Goal: Task Accomplishment & Management: Manage account settings

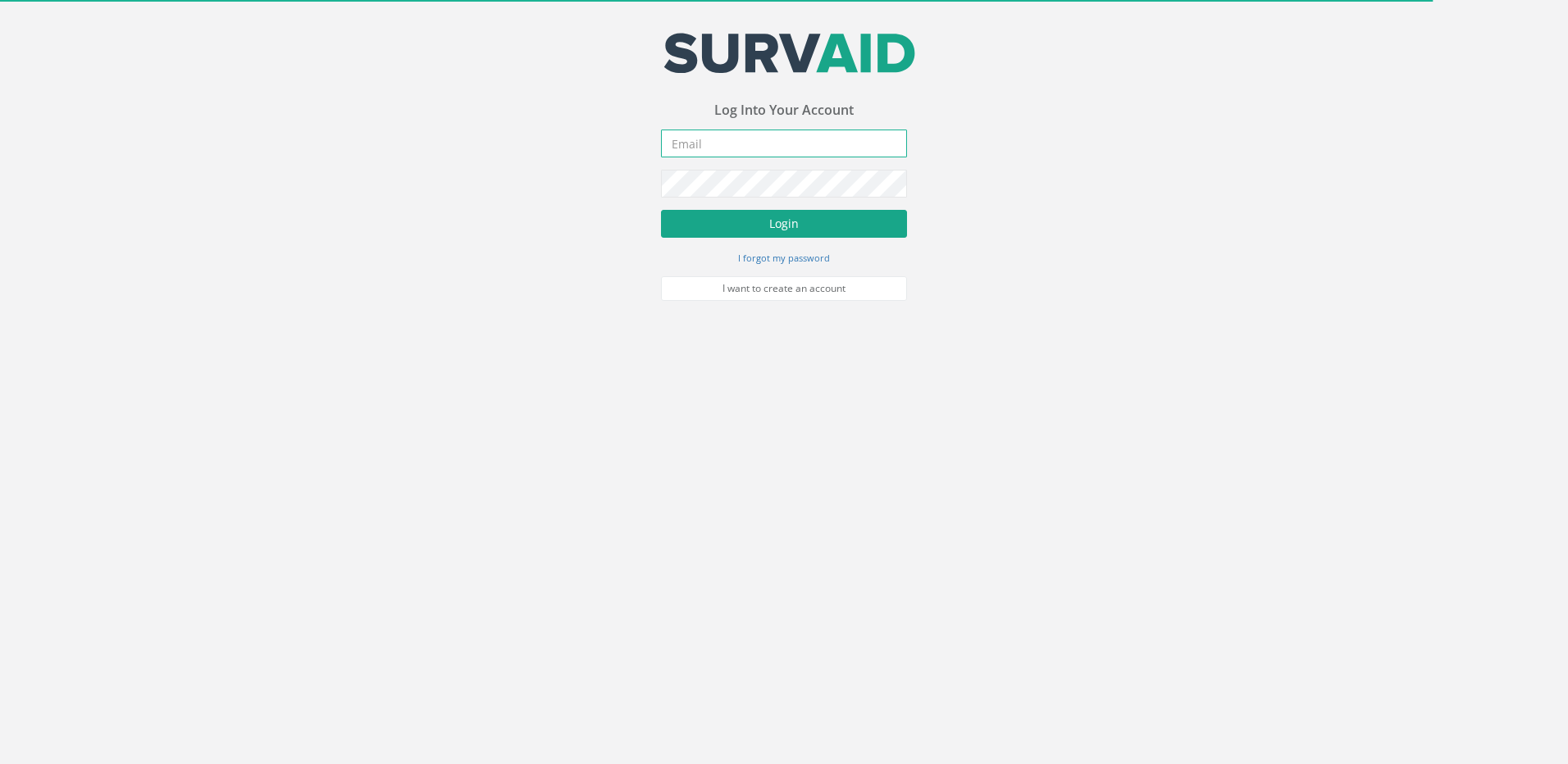
type input "[EMAIL_ADDRESS][DOMAIN_NAME]"
click at [731, 220] on button "Login" at bounding box center [784, 224] width 246 height 28
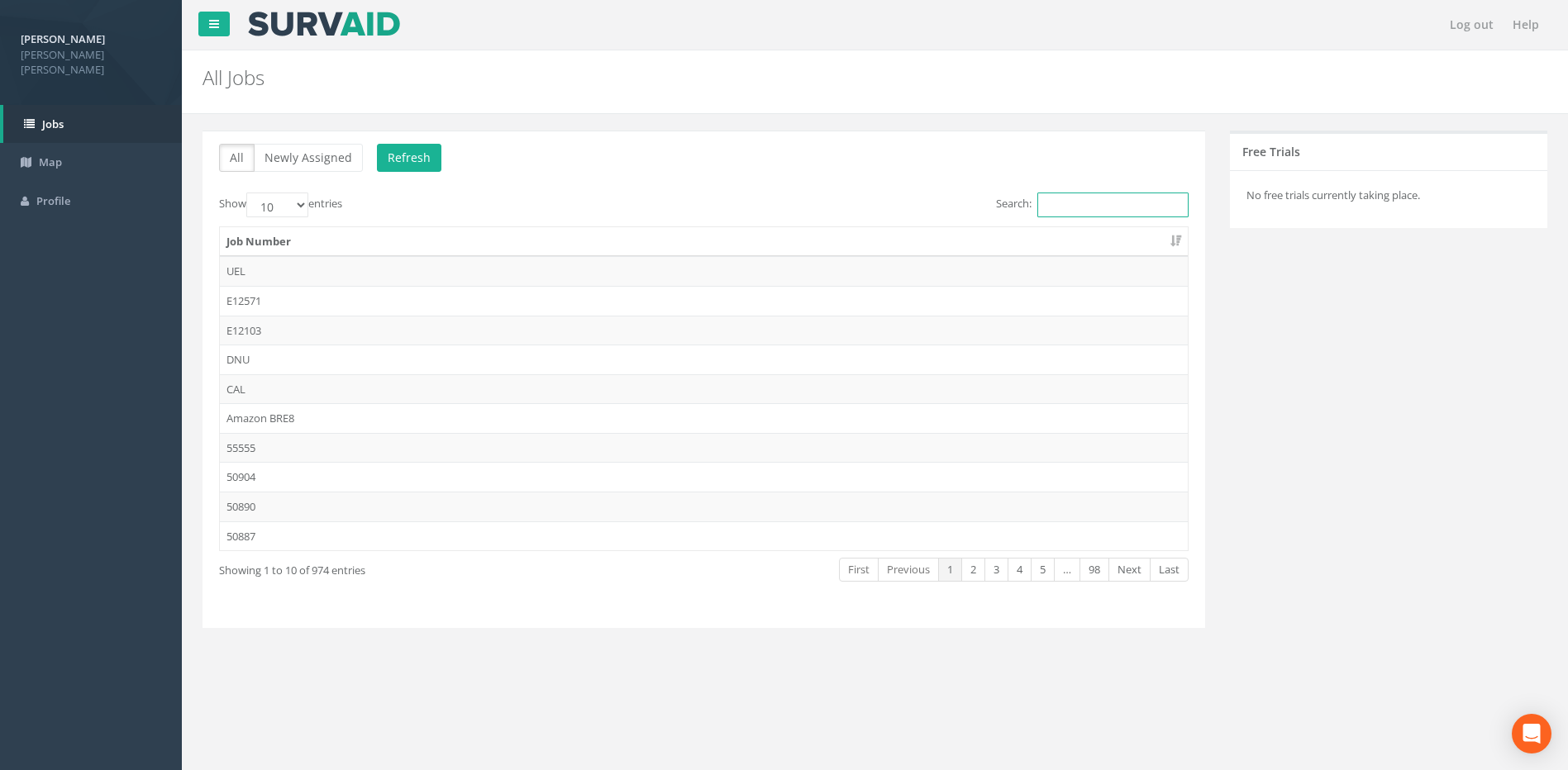
click at [1074, 209] on input "Search:" at bounding box center [1112, 205] width 151 height 25
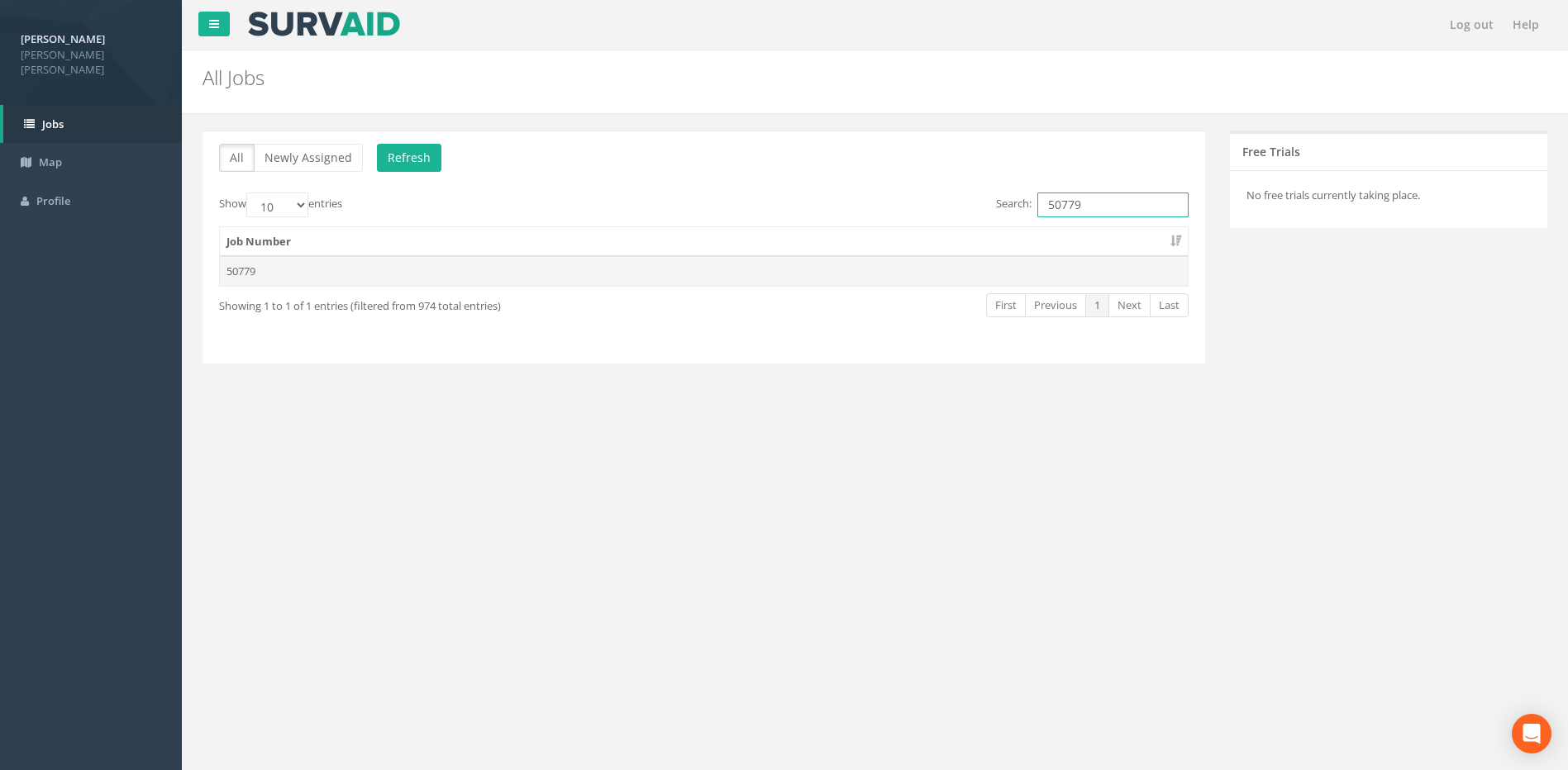
type input "50779"
click at [302, 268] on td "50779" at bounding box center [704, 271] width 968 height 30
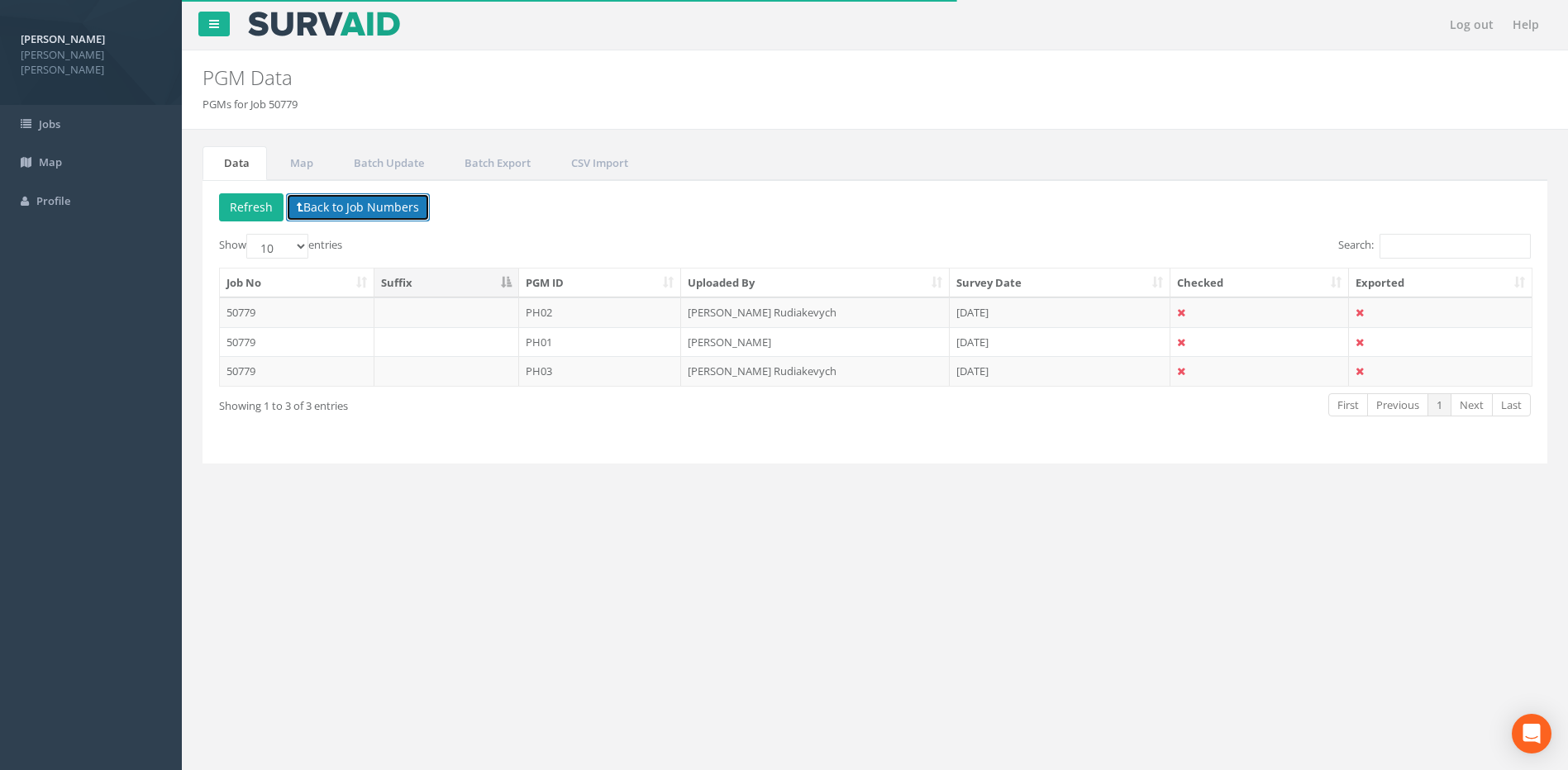
click at [320, 209] on button "Back to Job Numbers" at bounding box center [358, 208] width 144 height 28
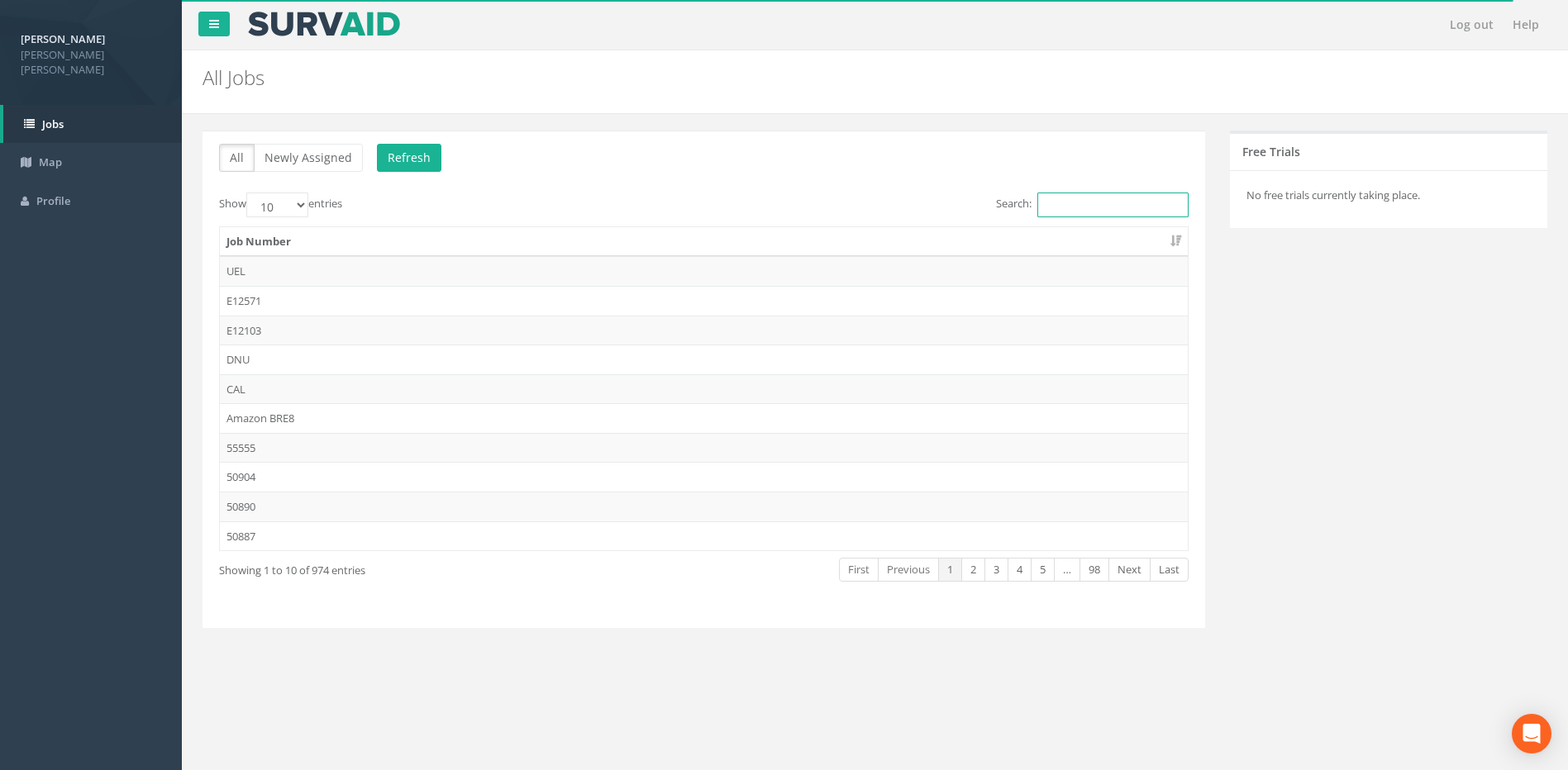
click at [1040, 202] on input "Search:" at bounding box center [1112, 205] width 151 height 25
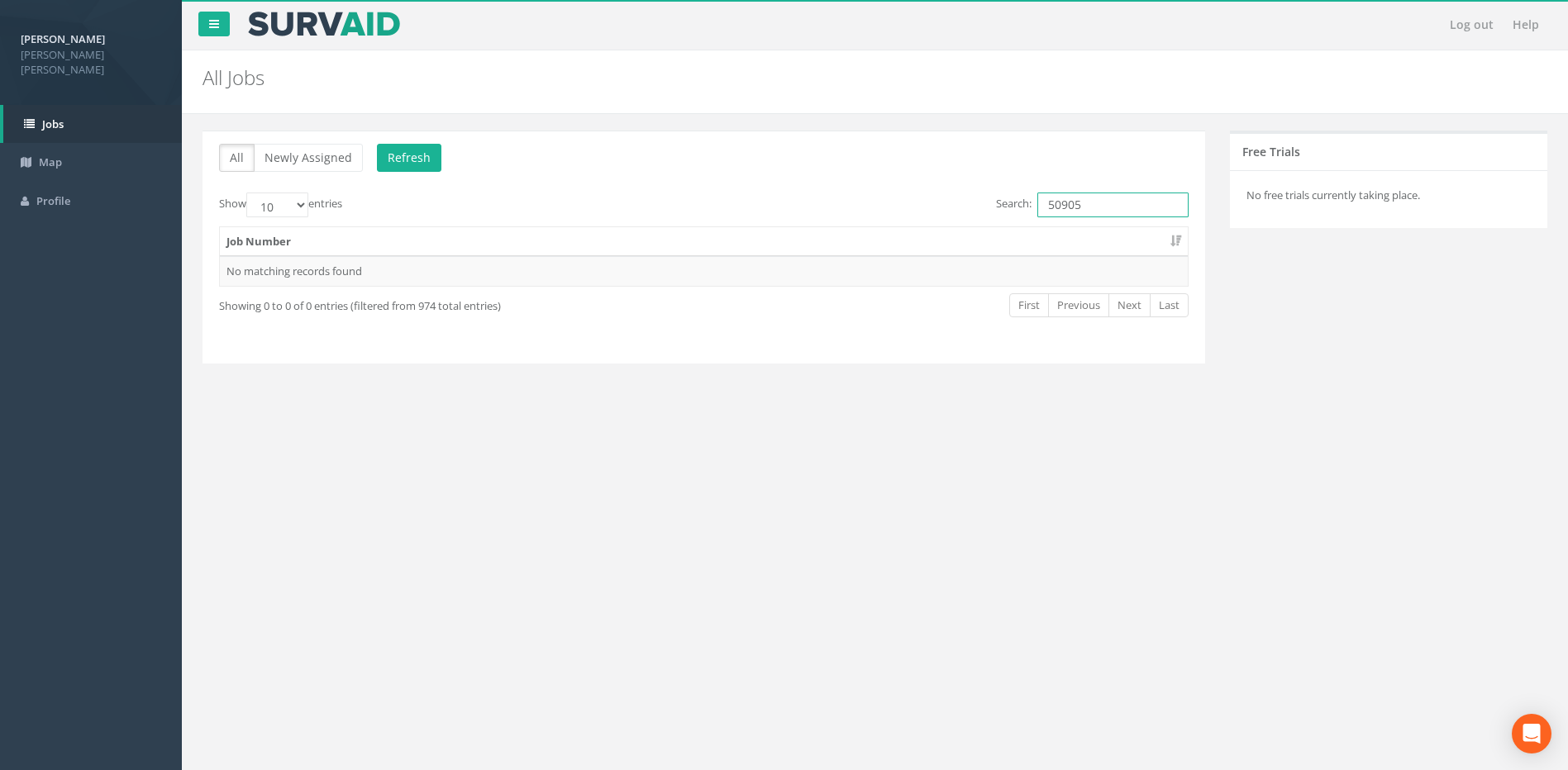
type input "50905"
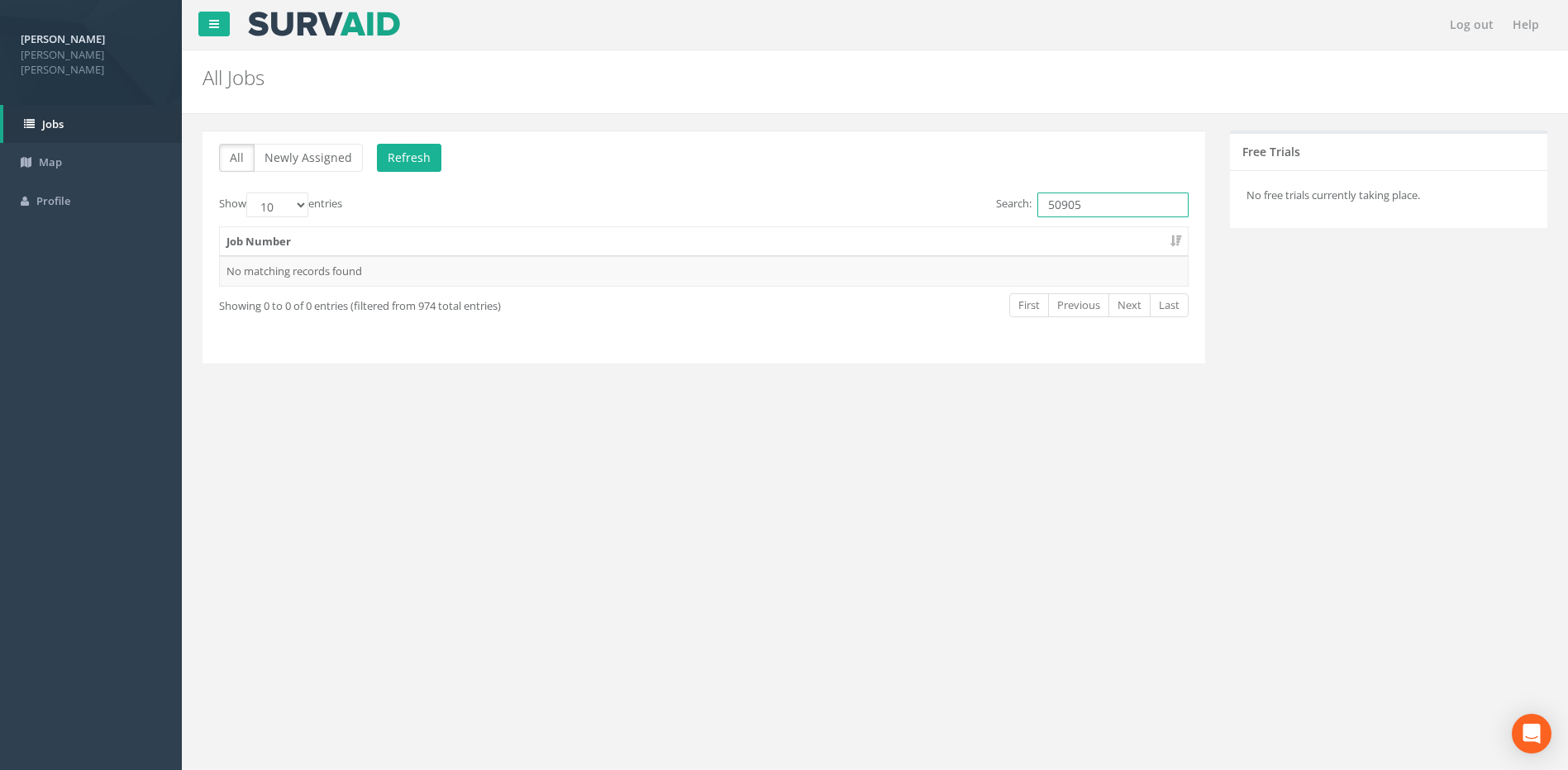
click at [1109, 205] on input "50905" at bounding box center [1112, 205] width 151 height 25
click at [409, 154] on button "Refresh" at bounding box center [409, 158] width 65 height 28
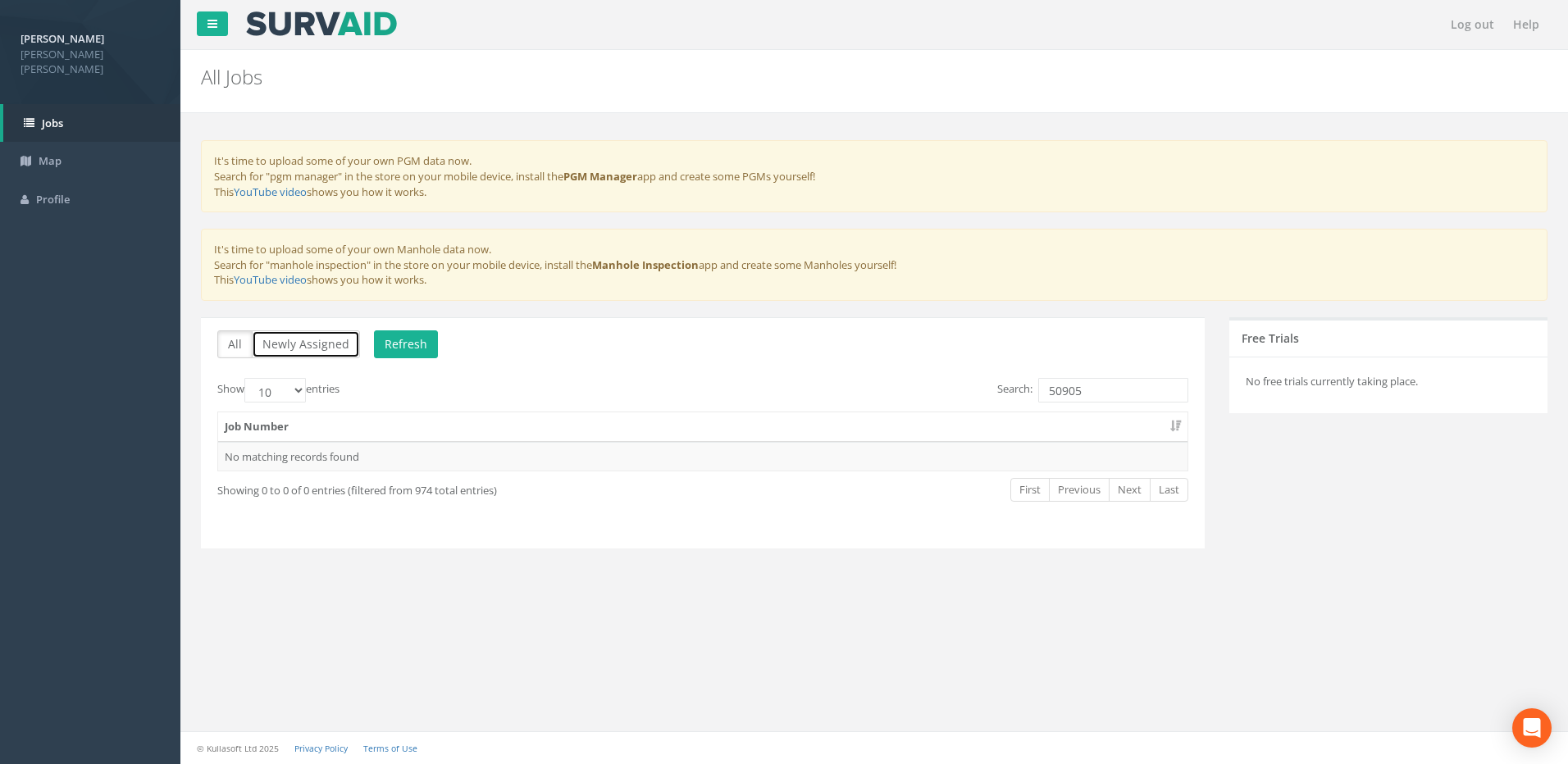
click at [286, 341] on button "Newly Assigned" at bounding box center [306, 345] width 108 height 28
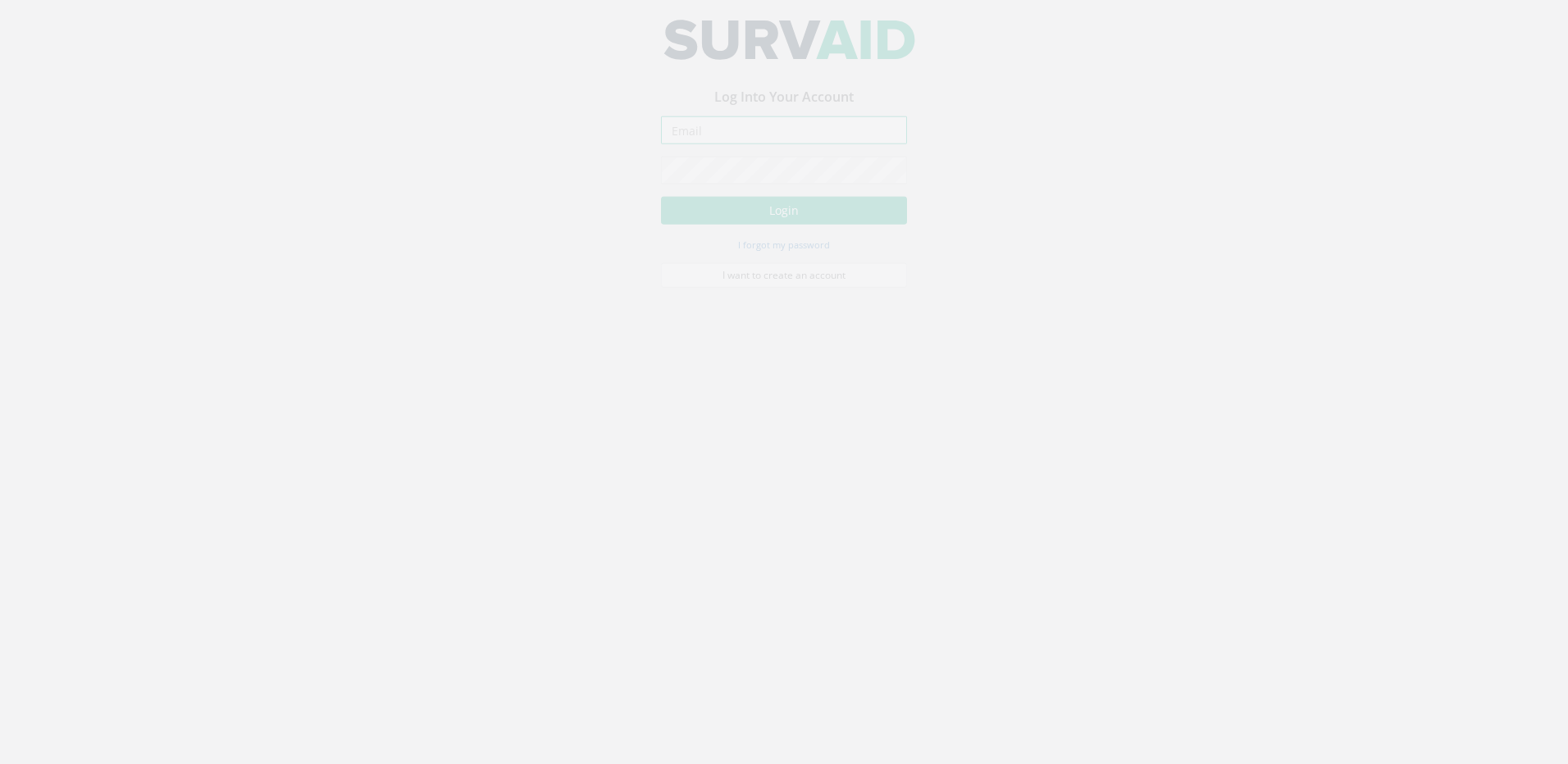
type input "[EMAIL_ADDRESS][DOMAIN_NAME]"
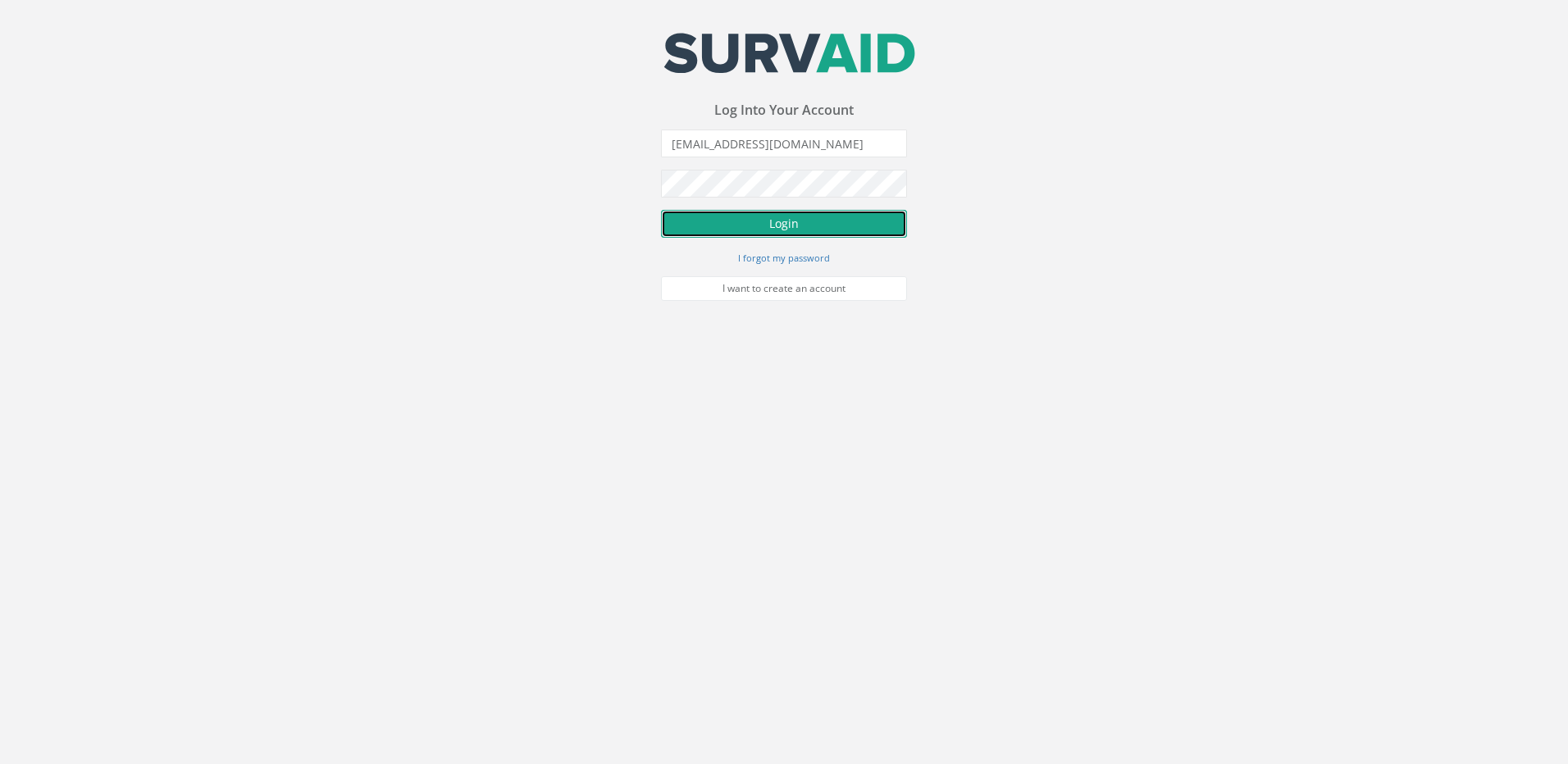
click at [750, 222] on button "Login" at bounding box center [784, 224] width 246 height 28
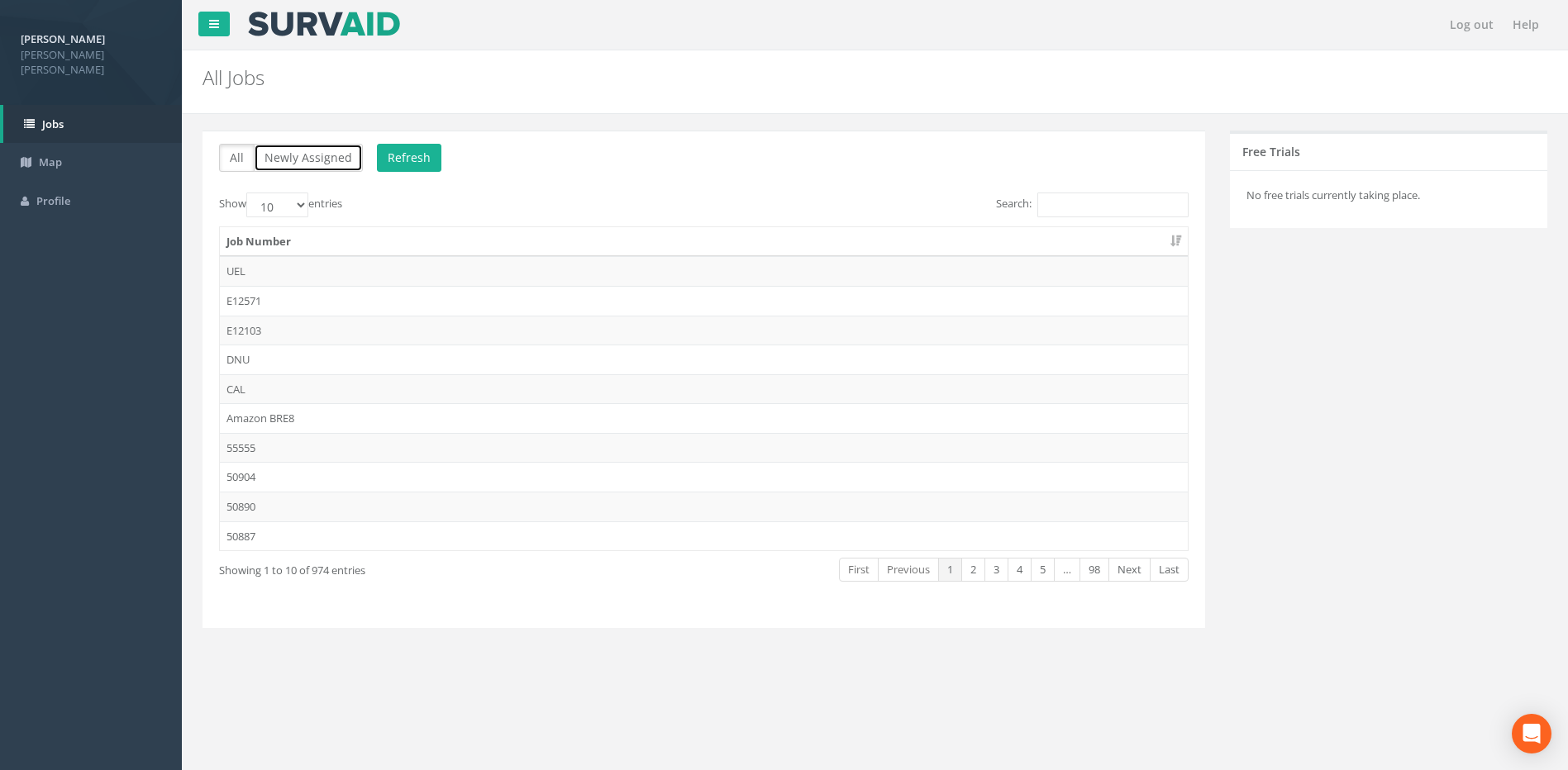
click at [292, 153] on button "Newly Assigned" at bounding box center [308, 158] width 109 height 28
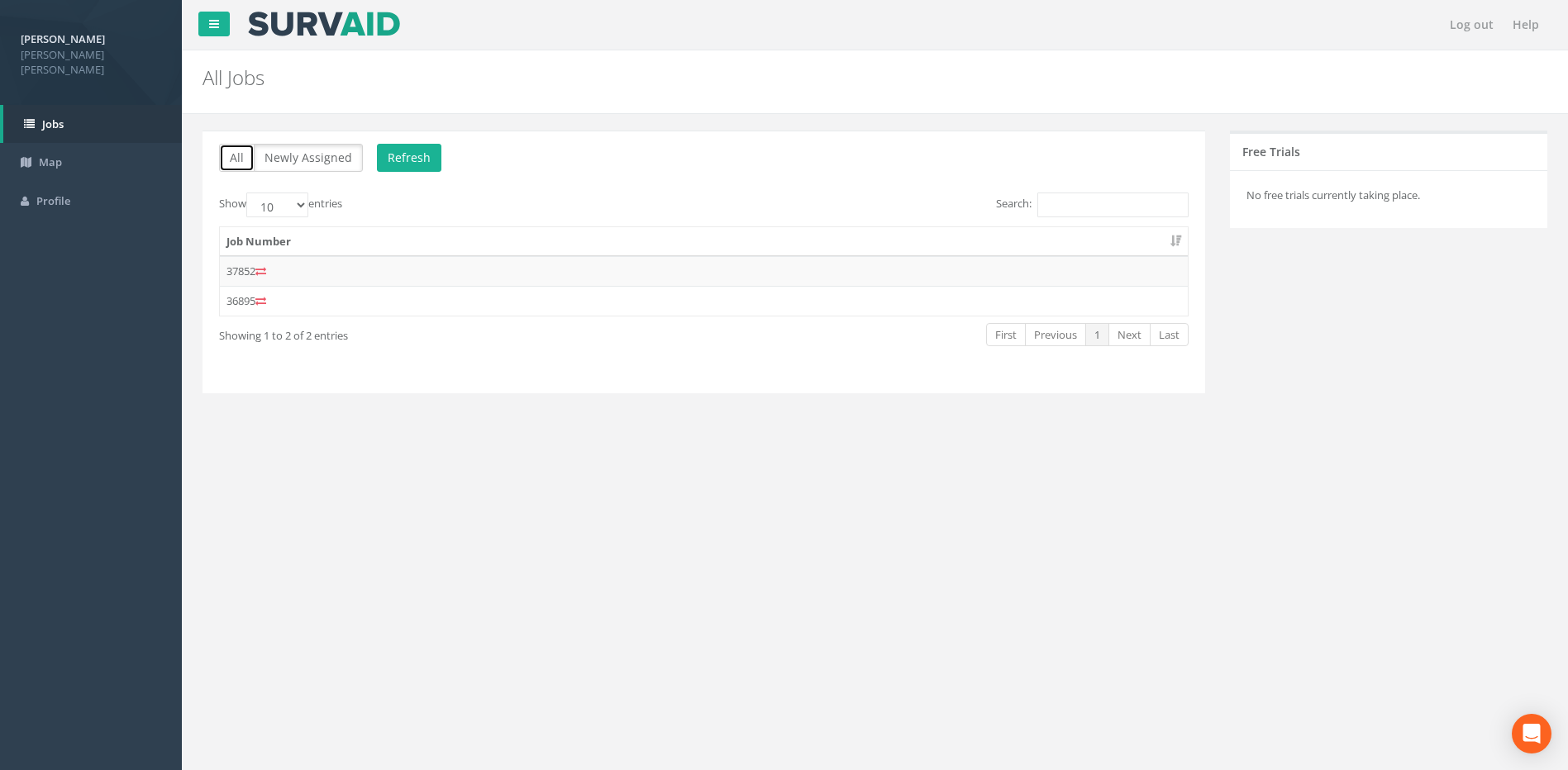
click at [231, 155] on button "All" at bounding box center [237, 158] width 36 height 28
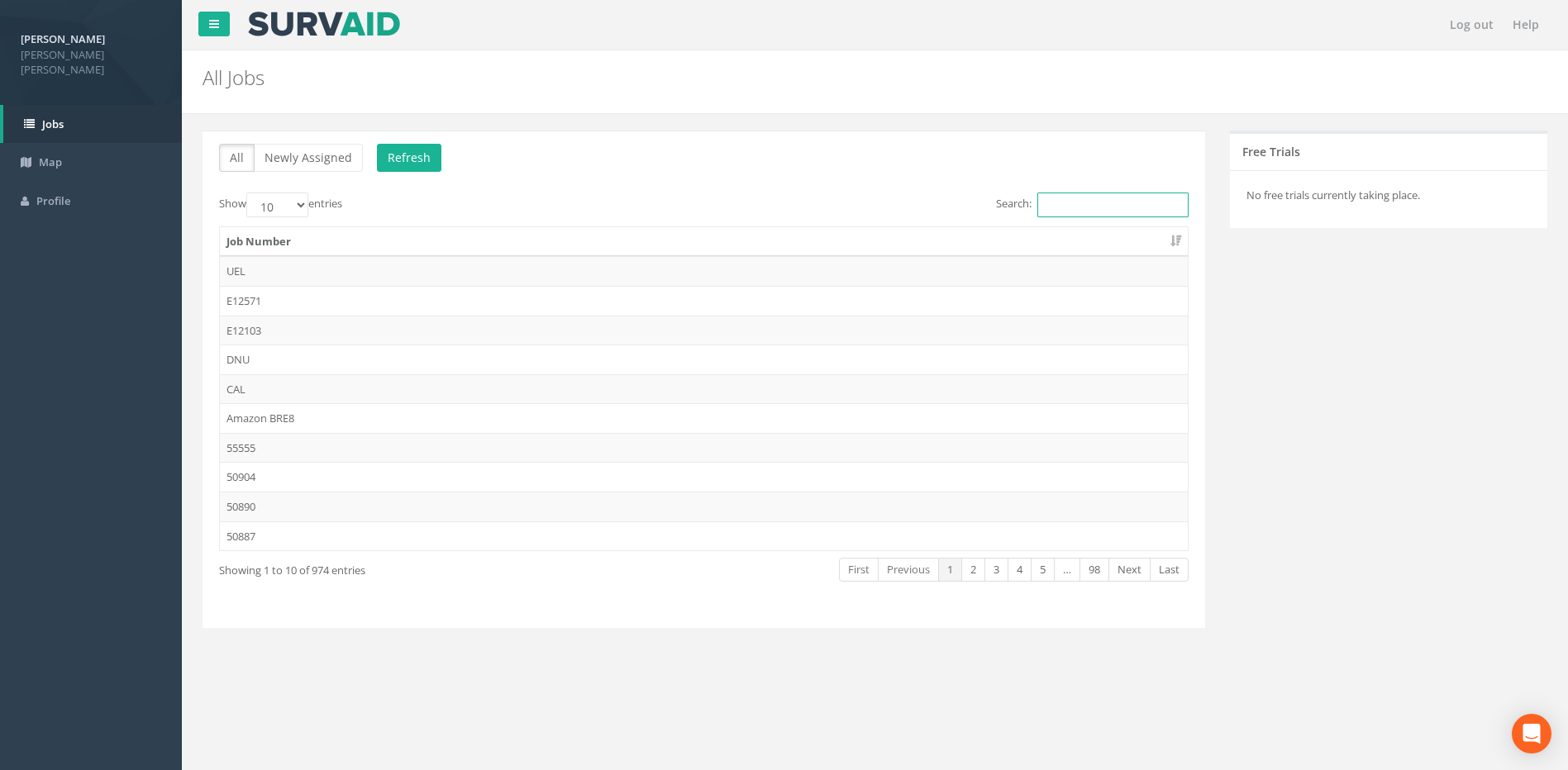
click at [1110, 208] on input "Search:" at bounding box center [1112, 205] width 151 height 25
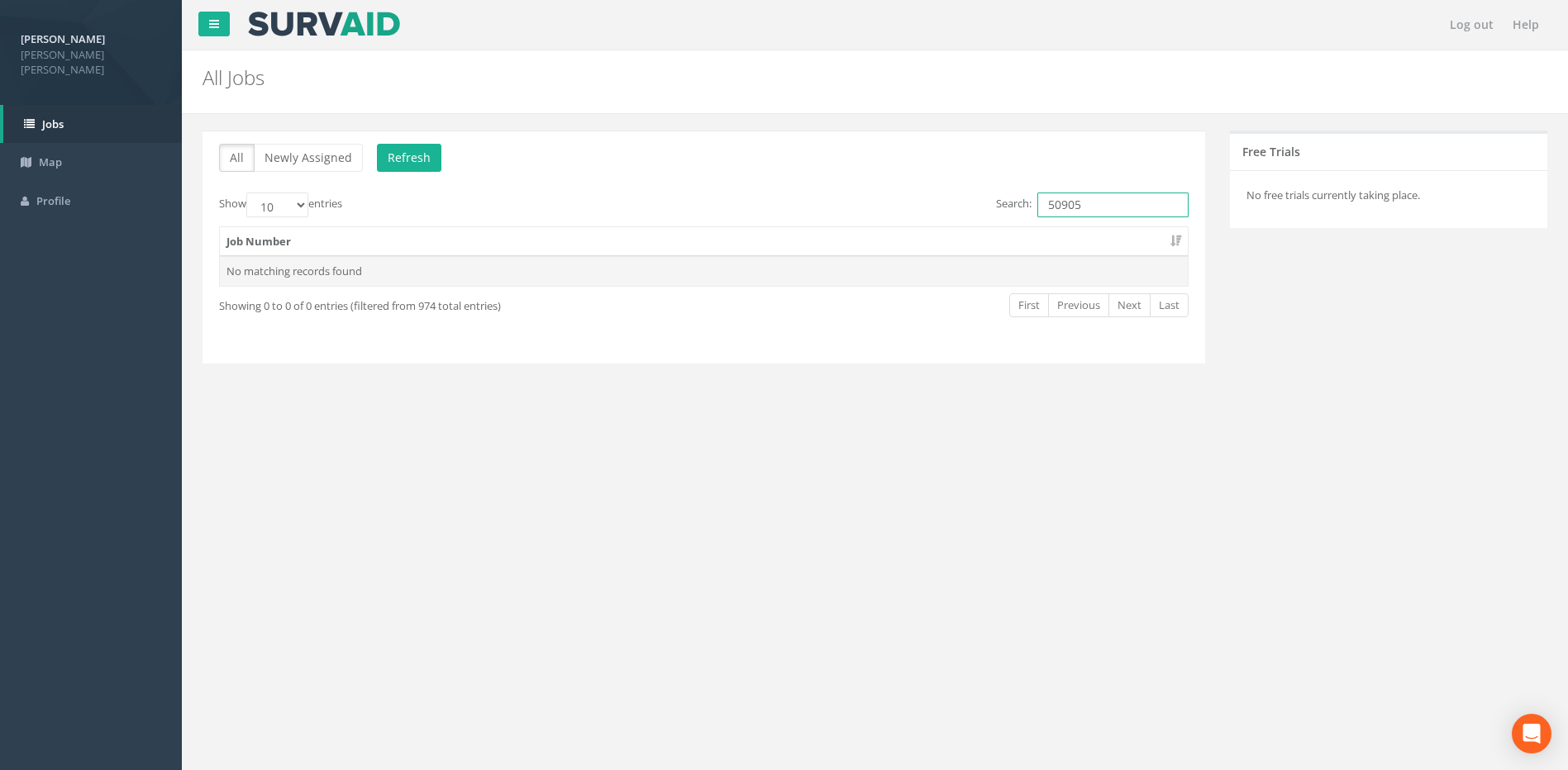
type input "50905"
click at [764, 275] on td "No matching records found" at bounding box center [704, 271] width 968 height 30
click at [401, 162] on button "Refresh" at bounding box center [409, 158] width 65 height 28
click at [260, 269] on td "50905" at bounding box center [704, 271] width 968 height 30
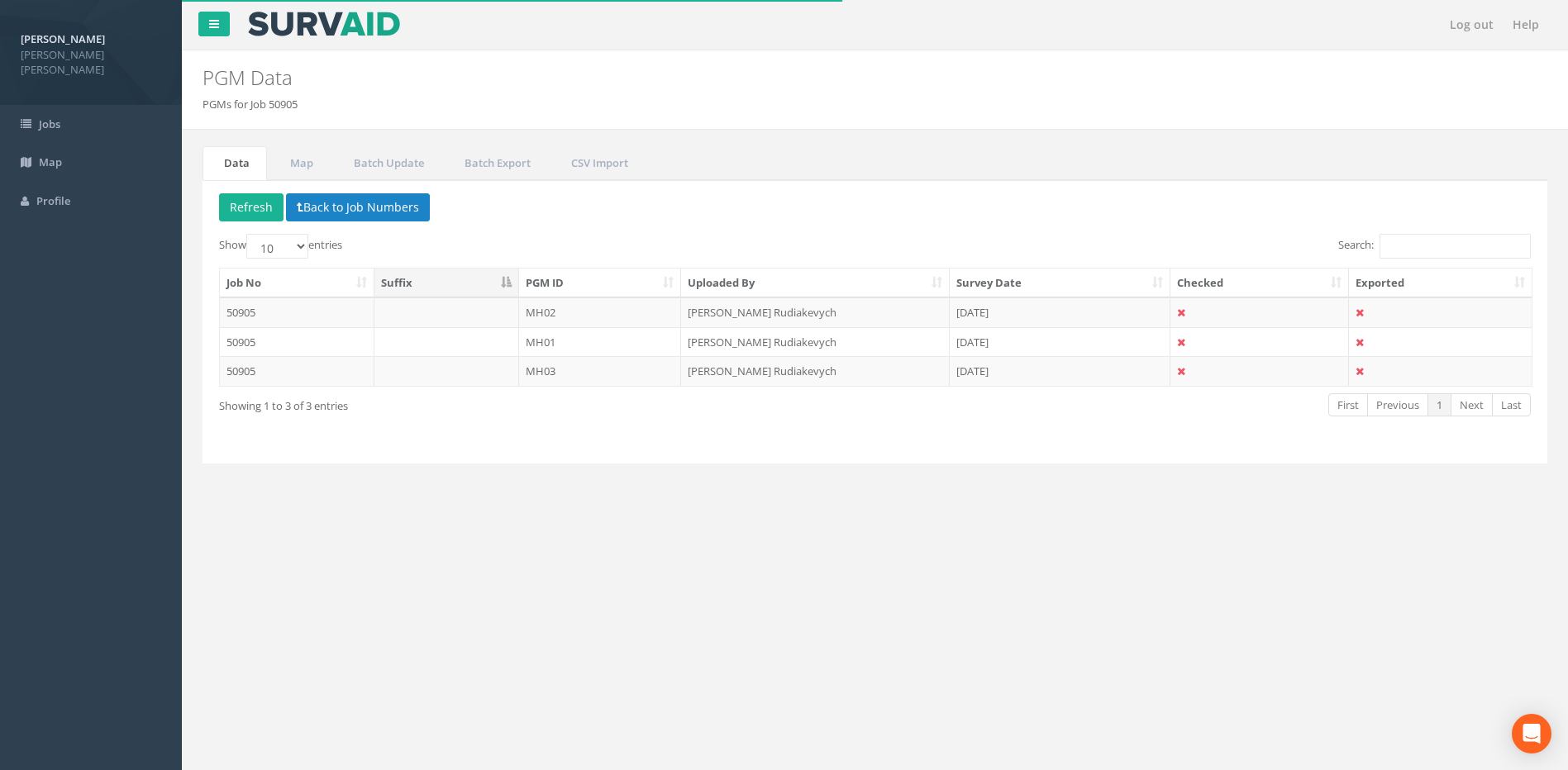
click at [666, 275] on th "PGM ID" at bounding box center [600, 284] width 163 height 30
click at [606, 311] on td "MH01" at bounding box center [600, 313] width 163 height 30
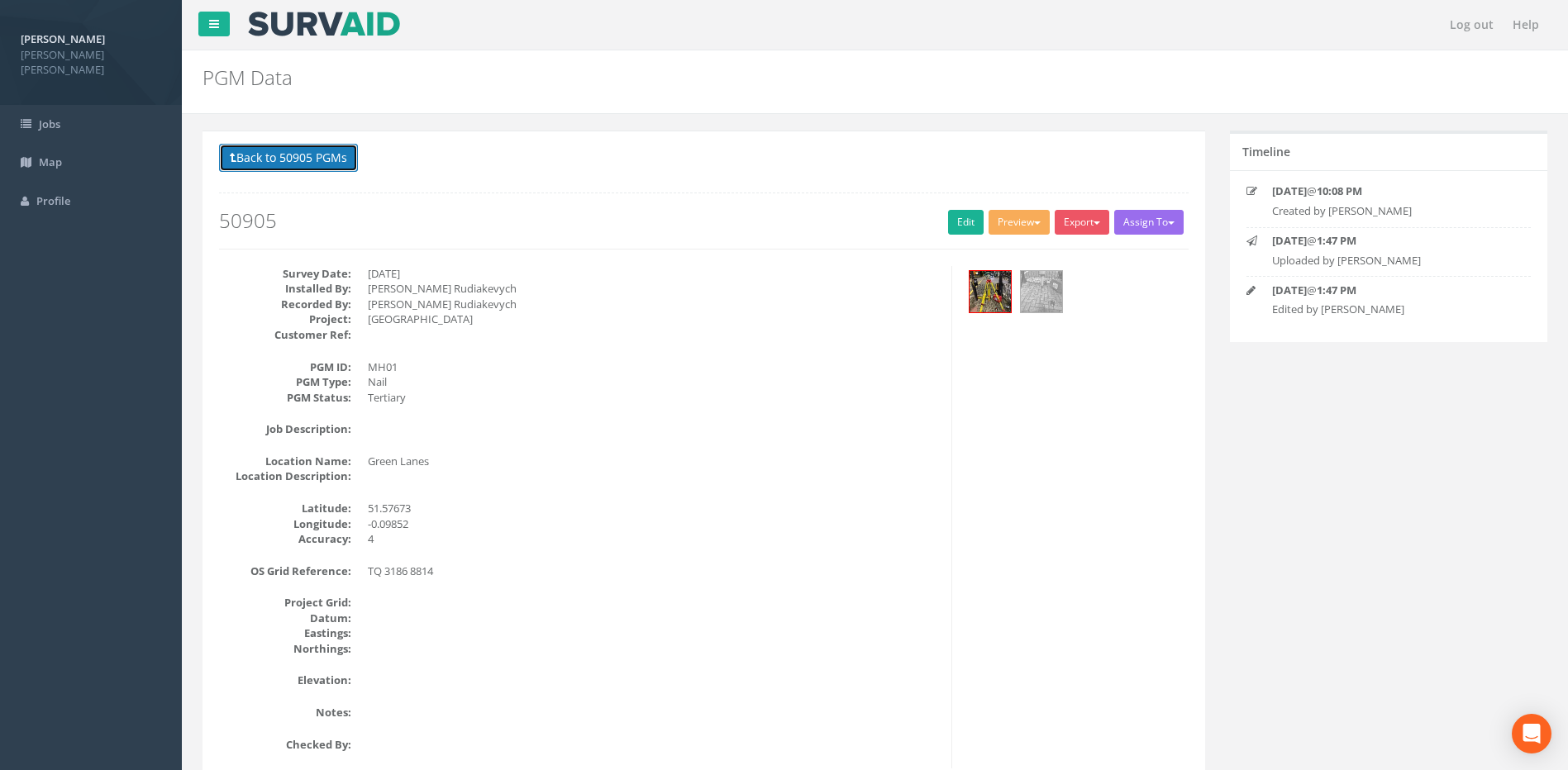
click at [323, 158] on button "Back to 50905 PGMs" at bounding box center [289, 158] width 139 height 28
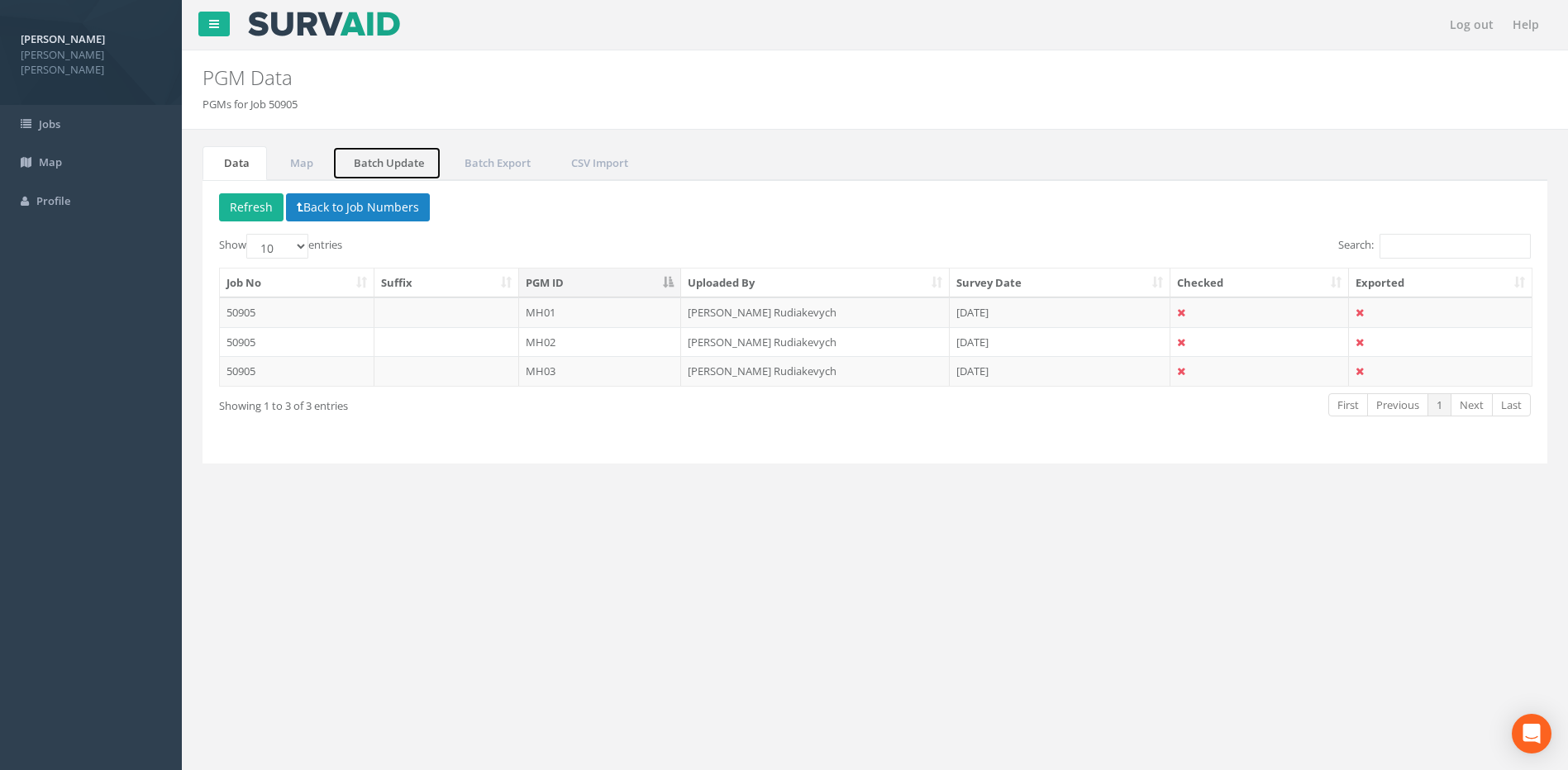
click at [375, 170] on link "Batch Update" at bounding box center [387, 163] width 109 height 34
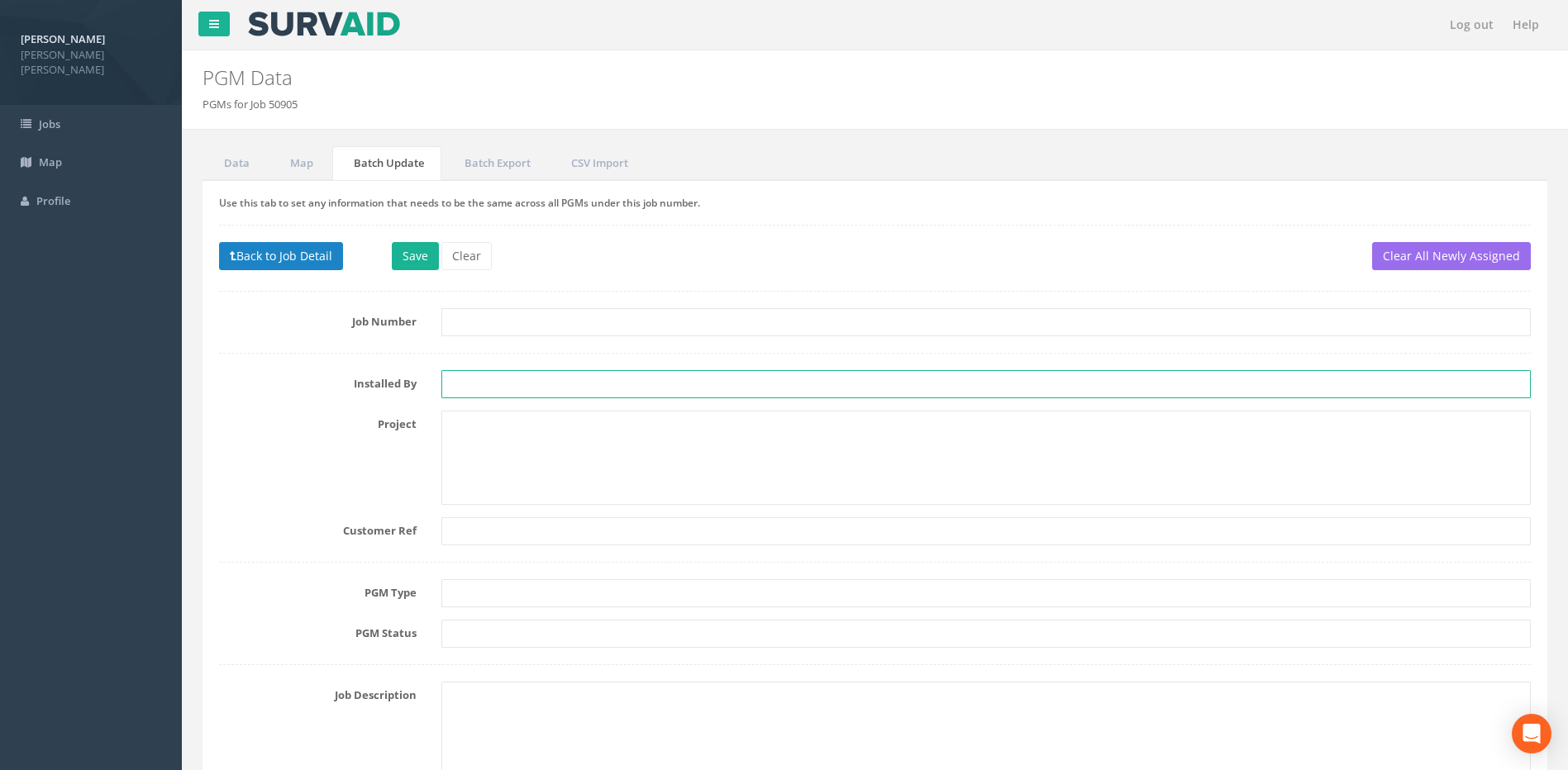
click at [472, 386] on input "text" at bounding box center [986, 385] width 1089 height 28
type input "DR"
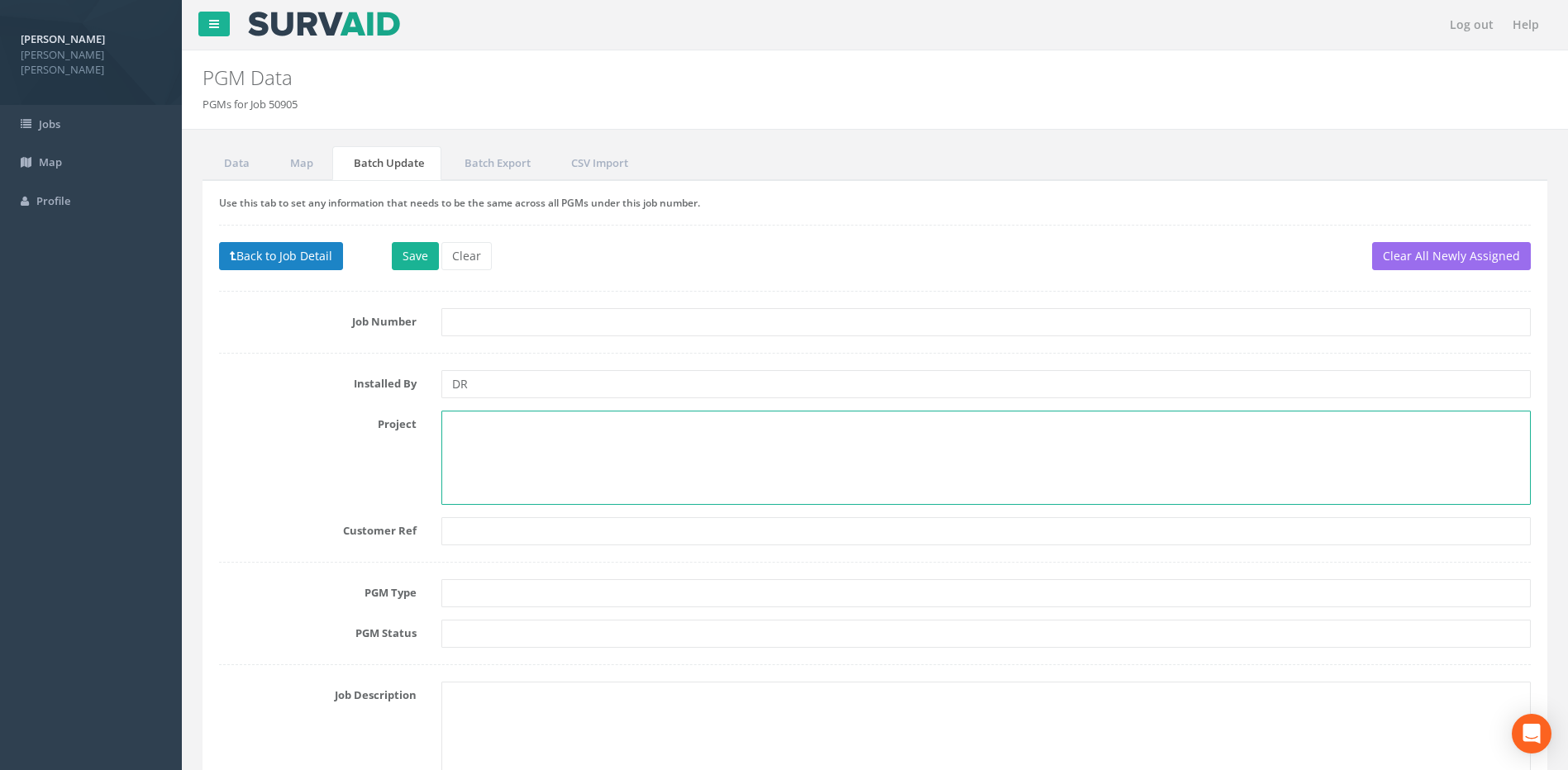
click at [469, 438] on textarea at bounding box center [986, 458] width 1089 height 94
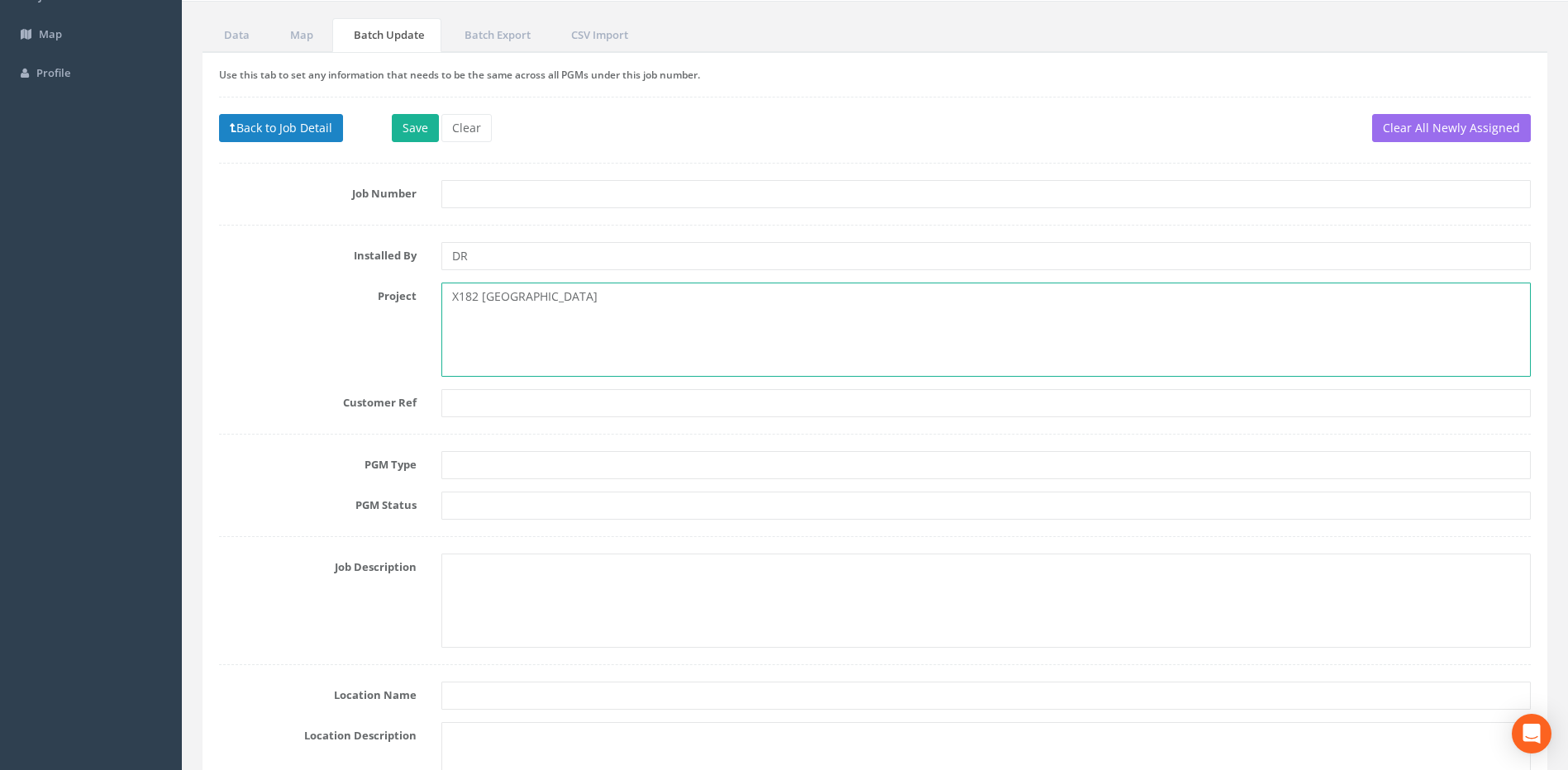
scroll to position [165, 0]
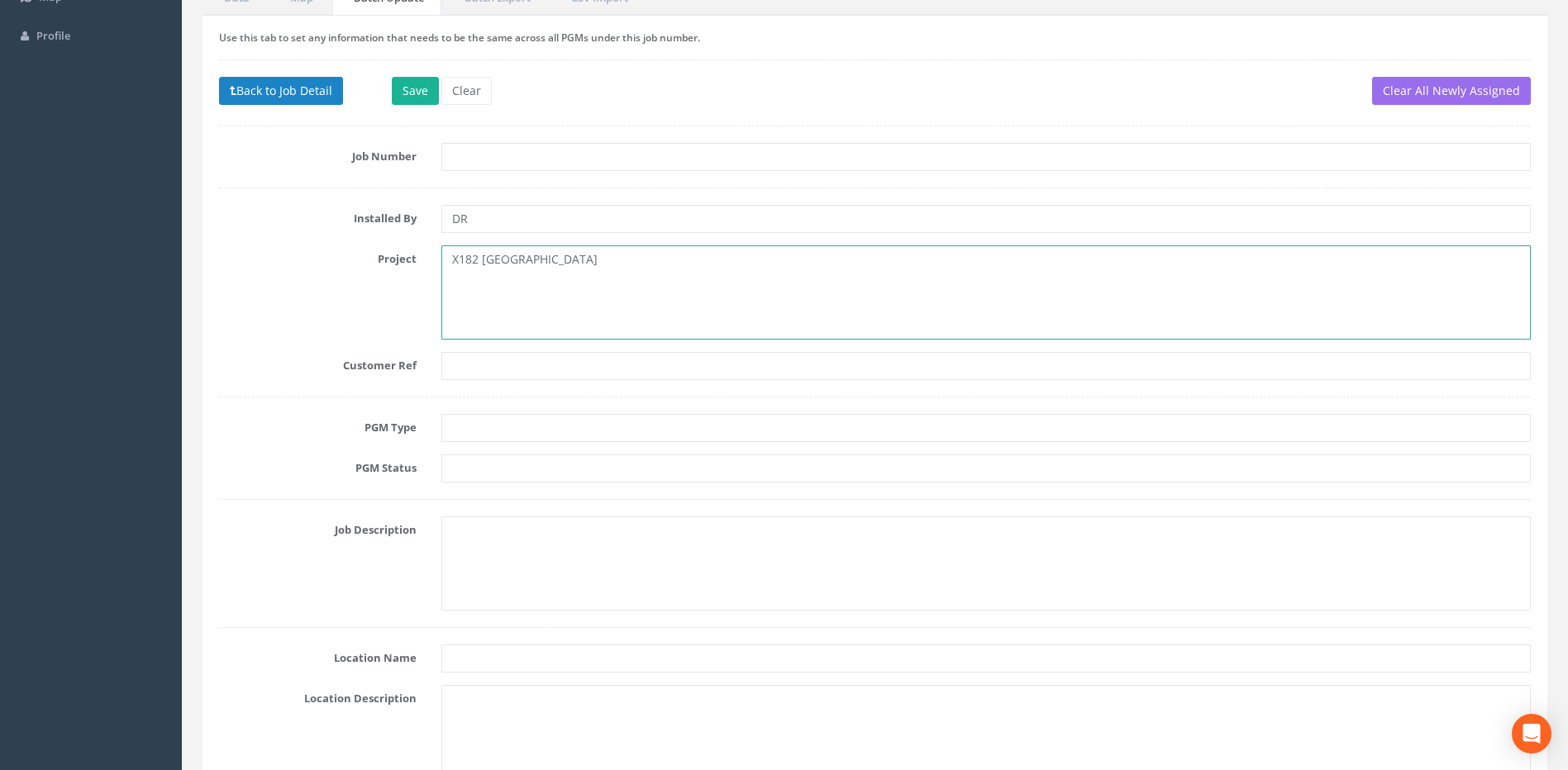
type textarea "X182 [GEOGRAPHIC_DATA]"
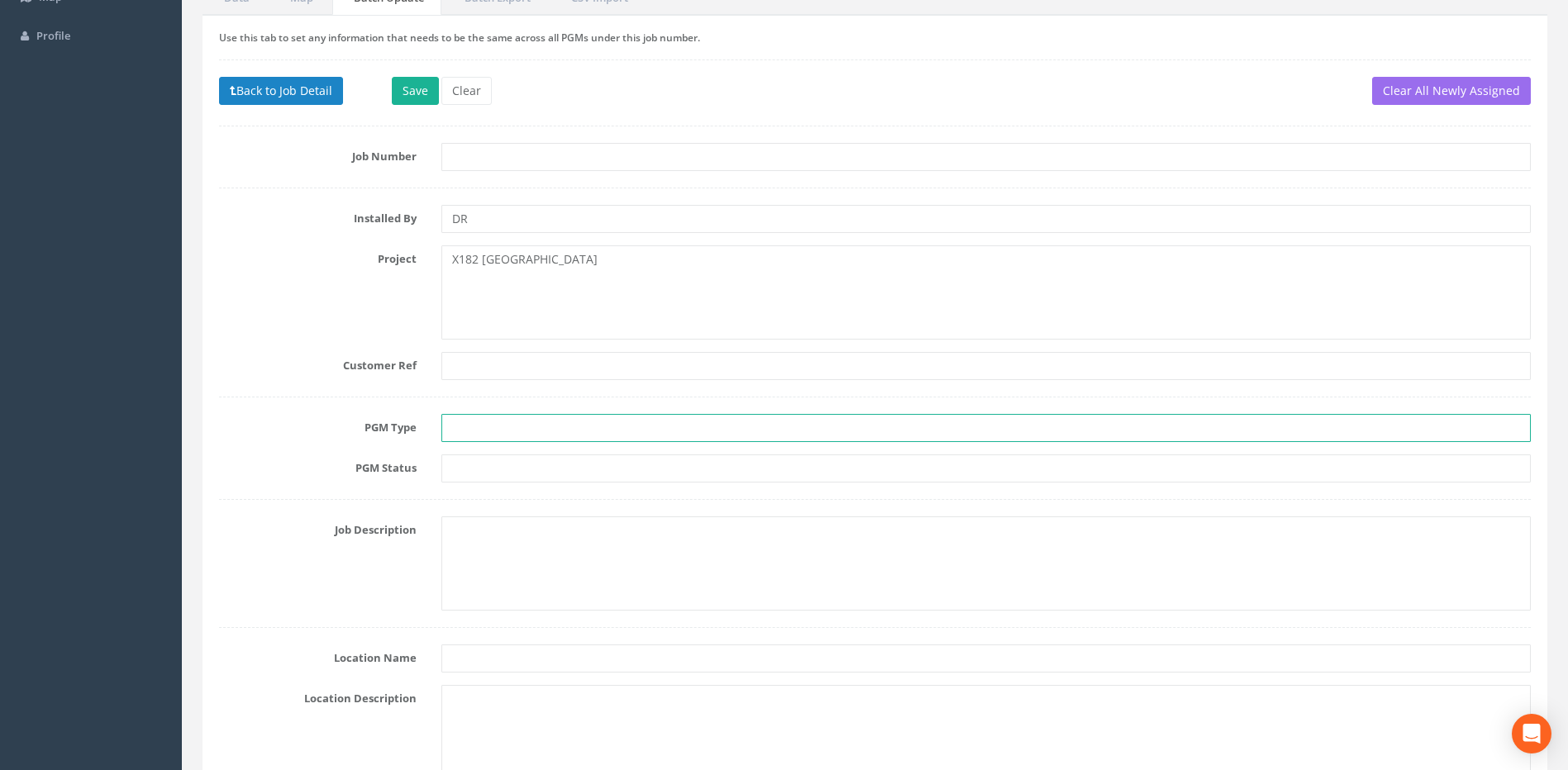
click at [461, 426] on input "text" at bounding box center [986, 428] width 1089 height 28
type input "PK Nail"
click at [460, 468] on input "text" at bounding box center [986, 469] width 1089 height 28
type input "Tertiary"
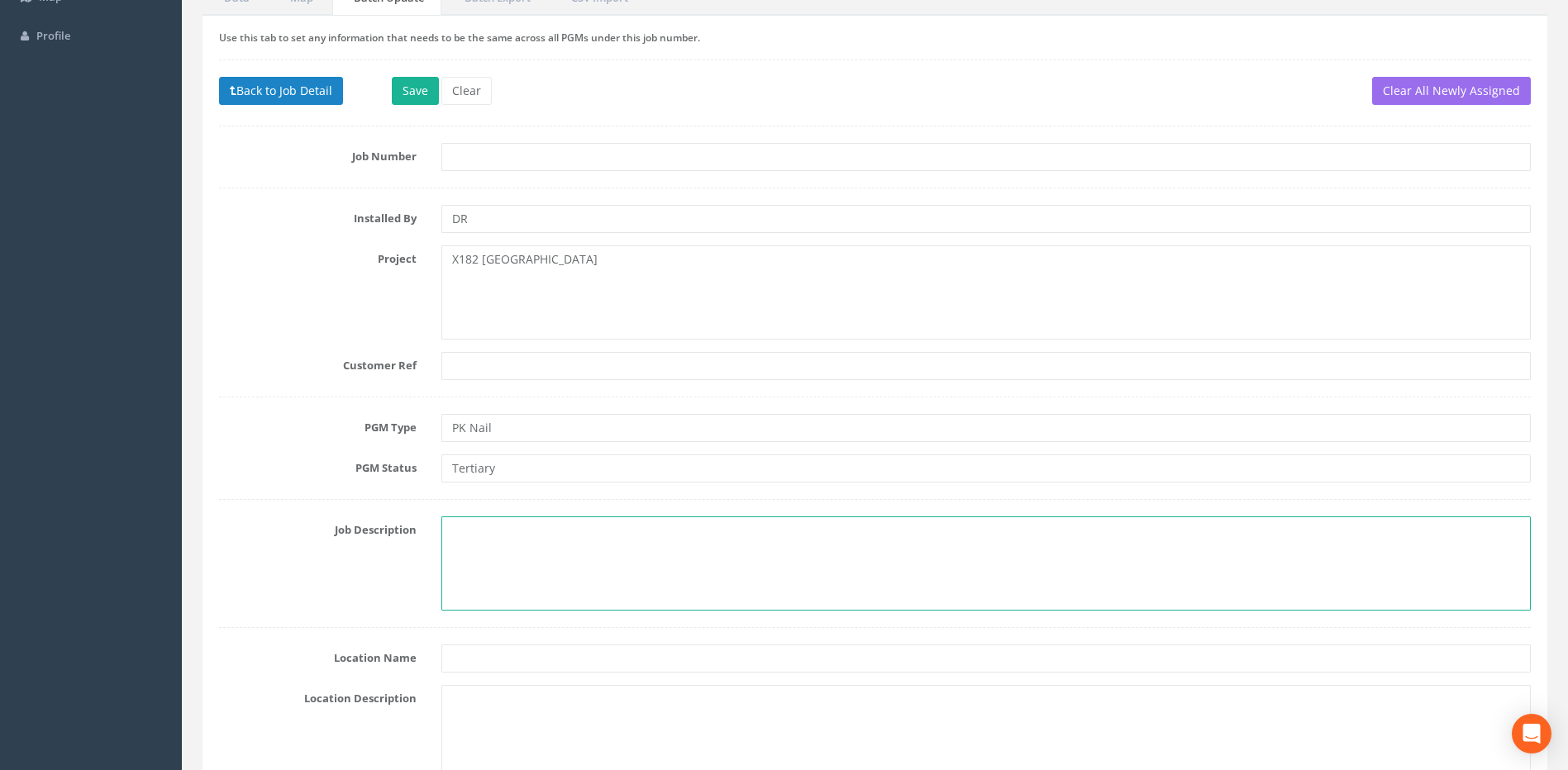
click at [473, 538] on textarea at bounding box center [986, 564] width 1089 height 94
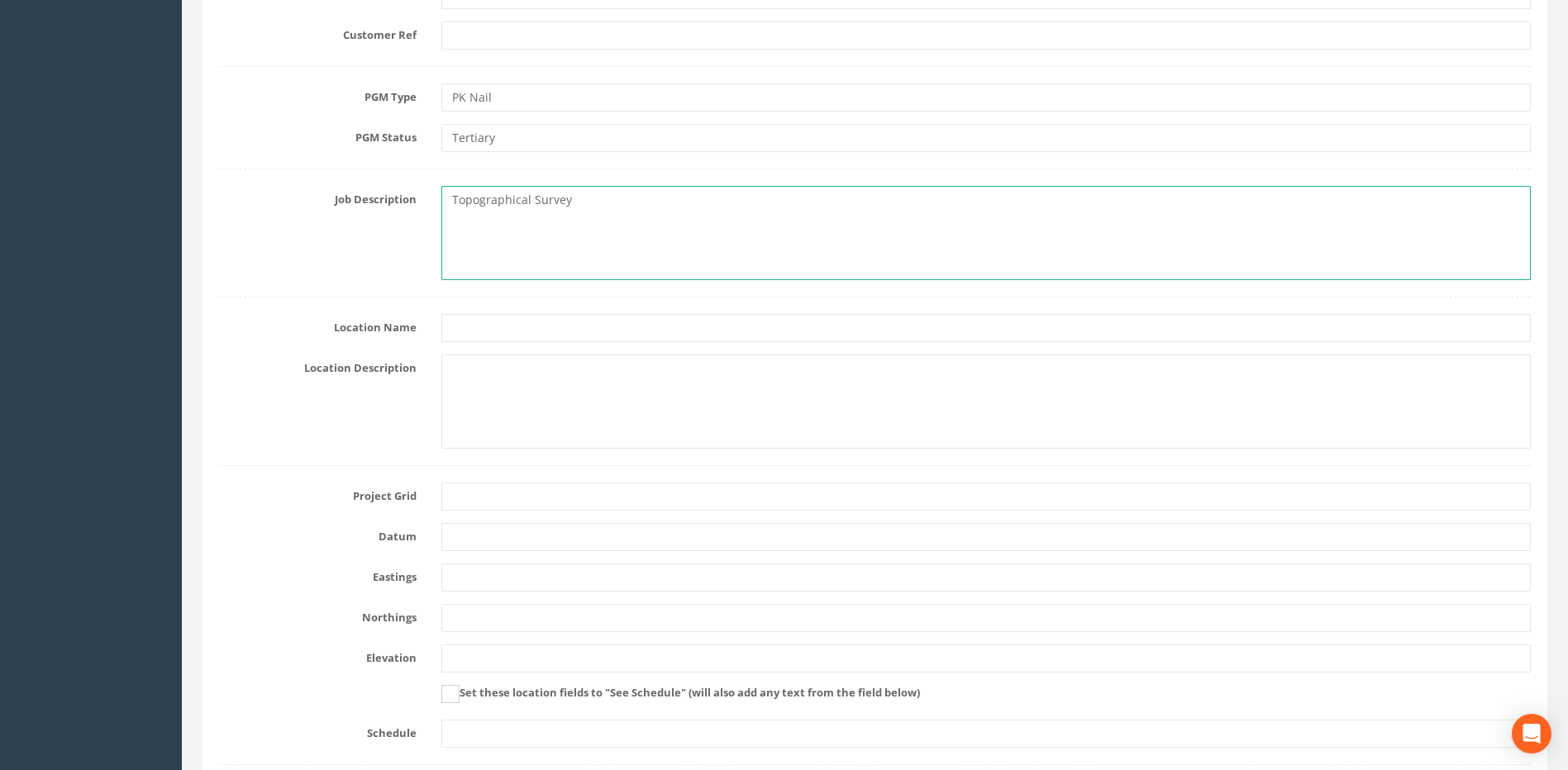
scroll to position [578, 0]
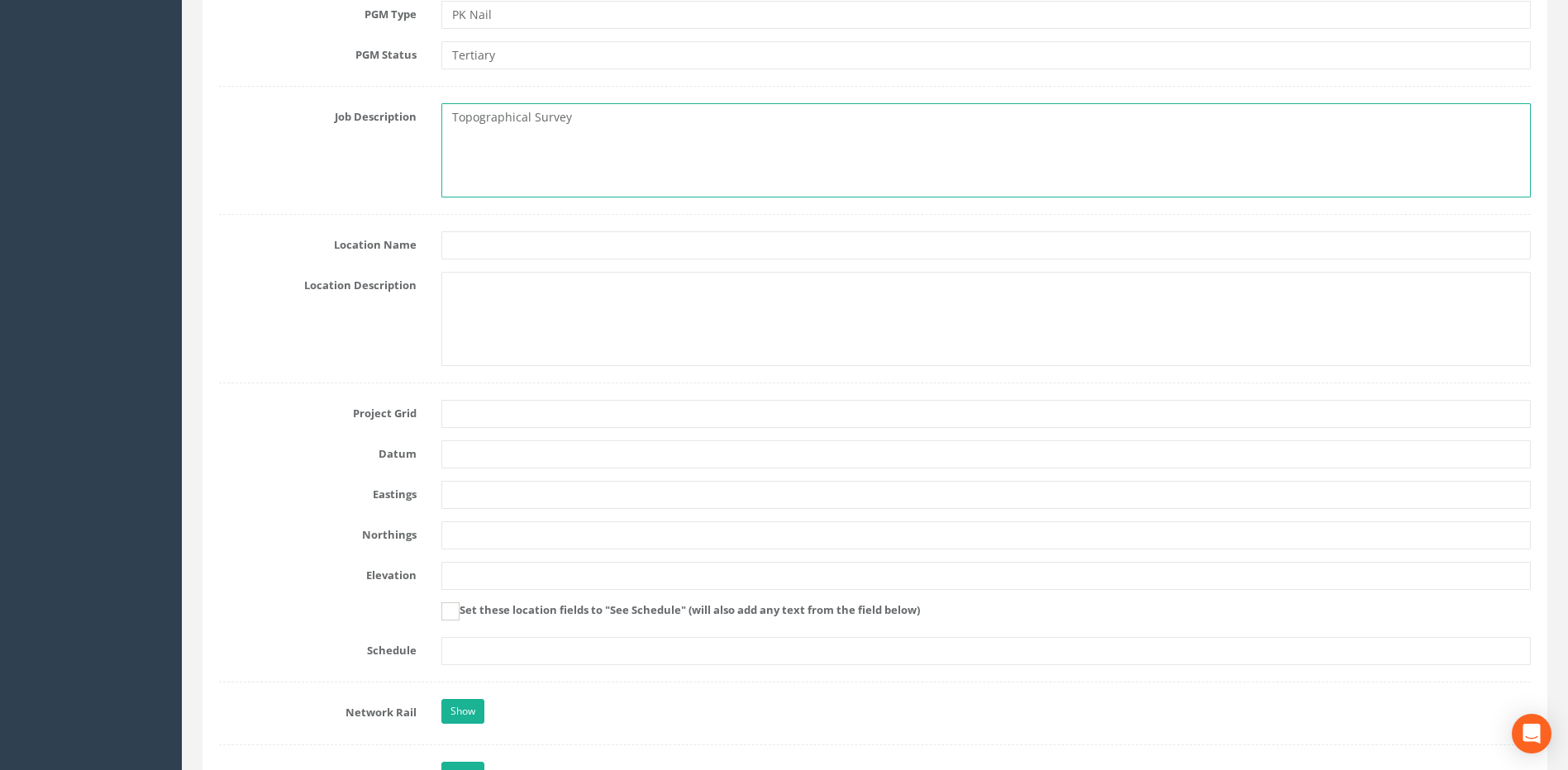
type textarea "Topographical Survey"
click at [472, 422] on input "text" at bounding box center [986, 414] width 1089 height 28
type input "OSGB(36) SF1"
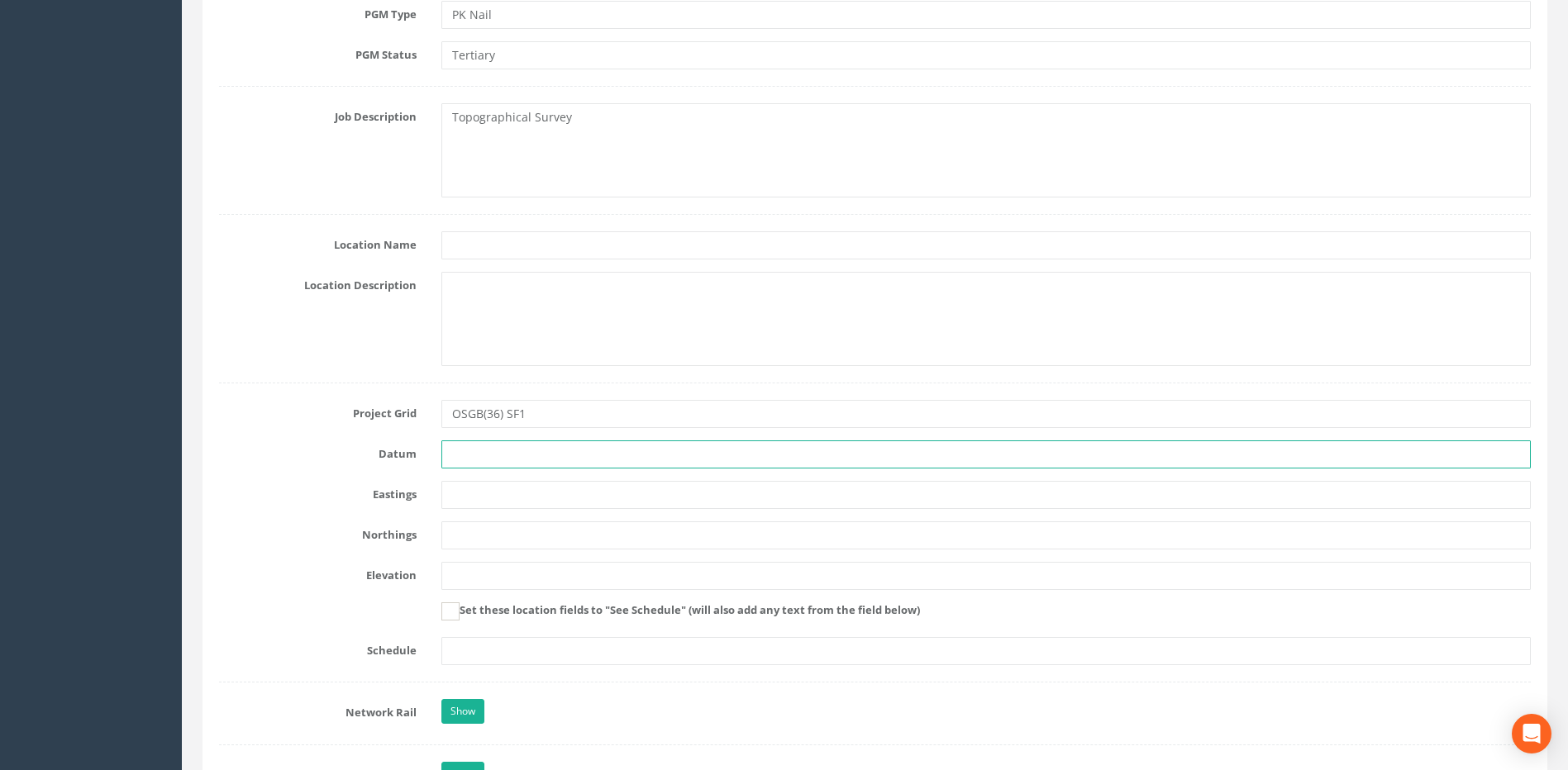
click at [465, 456] on input "text" at bounding box center [986, 455] width 1089 height 28
type input "OS Datum Newlyn"
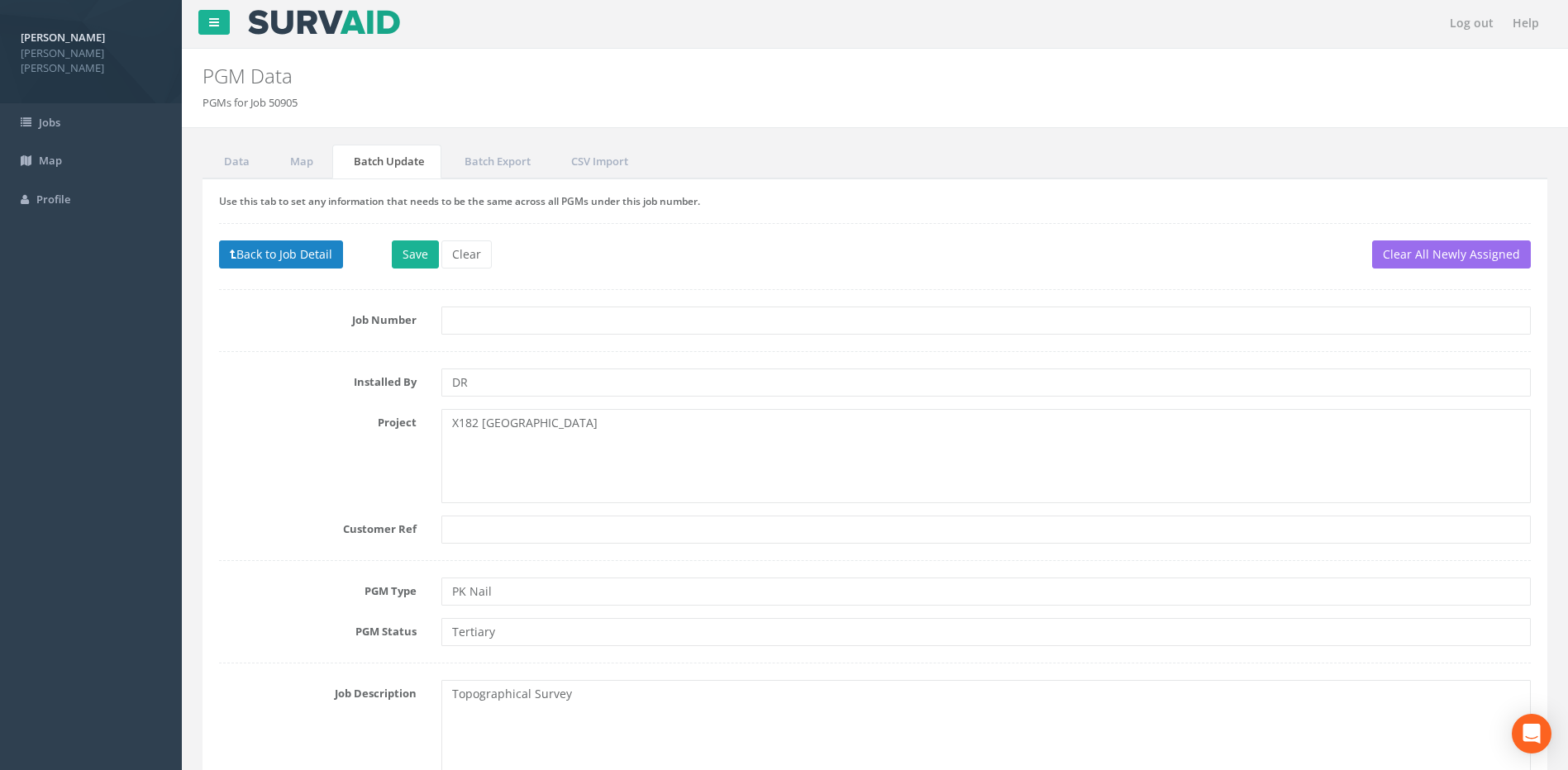
scroll to position [0, 0]
click at [418, 261] on button "Save" at bounding box center [415, 256] width 47 height 28
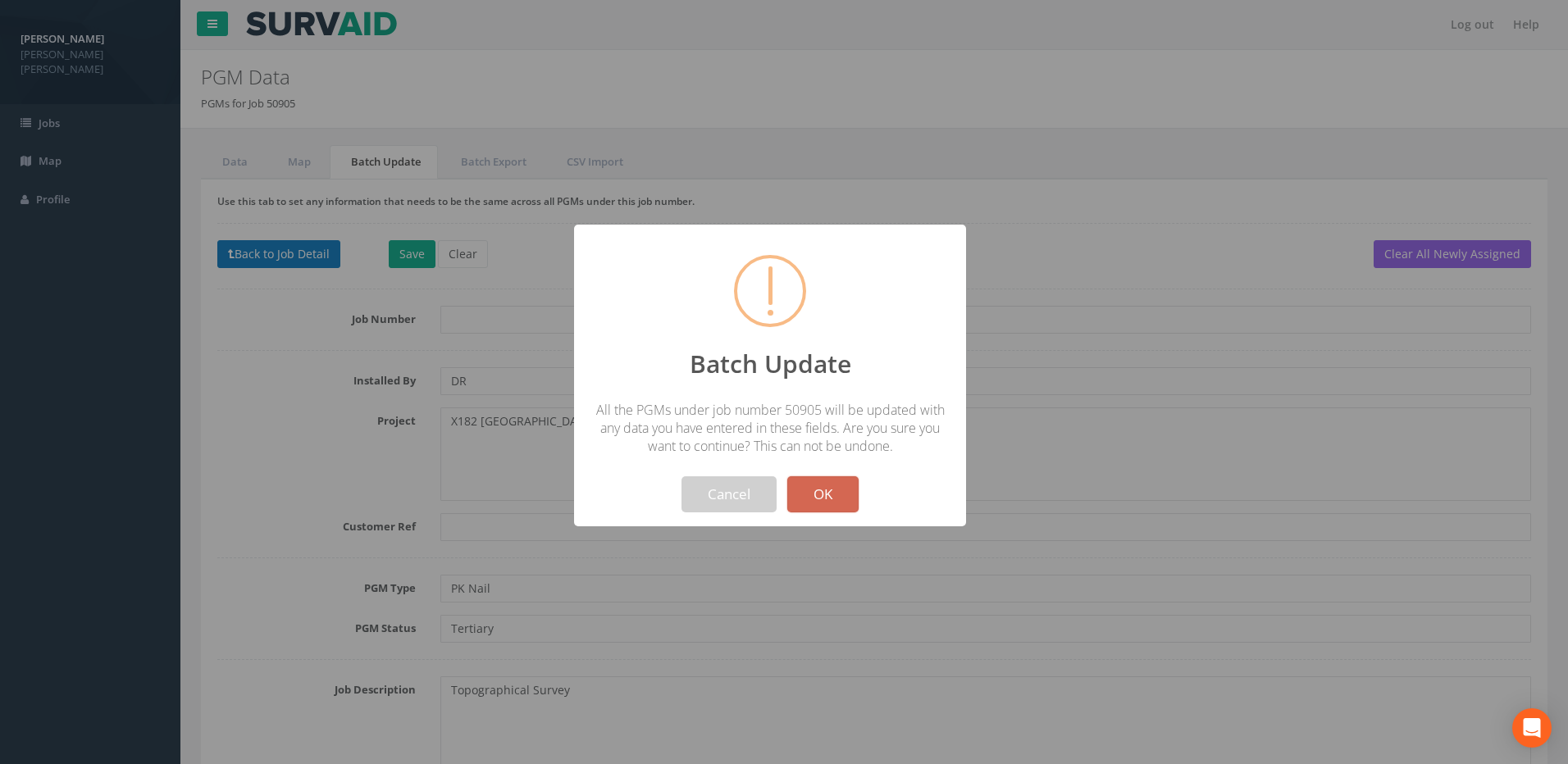
click at [814, 494] on button "OK" at bounding box center [822, 495] width 71 height 36
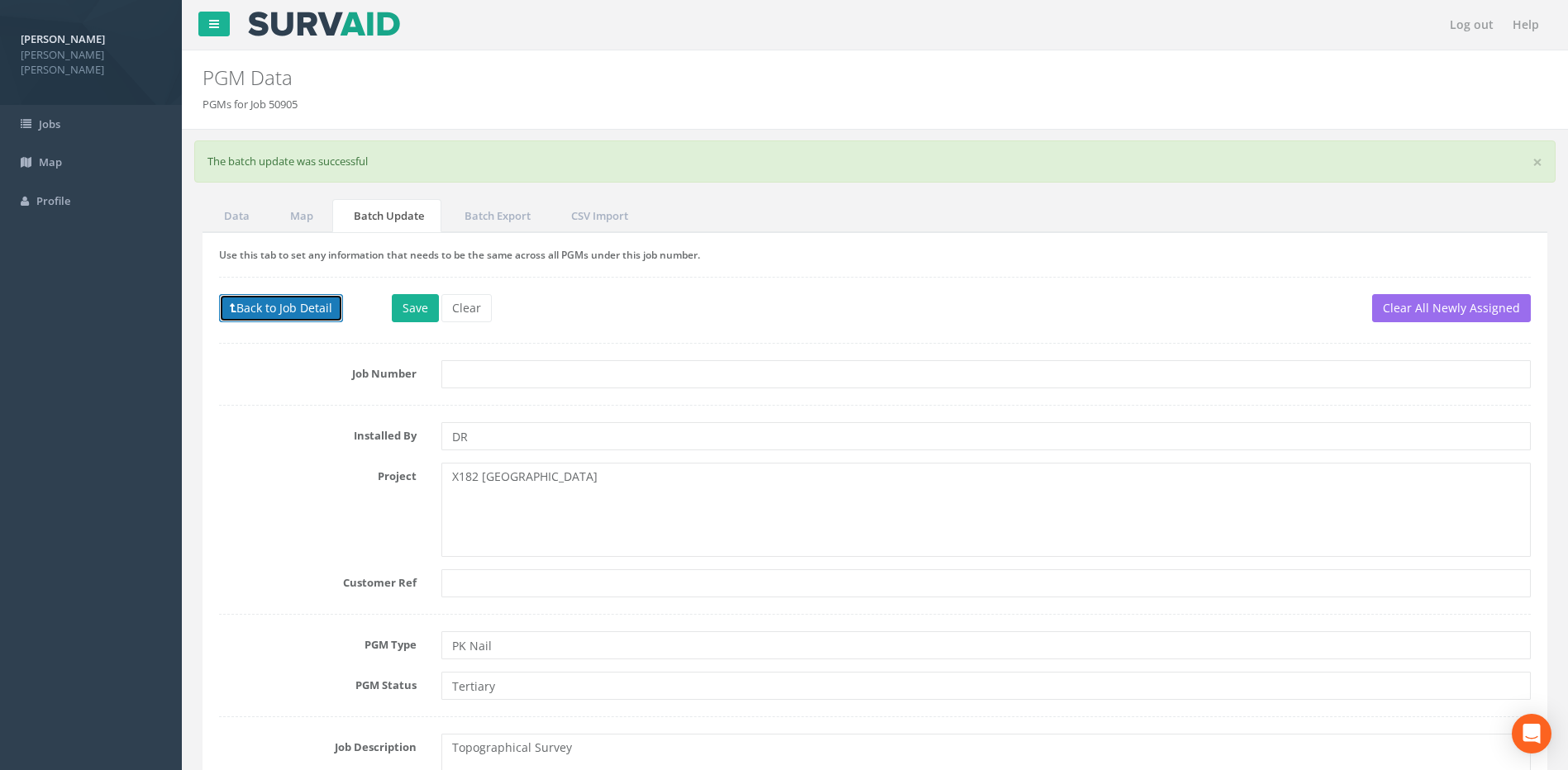
click at [323, 308] on button "Back to Job Detail" at bounding box center [281, 308] width 124 height 28
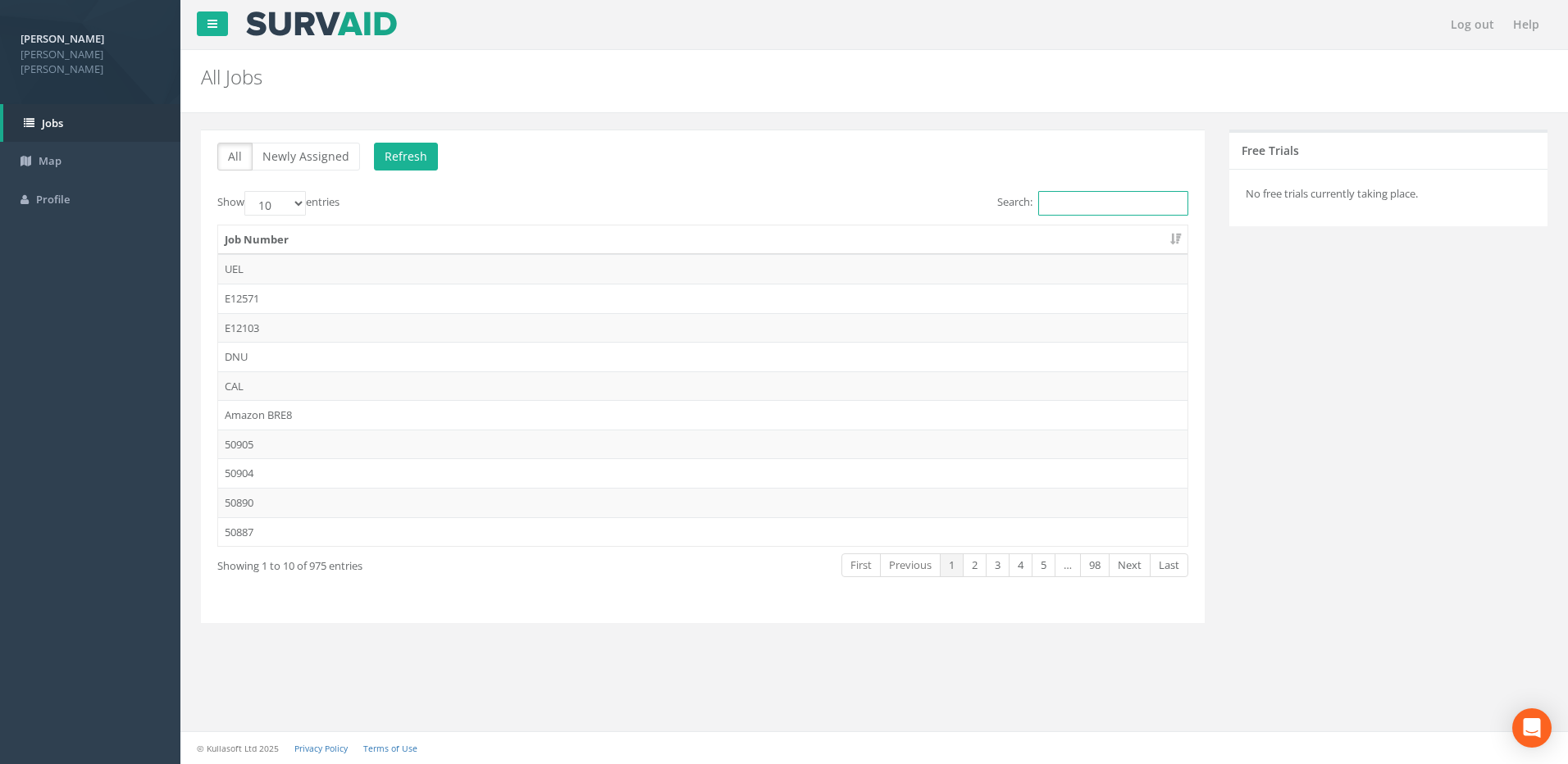
click at [1088, 210] on input "Search:" at bounding box center [1113, 204] width 150 height 25
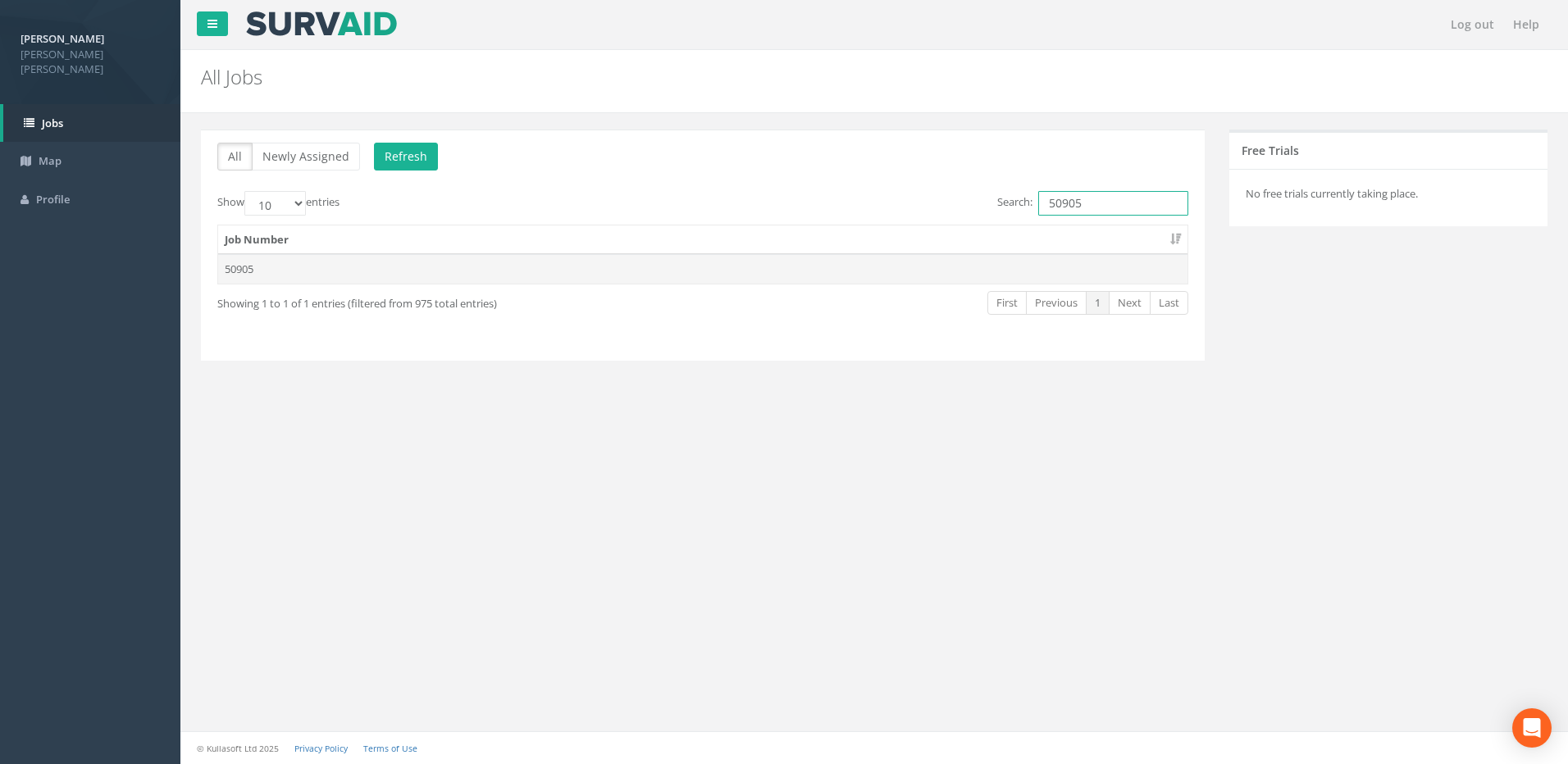
type input "50905"
click at [825, 272] on td "50905" at bounding box center [702, 269] width 969 height 30
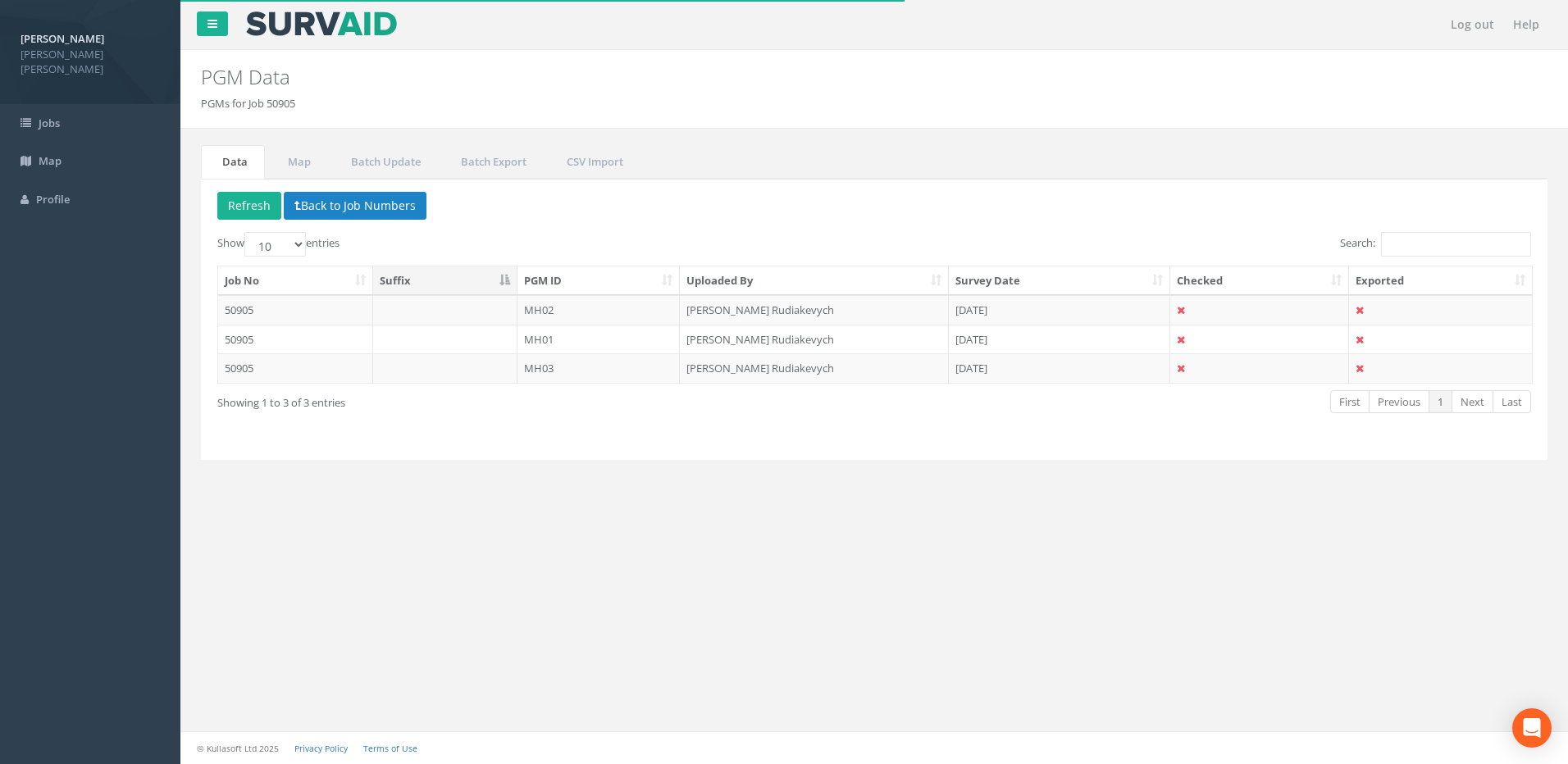
click at [670, 280] on th "PGM ID" at bounding box center [599, 281] width 163 height 30
click at [599, 311] on td "MH01" at bounding box center [599, 310] width 163 height 30
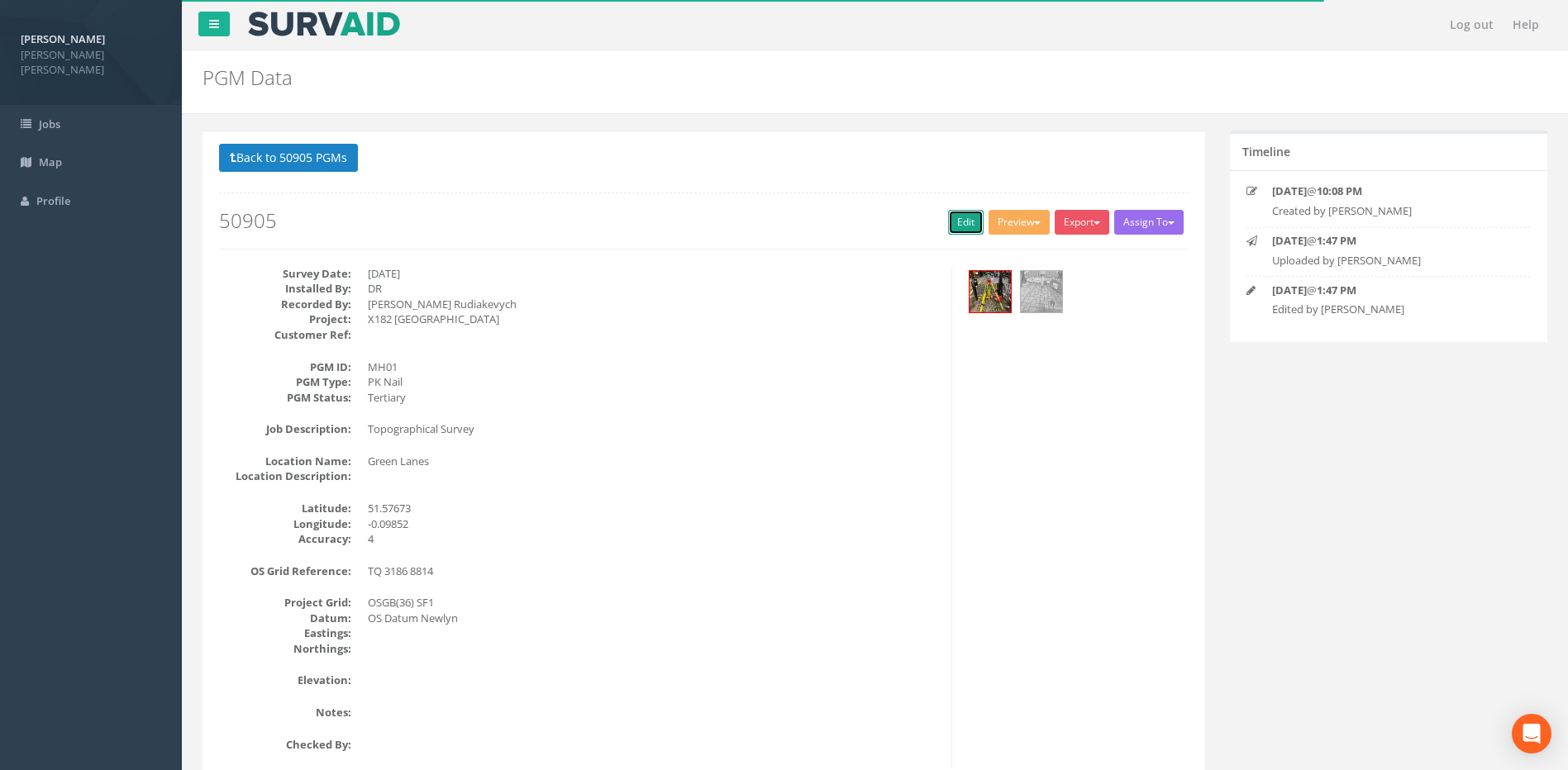
click at [958, 213] on link "Edit" at bounding box center [965, 222] width 36 height 25
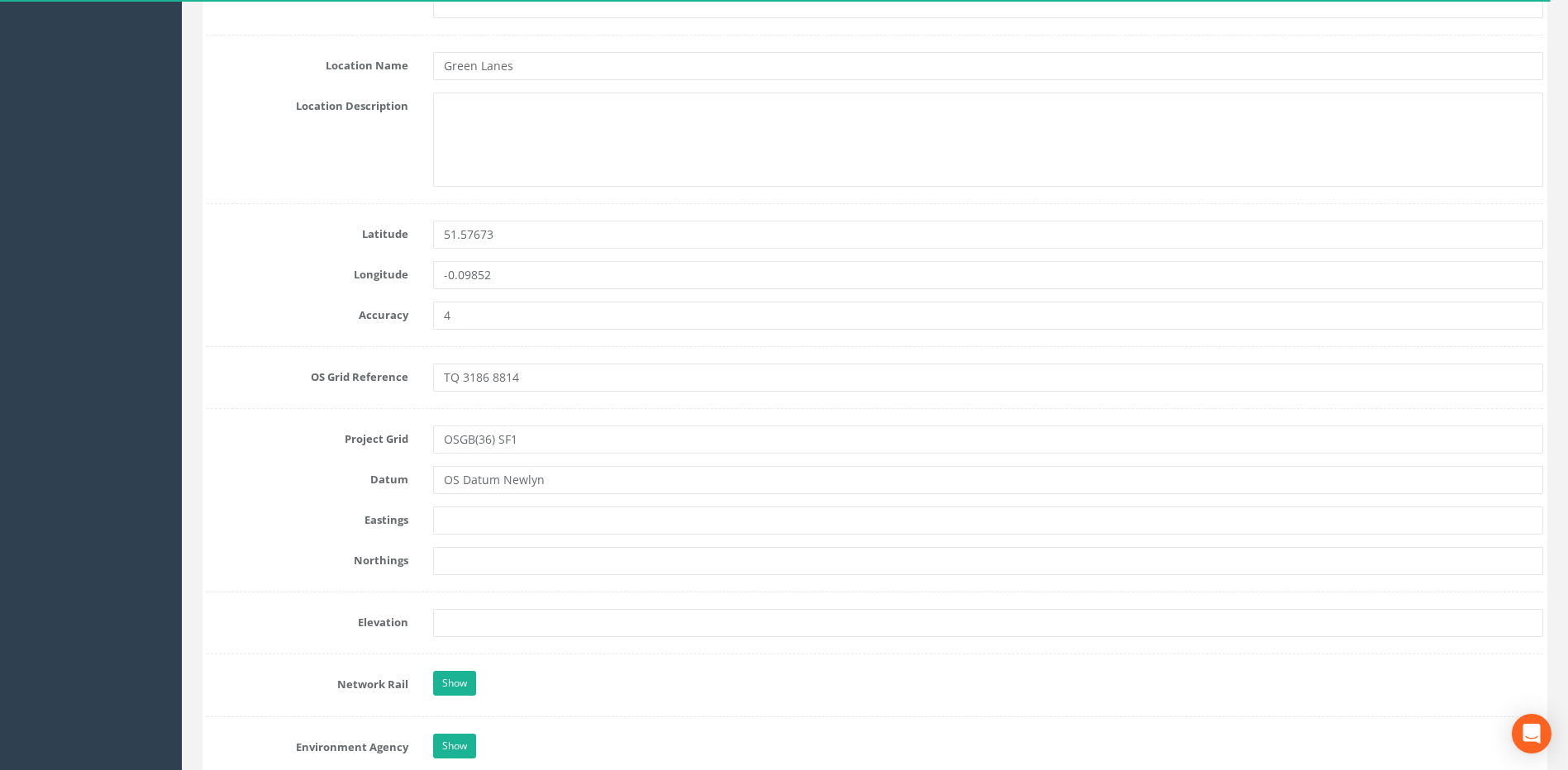
scroll to position [992, 0]
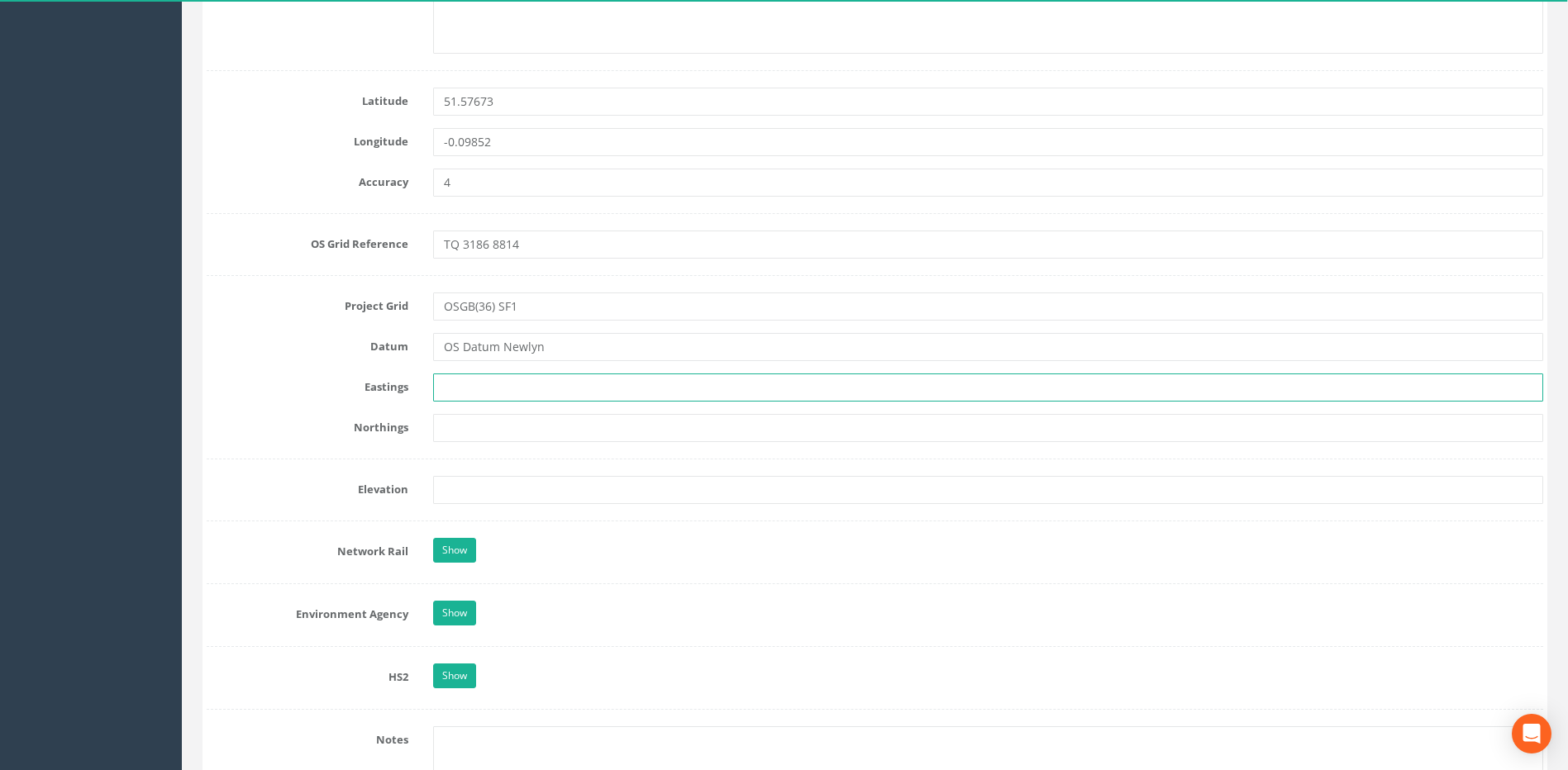
click at [479, 390] on input "text" at bounding box center [988, 388] width 1110 height 28
type input "531851.250"
type input "188140.265"
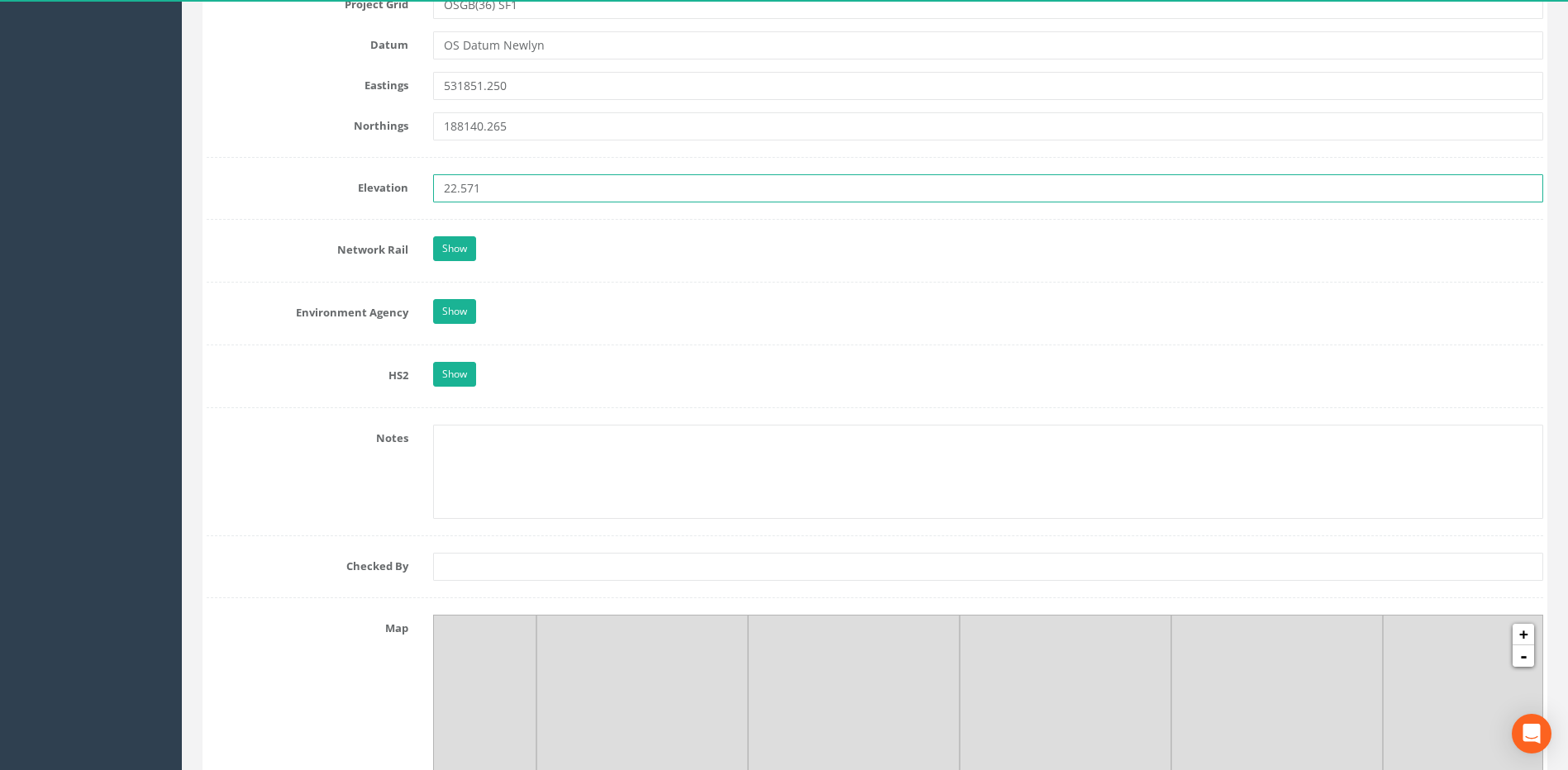
scroll to position [1322, 0]
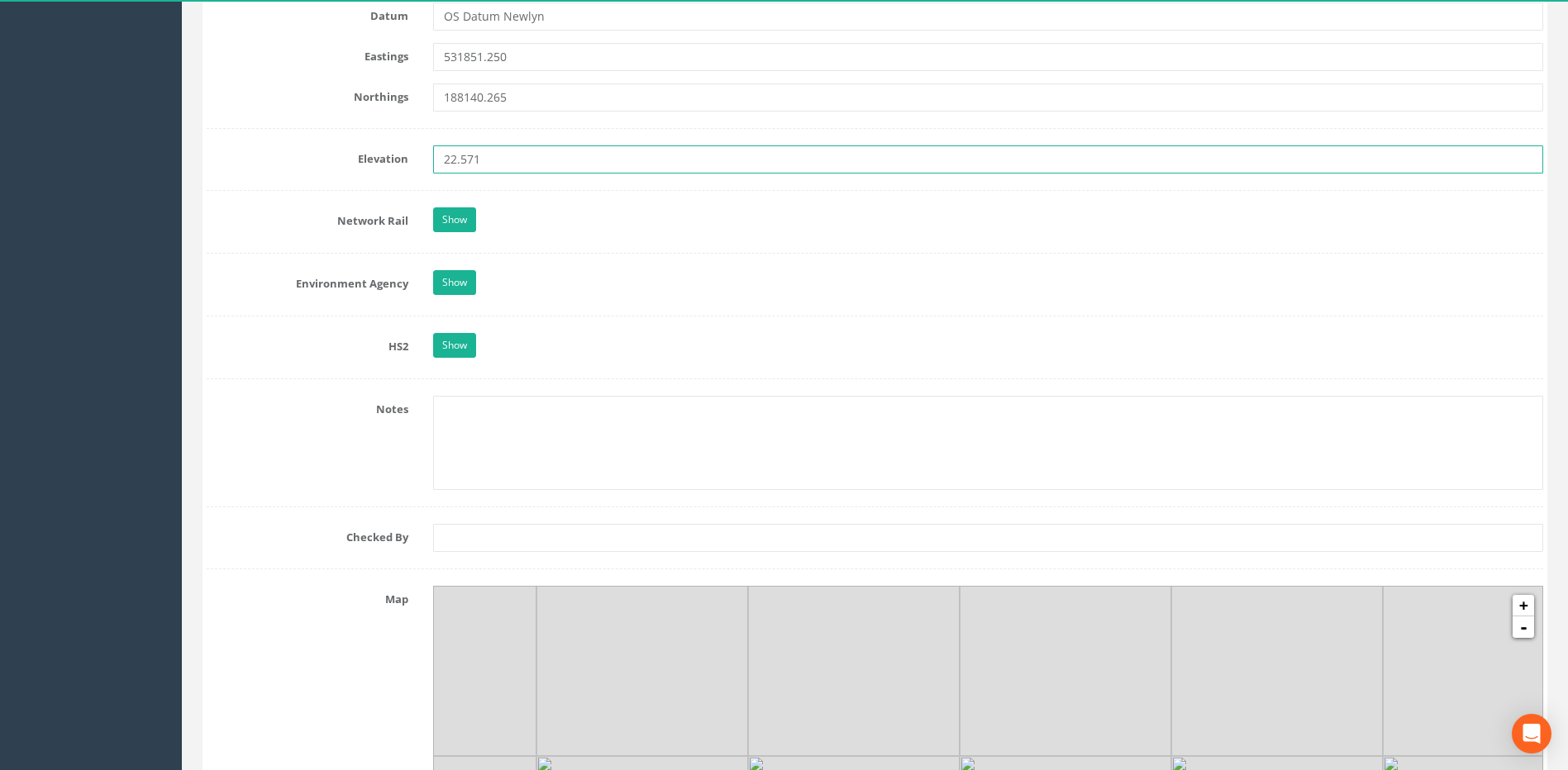
type input "22.571"
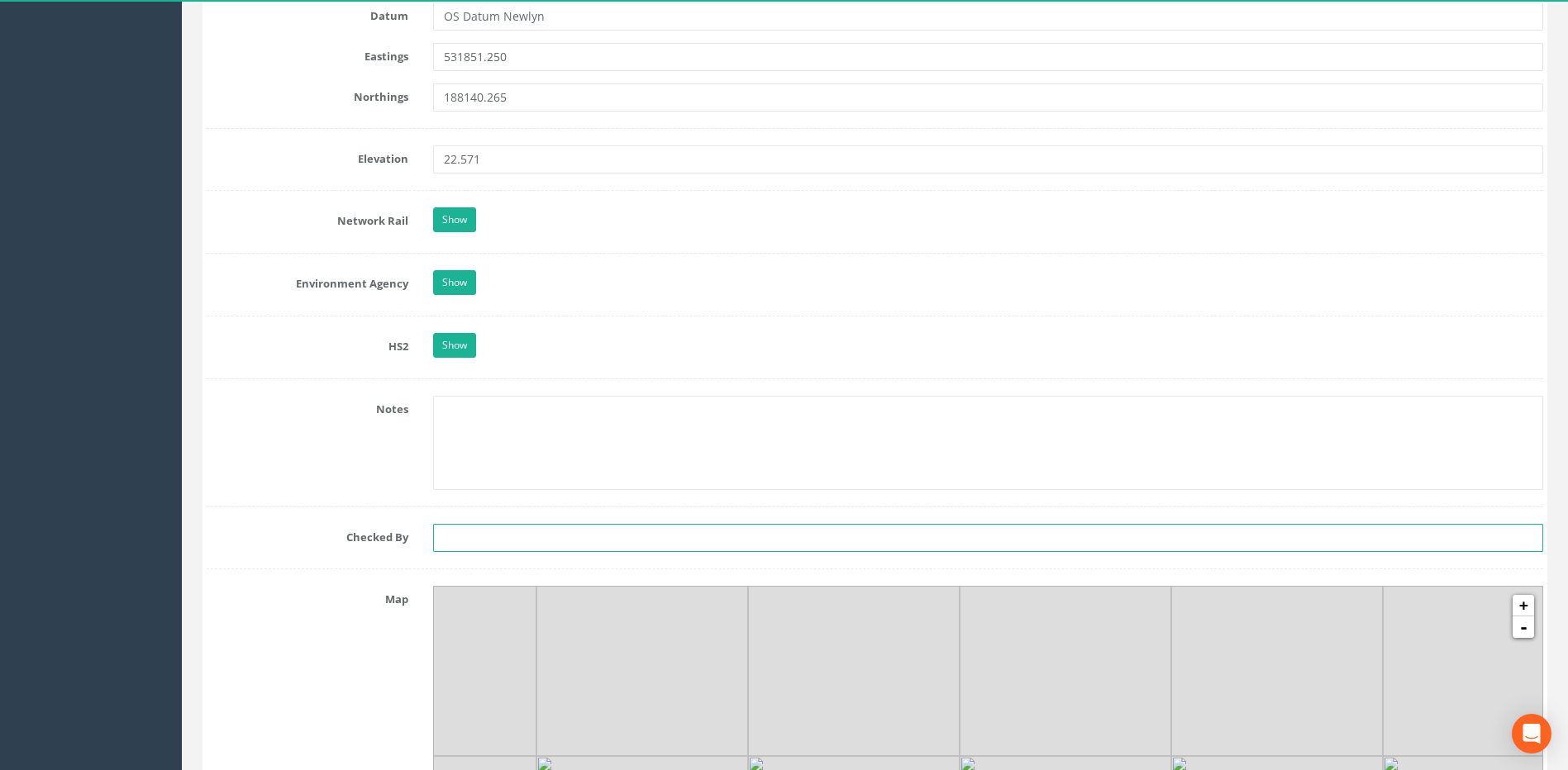
click at [522, 538] on input "text" at bounding box center [988, 538] width 1110 height 28
type input "CT"
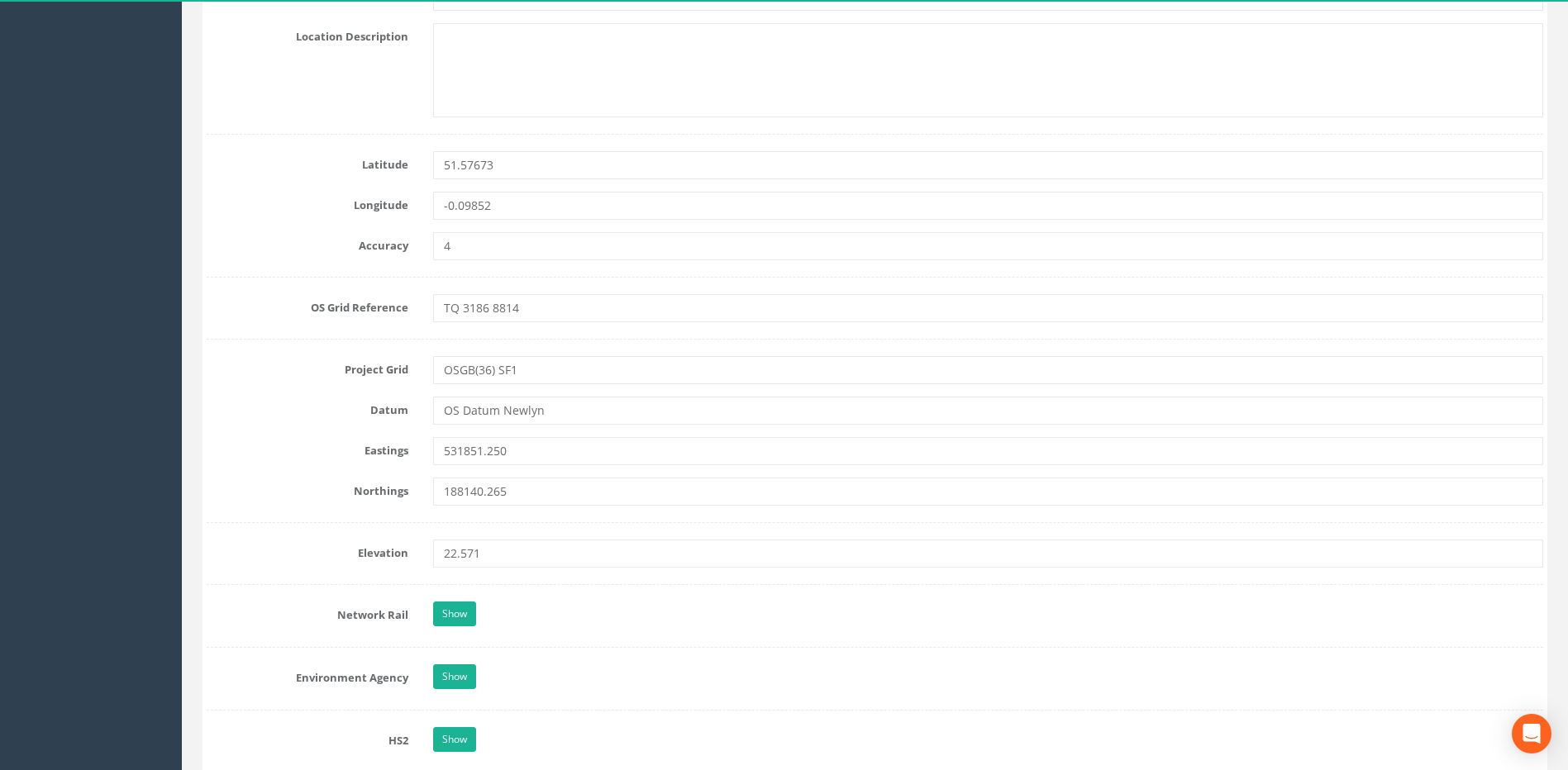
scroll to position [826, 0]
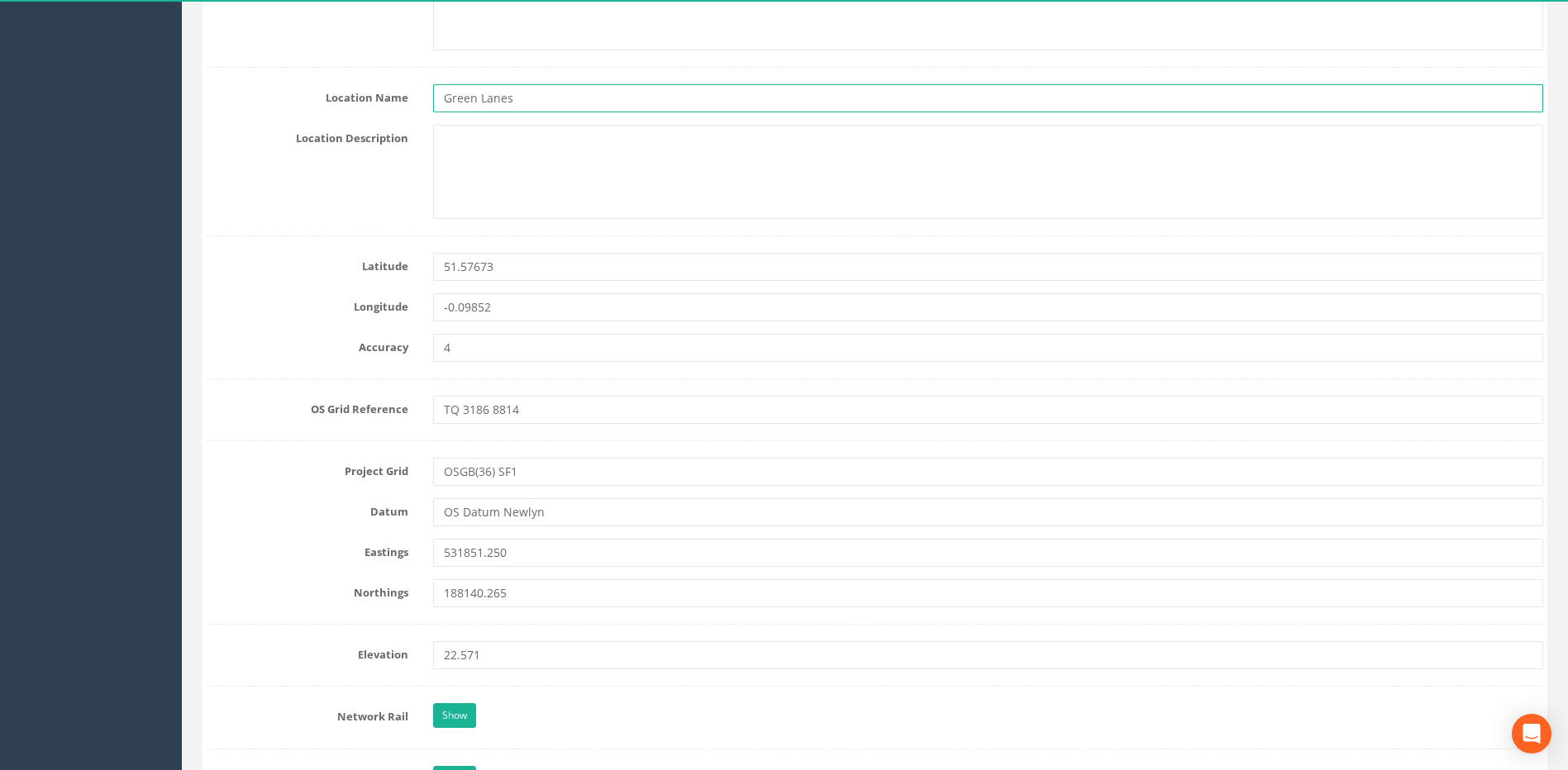
click at [538, 99] on input "Green Lanes" at bounding box center [988, 98] width 1110 height 28
drag, startPoint x: 634, startPoint y: 96, endPoint x: 405, endPoint y: 98, distance: 229.0
click at [405, 98] on div "Location Name [GEOGRAPHIC_DATA] - Outside [PERSON_NAME]" at bounding box center [875, 98] width 1361 height 28
type input "Green Lanes - Outside [PERSON_NAME]"
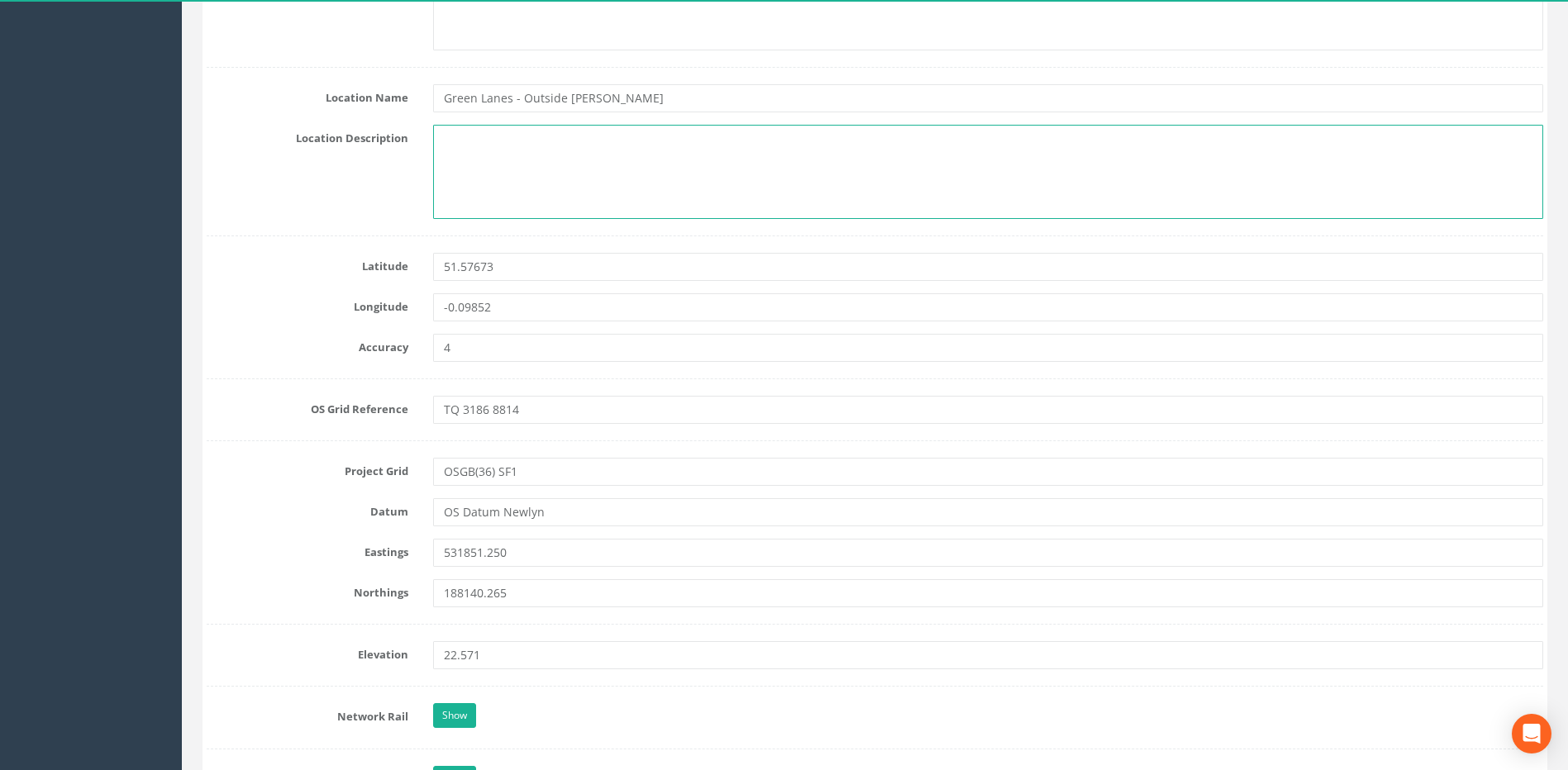
click at [477, 140] on textarea at bounding box center [988, 172] width 1110 height 94
paste textarea "Green Lanes - Outside [PERSON_NAME]"
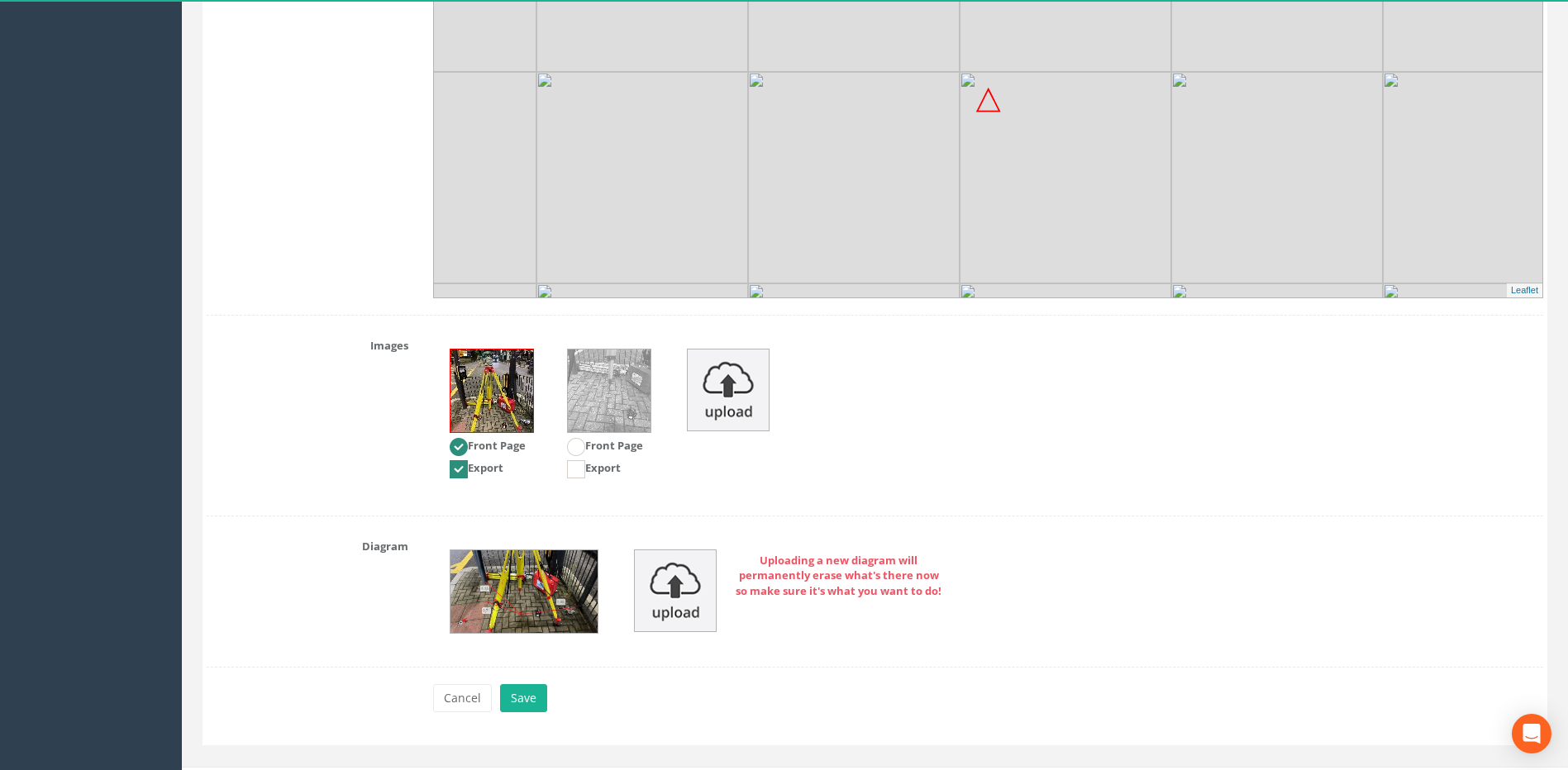
scroll to position [2035, 0]
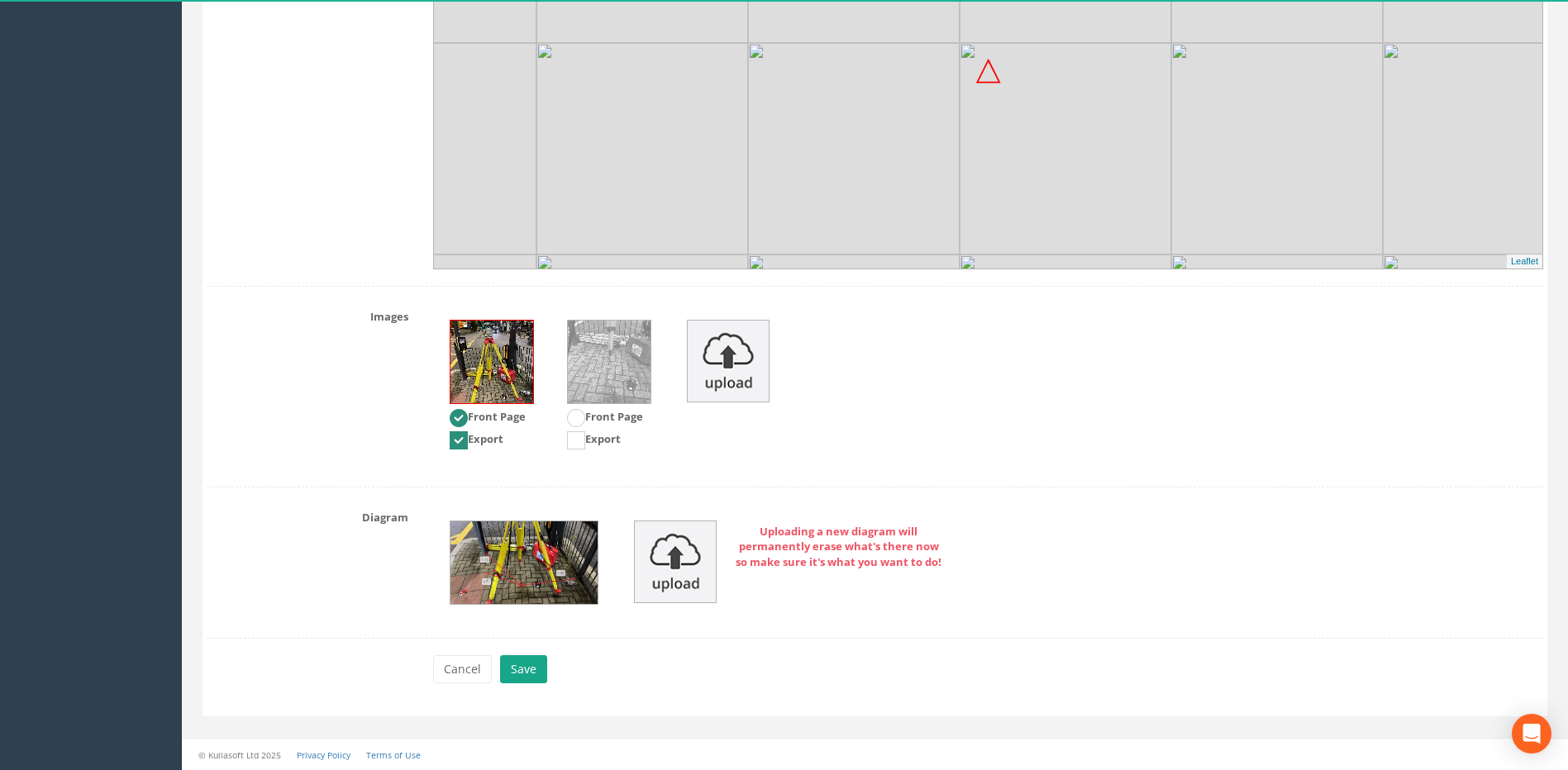
type textarea "Green Lanes - Outside [PERSON_NAME]"
click at [512, 667] on button "Save" at bounding box center [523, 669] width 47 height 28
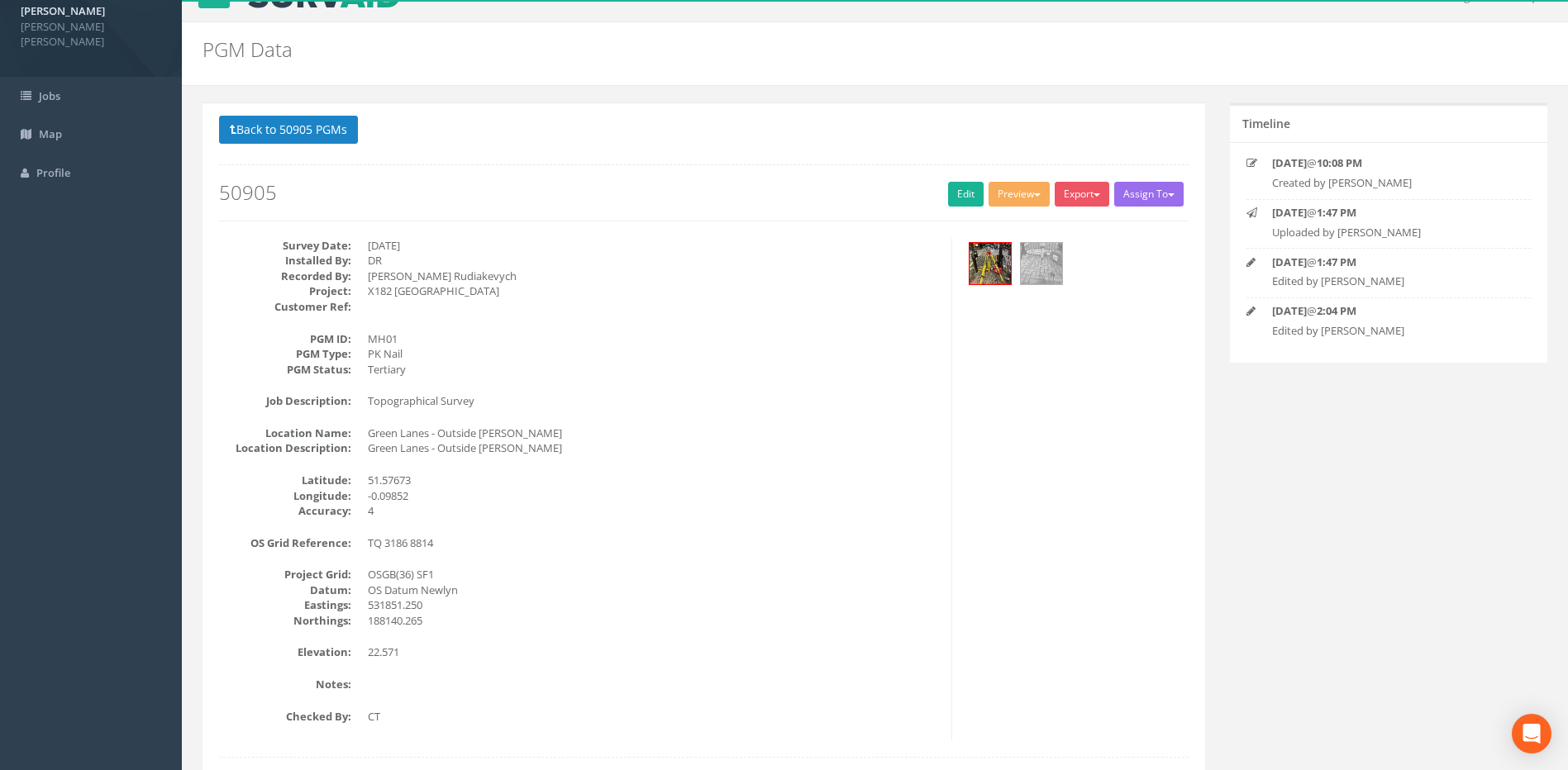
scroll to position [0, 0]
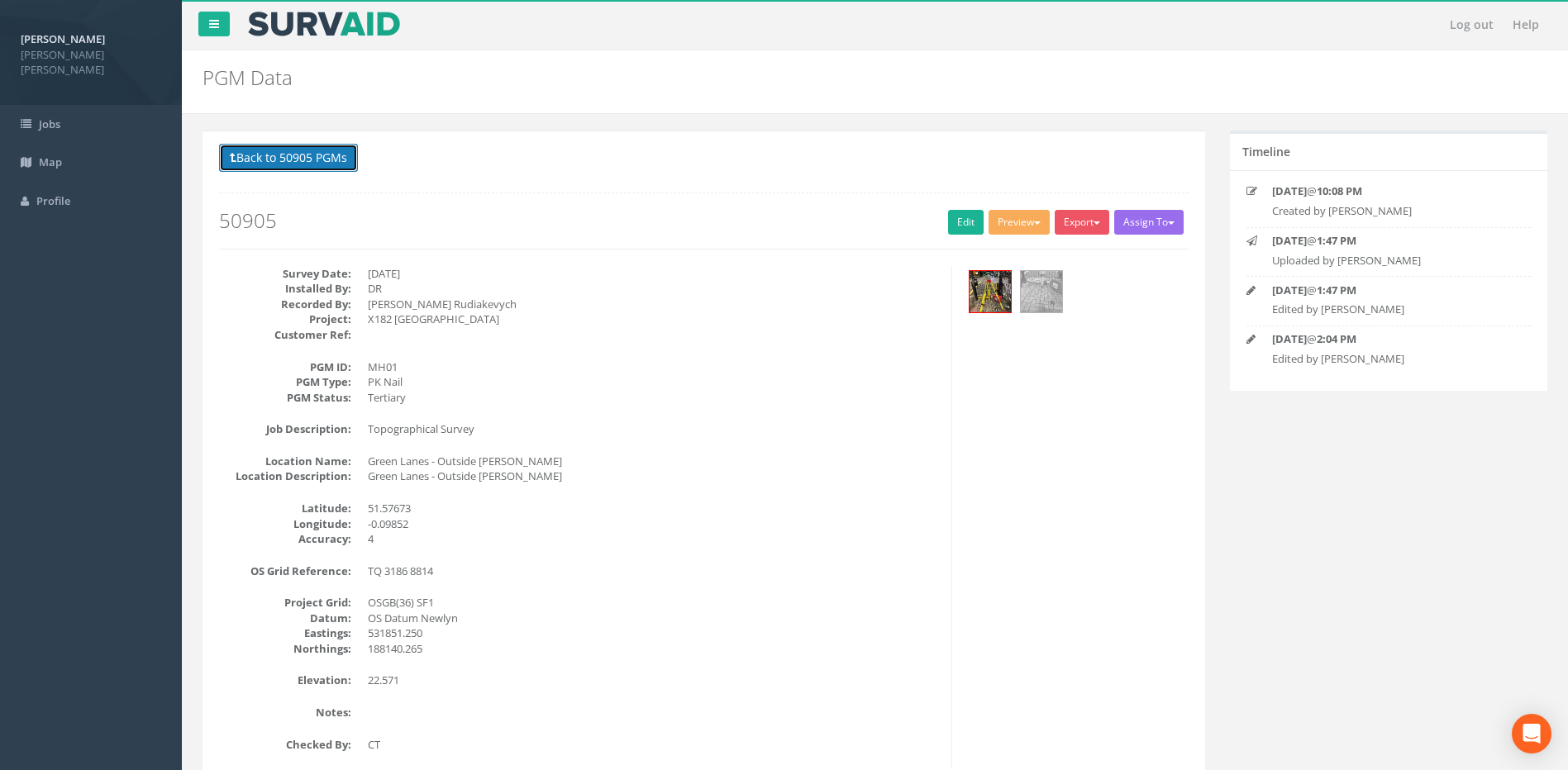
click at [318, 156] on button "Back to 50905 PGMs" at bounding box center [289, 158] width 139 height 28
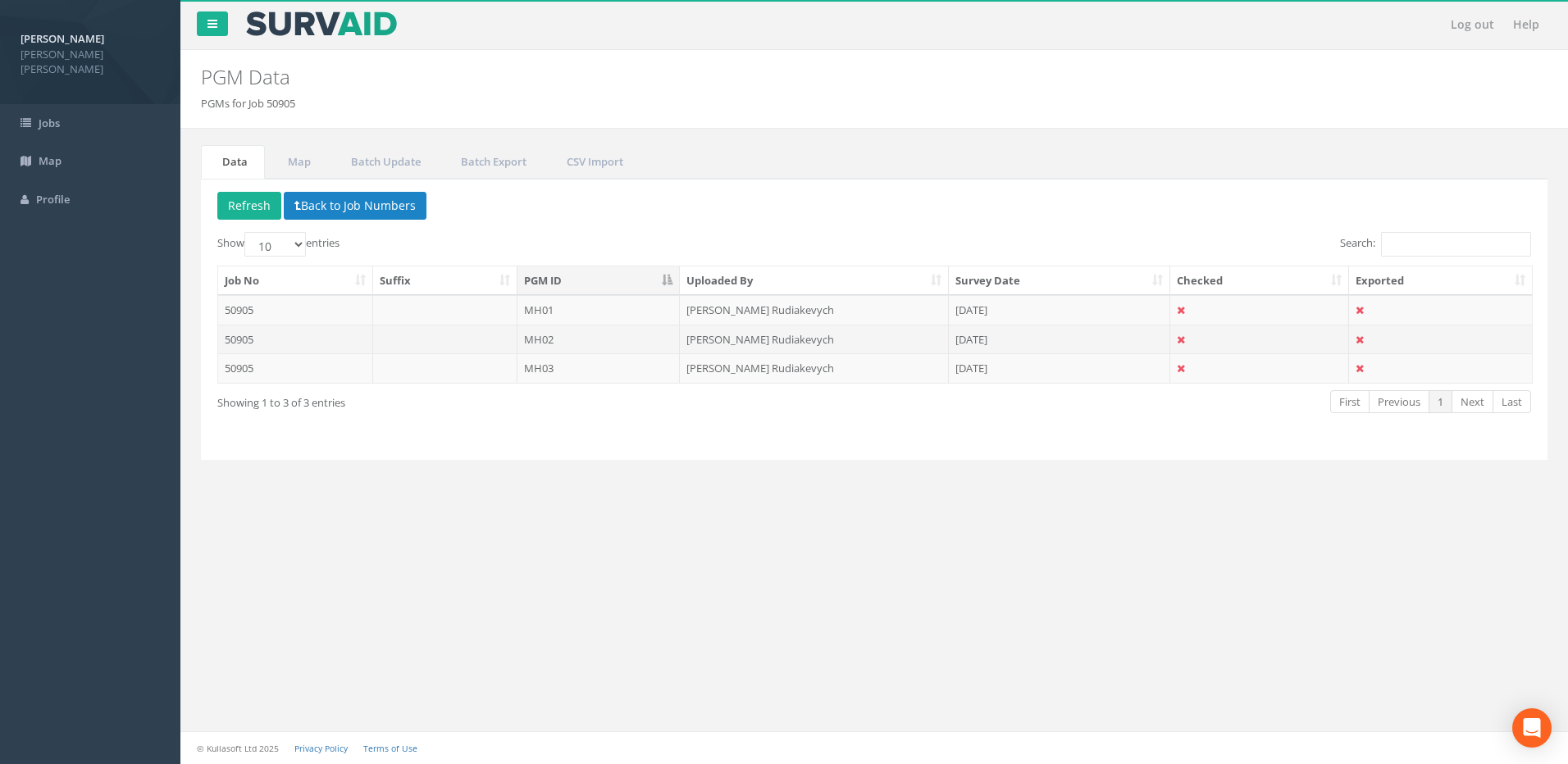
click at [581, 335] on td "MH02" at bounding box center [599, 340] width 163 height 30
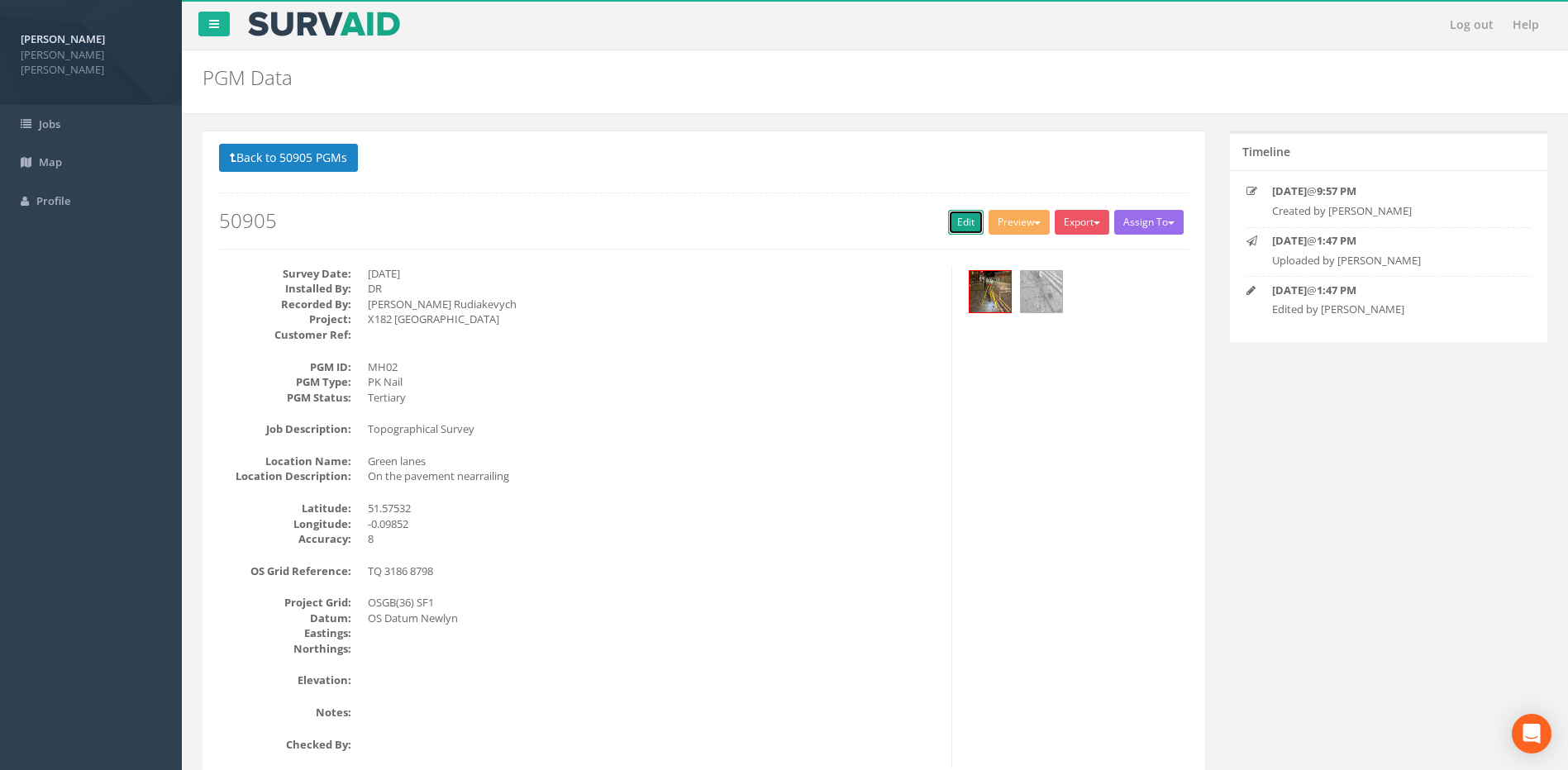
click at [955, 222] on link "Edit" at bounding box center [965, 222] width 36 height 25
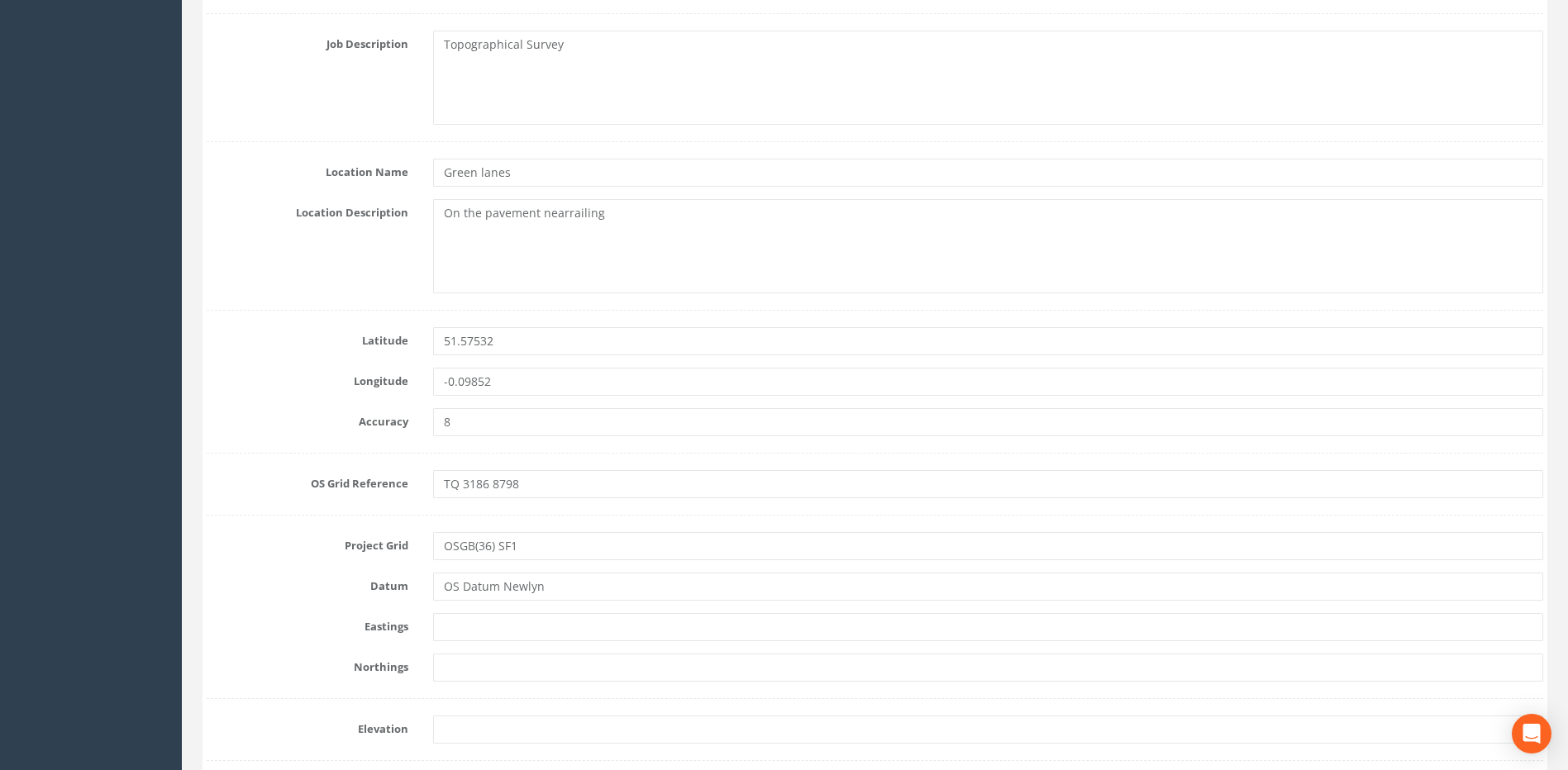
scroll to position [744, 0]
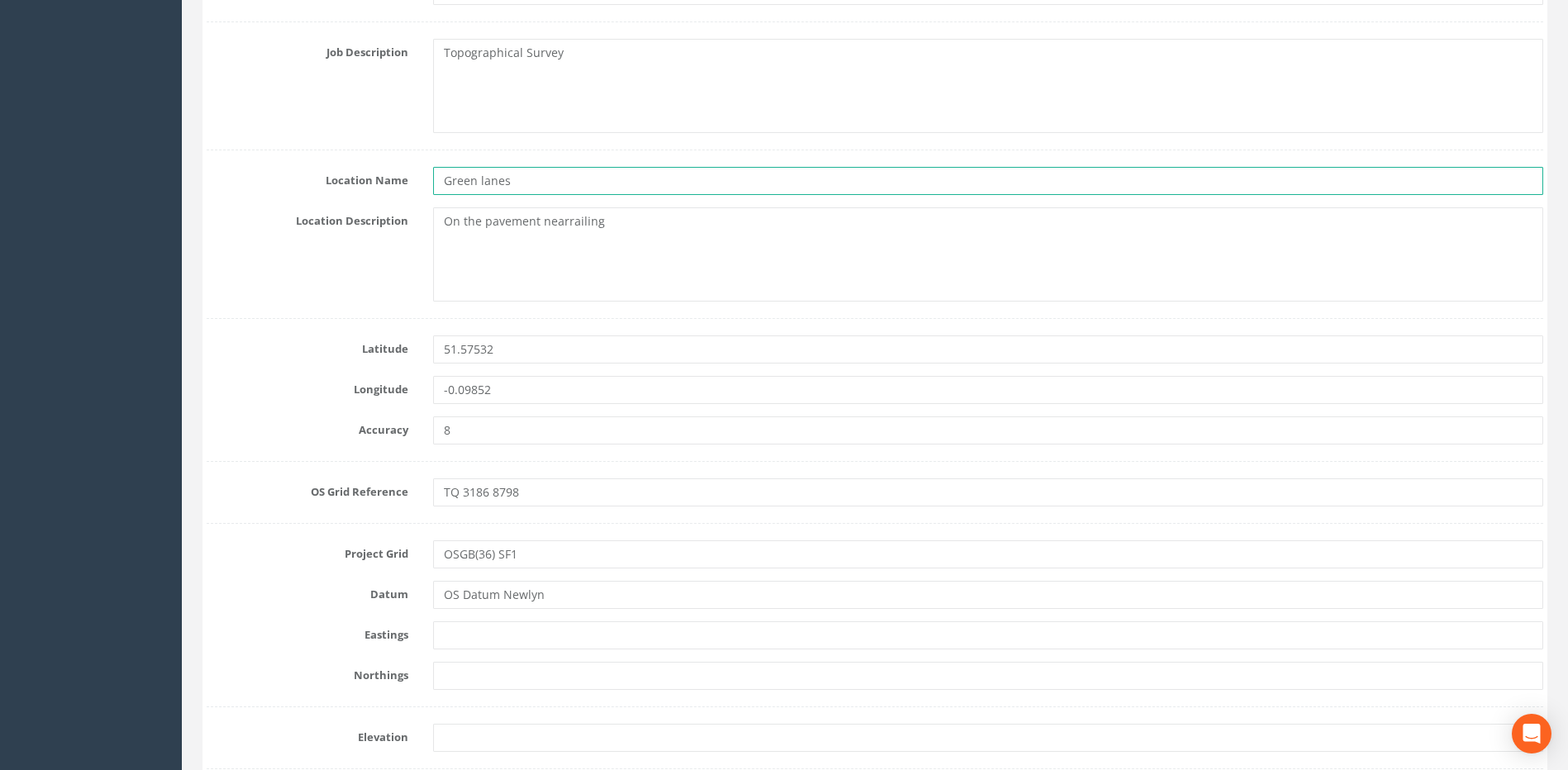
drag, startPoint x: 530, startPoint y: 182, endPoint x: 437, endPoint y: 180, distance: 93.0
click at [437, 180] on input "Green lanes" at bounding box center [988, 181] width 1110 height 28
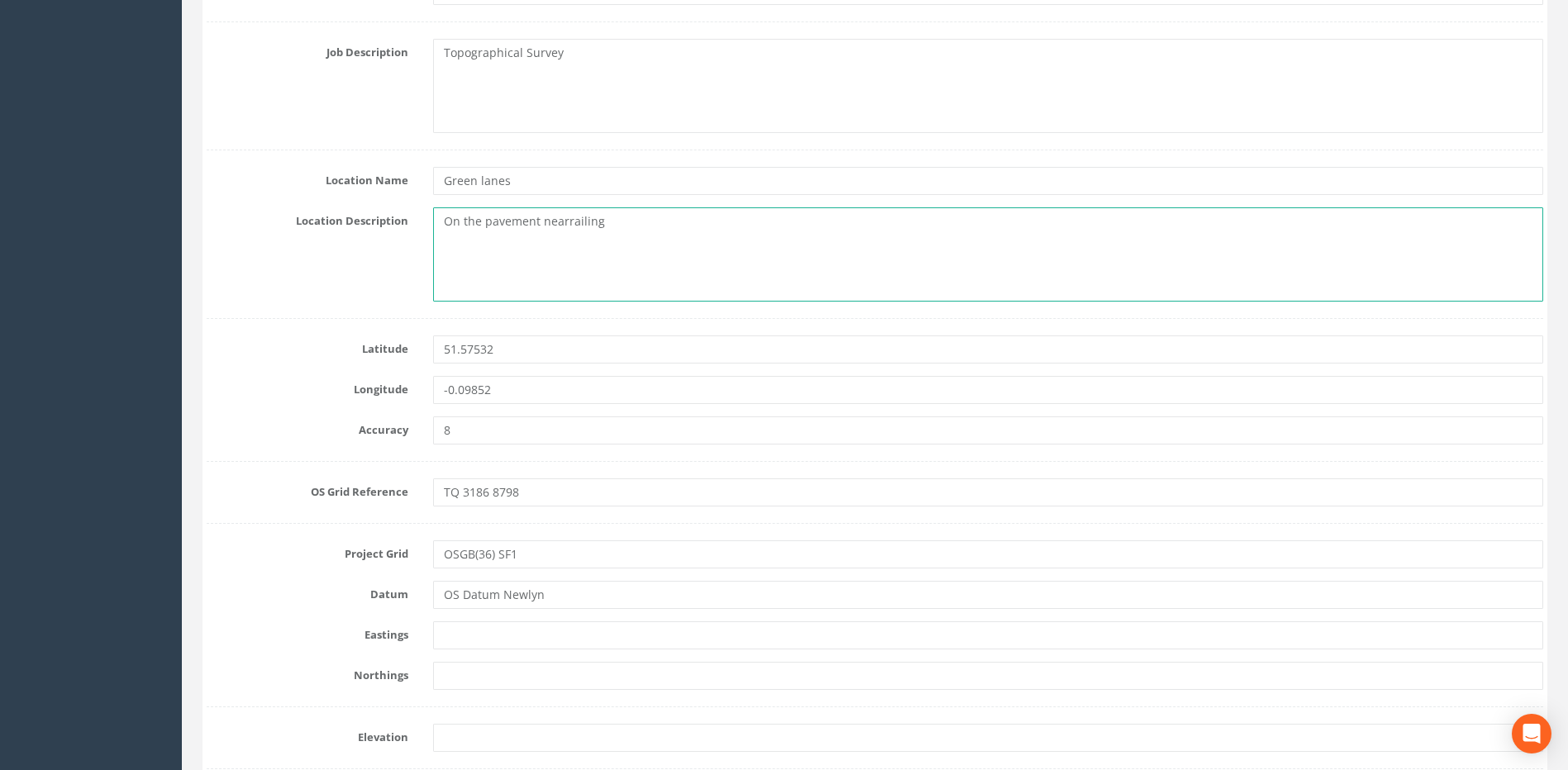
click at [441, 227] on textarea "On the pavement nearrailing" at bounding box center [988, 255] width 1110 height 94
paste textarea "Green lanes"
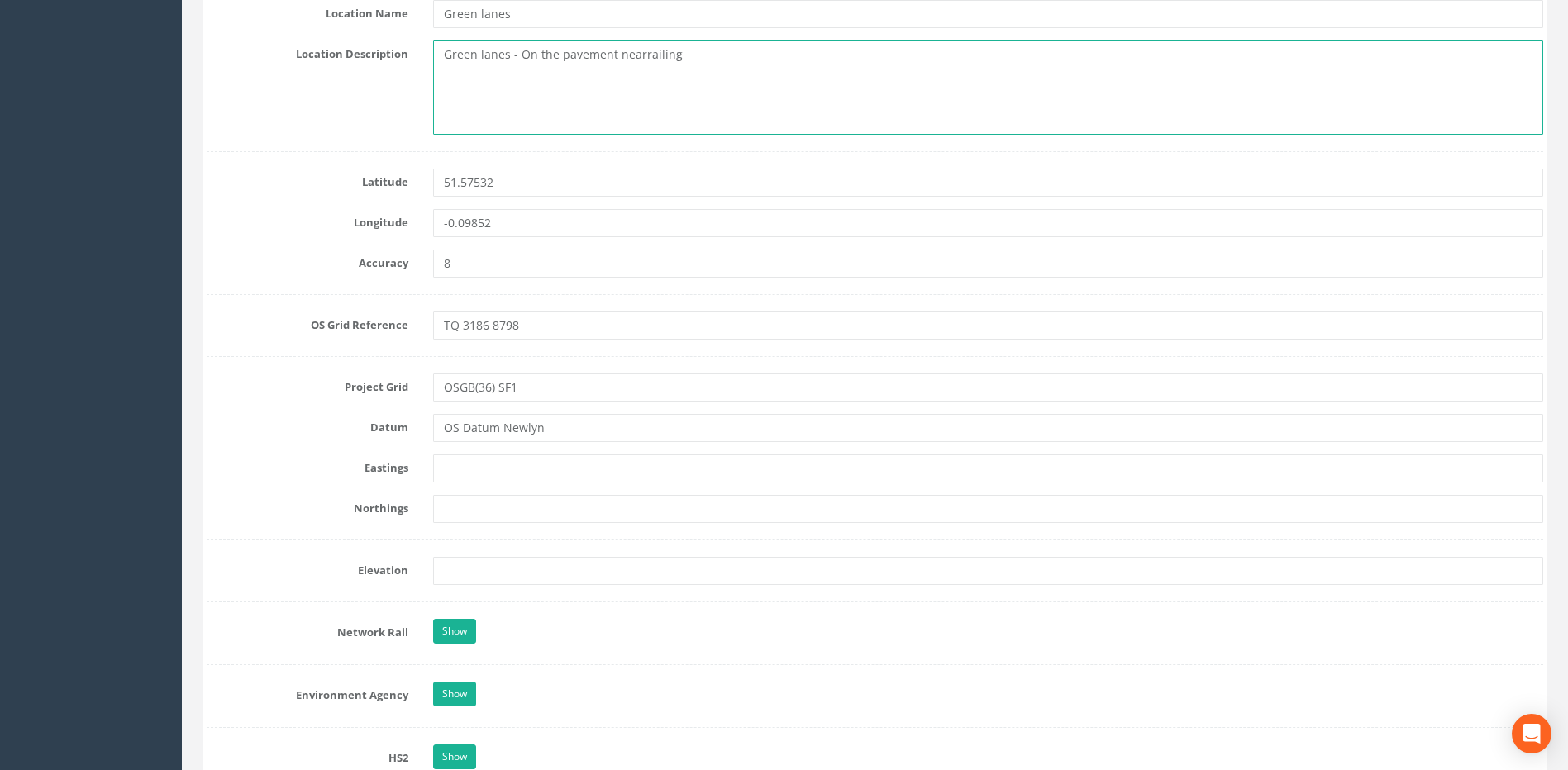
scroll to position [909, 0]
click at [517, 59] on textarea "Green lanes - On the pavement nearrailing" at bounding box center [988, 89] width 1110 height 94
click at [522, 58] on textarea "Green lanes - EndyOn the pavement nearrailing" at bounding box center [988, 89] width 1110 height 94
paste textarea "mionEndy"
click at [606, 60] on textarea "Green lanes - Endymion Rd" at bounding box center [988, 89] width 1110 height 94
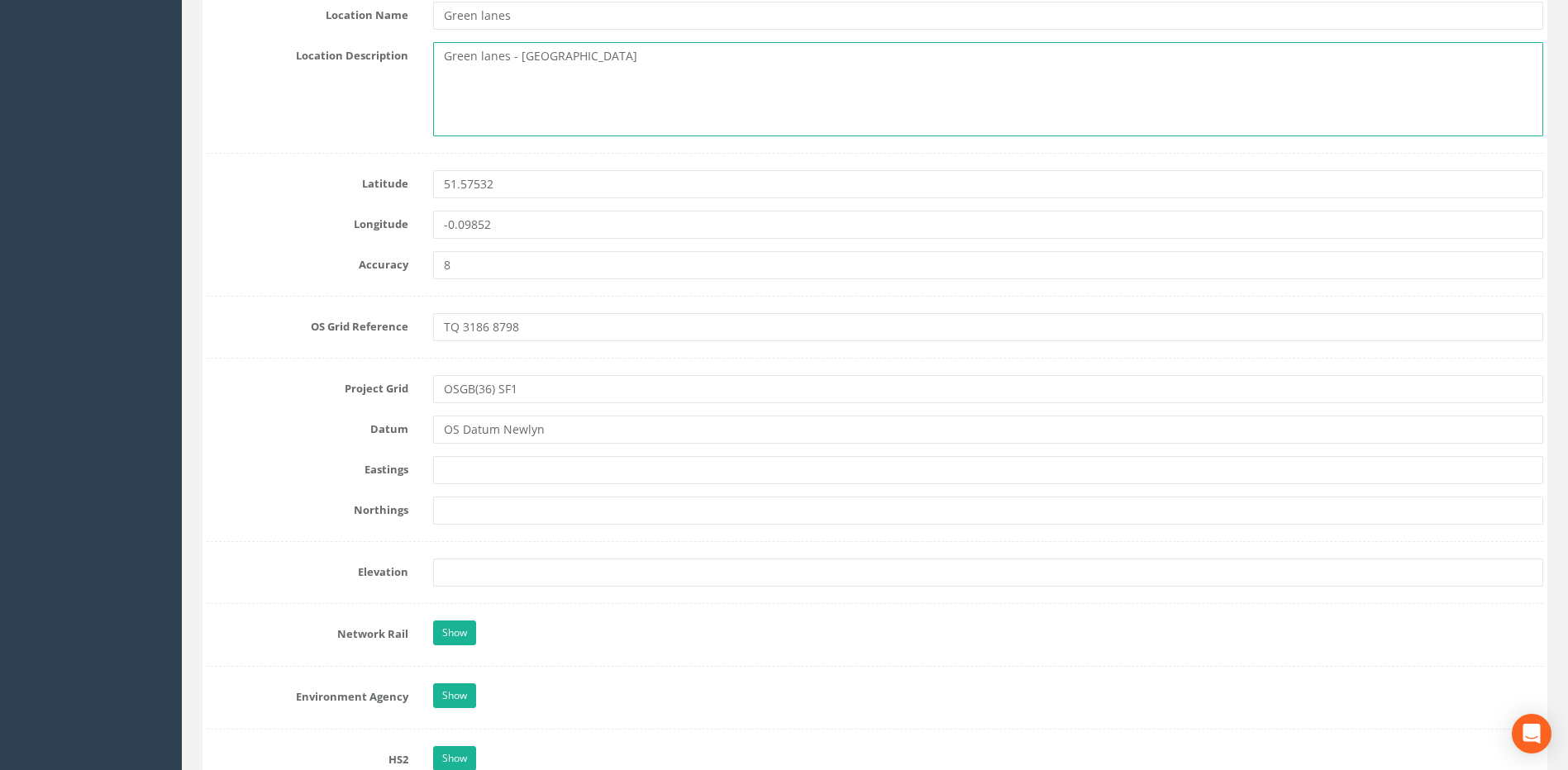
scroll to position [992, 0]
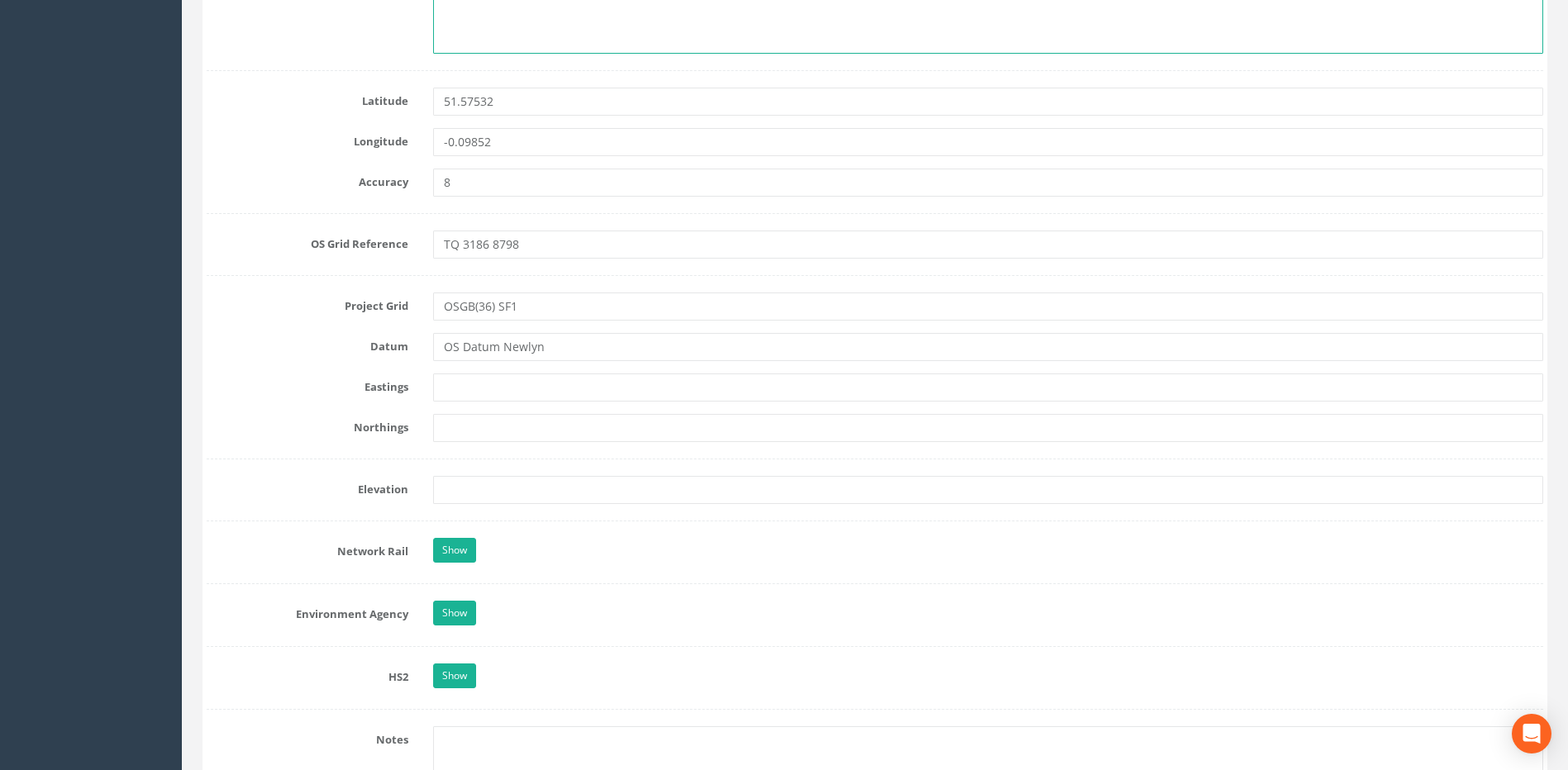
type textarea "Green lanes - [GEOGRAPHIC_DATA]"
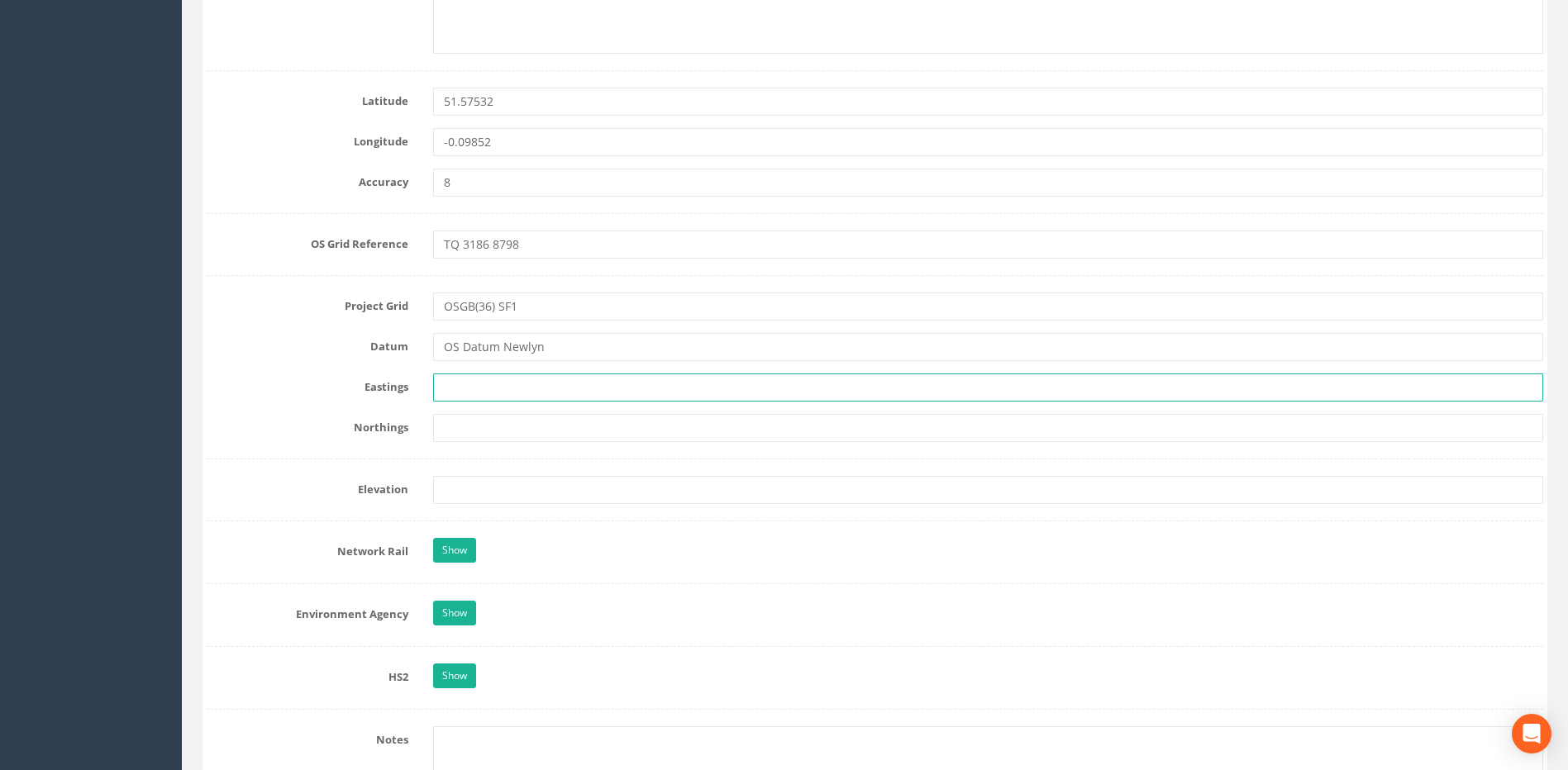
click at [516, 379] on input "text" at bounding box center [988, 388] width 1110 height 28
type input "531862.579"
type input "187981.012"
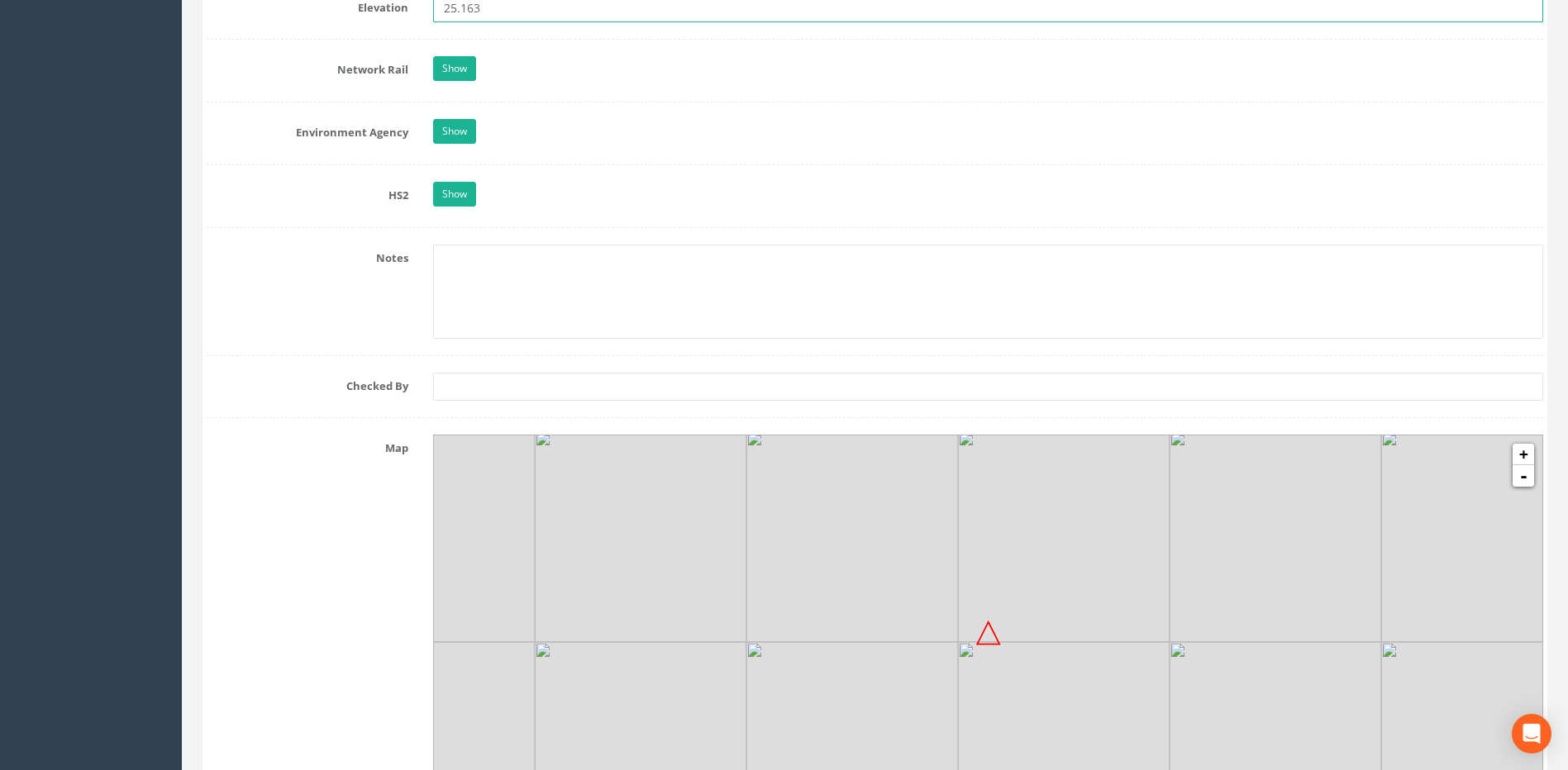
scroll to position [1488, 0]
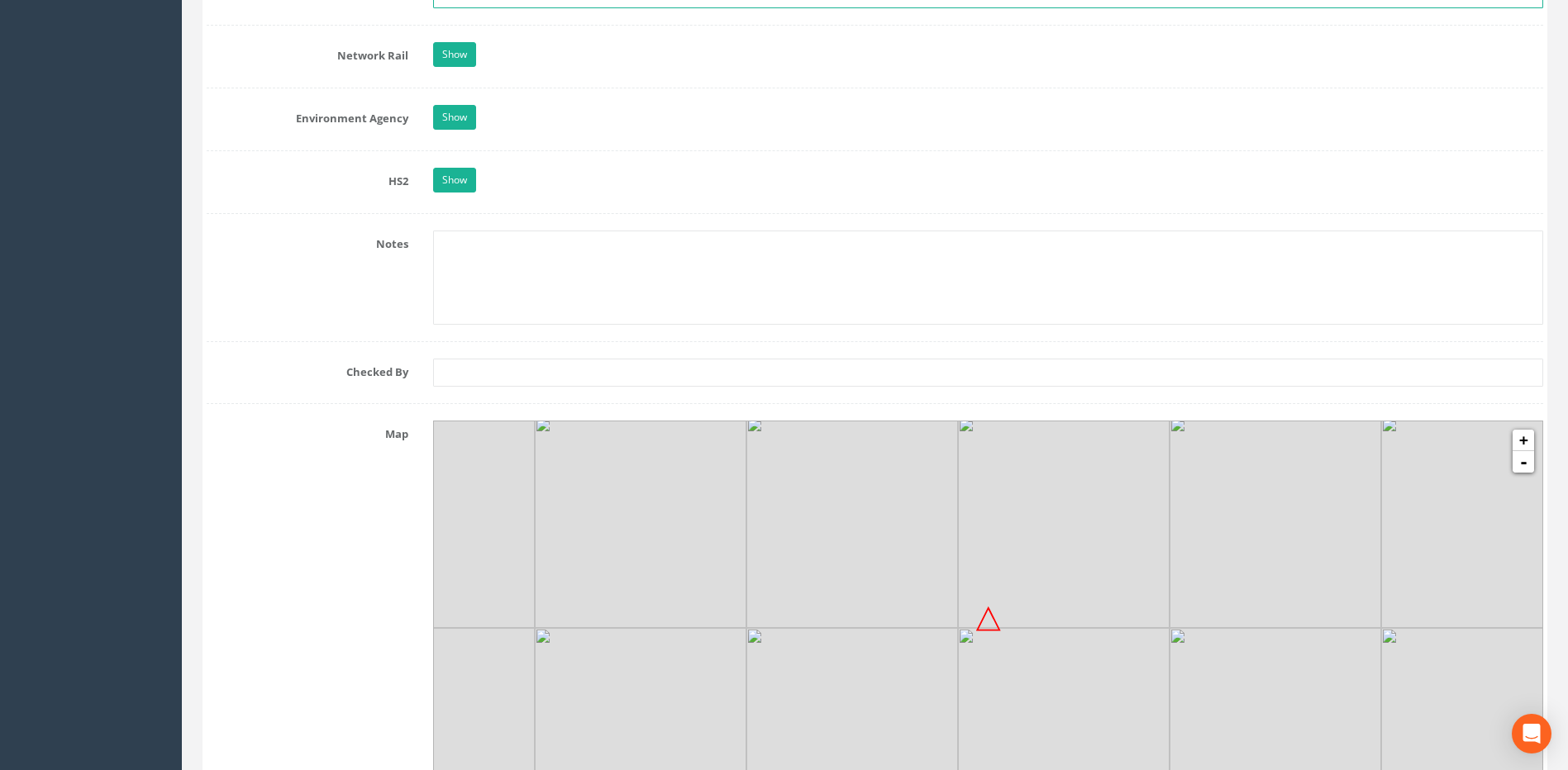
type input "25.163"
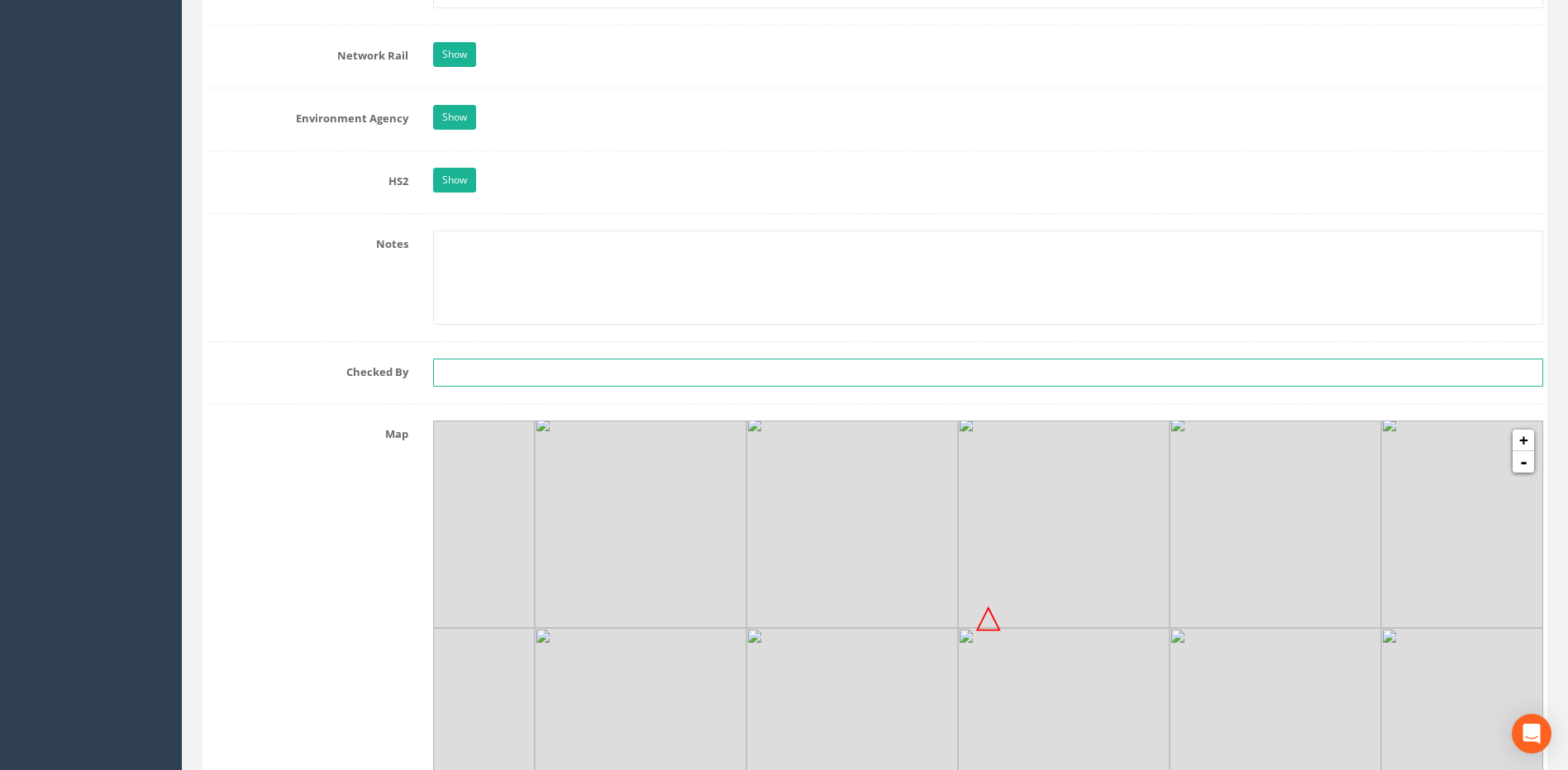
click at [480, 373] on input "text" at bounding box center [988, 373] width 1110 height 28
type input "CT"
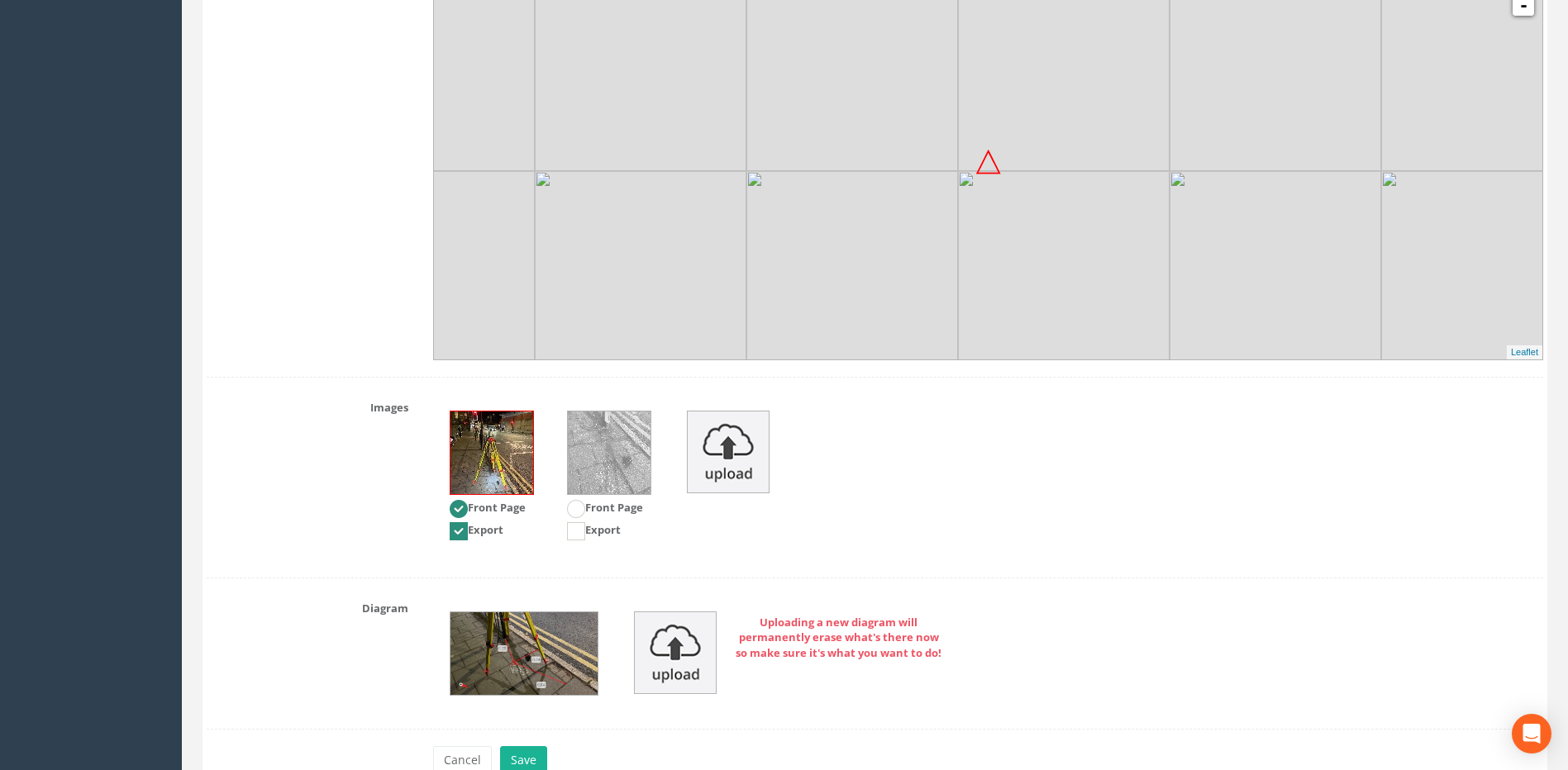
scroll to position [2035, 0]
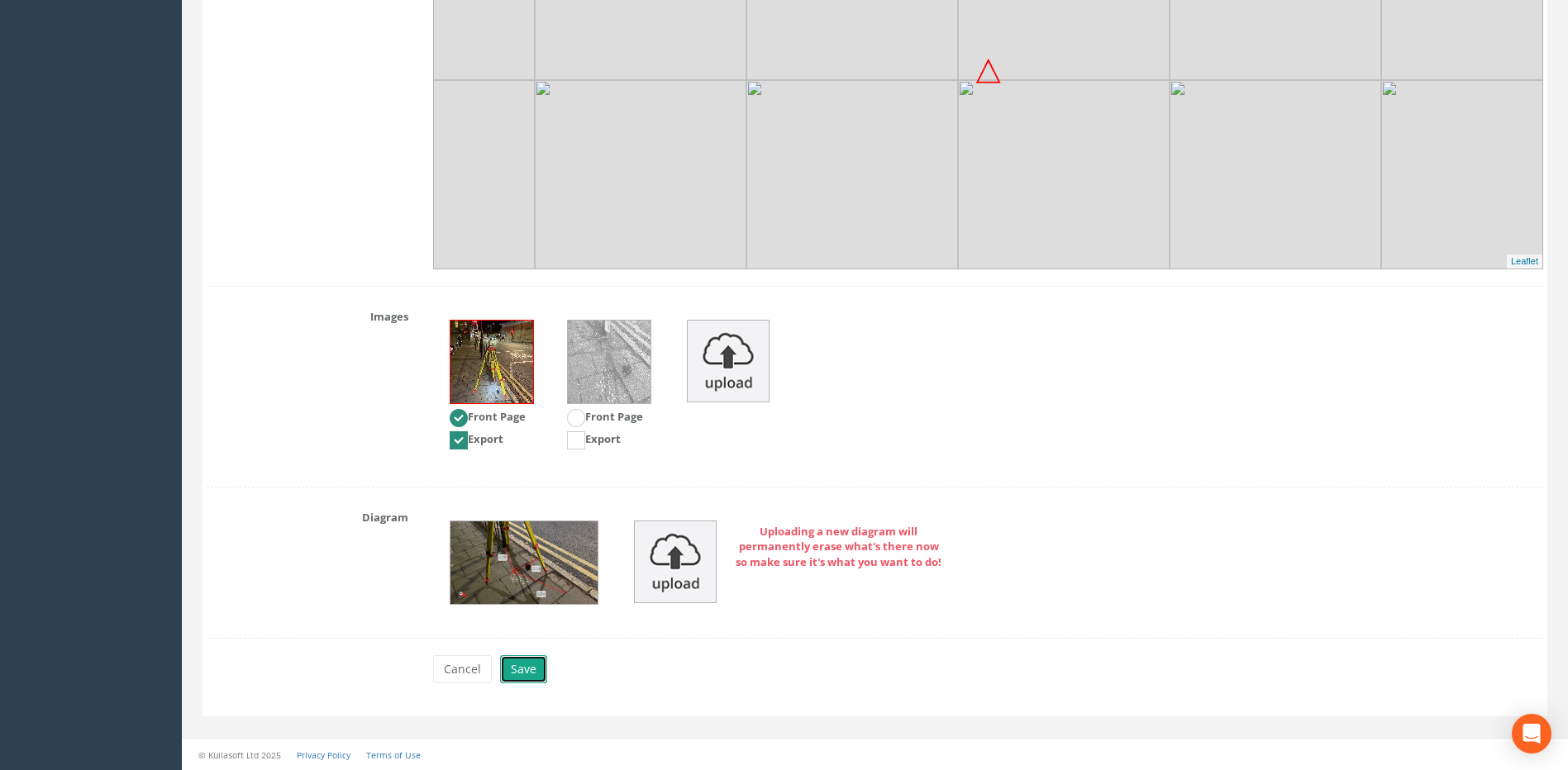
click at [538, 671] on button "Save" at bounding box center [523, 669] width 47 height 28
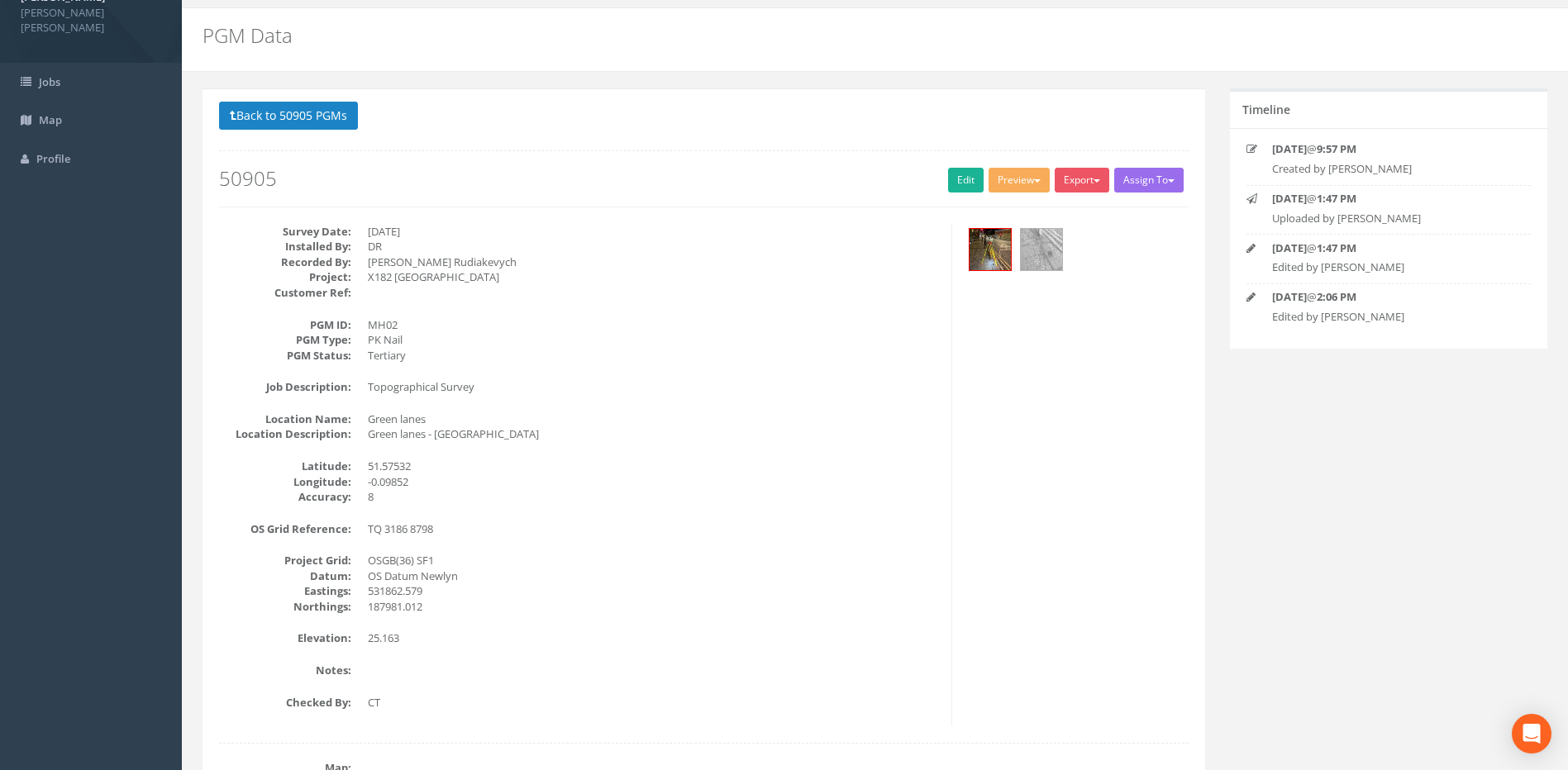
scroll to position [0, 0]
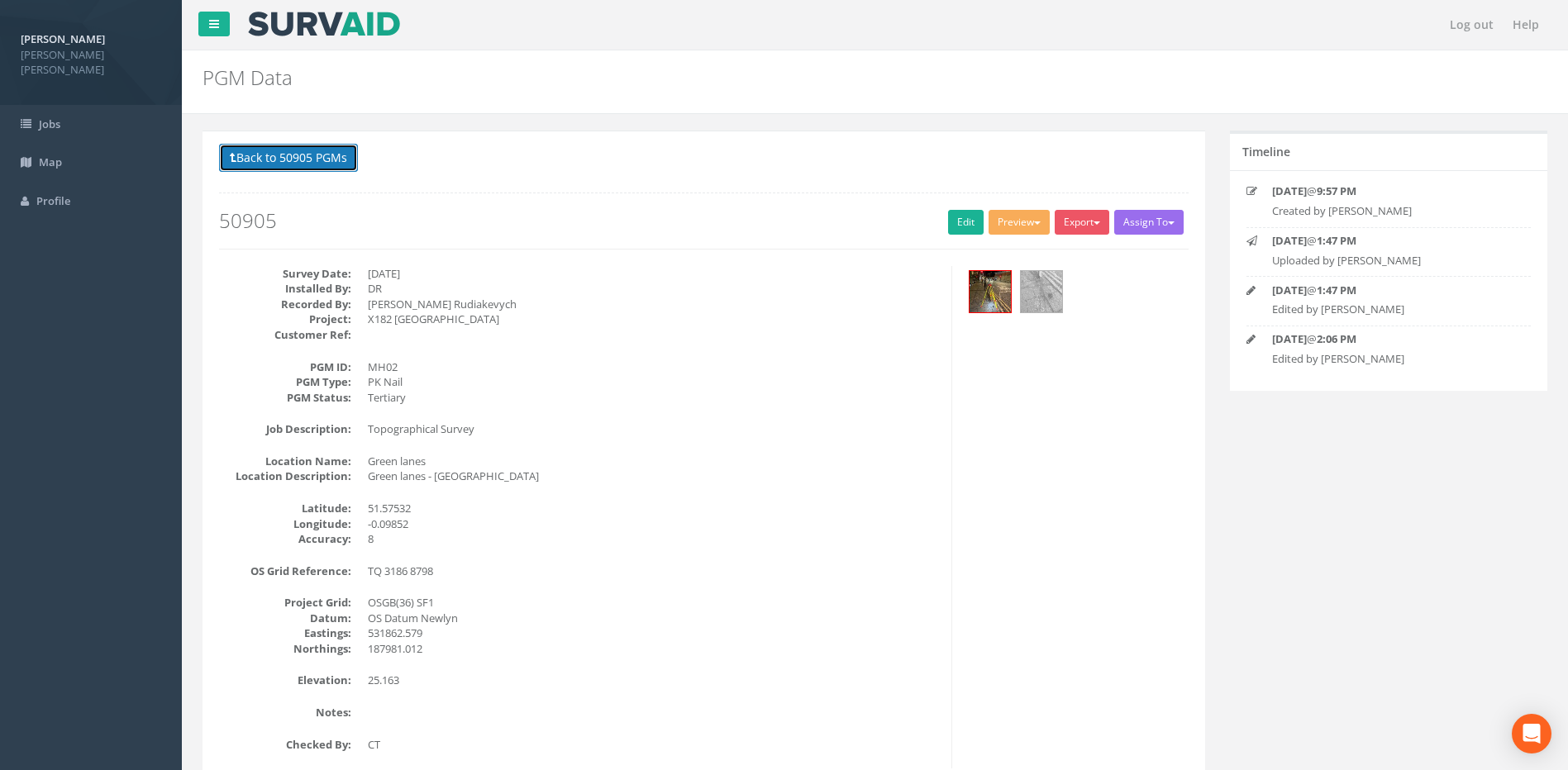
click at [299, 156] on button "Back to 50905 PGMs" at bounding box center [289, 158] width 139 height 28
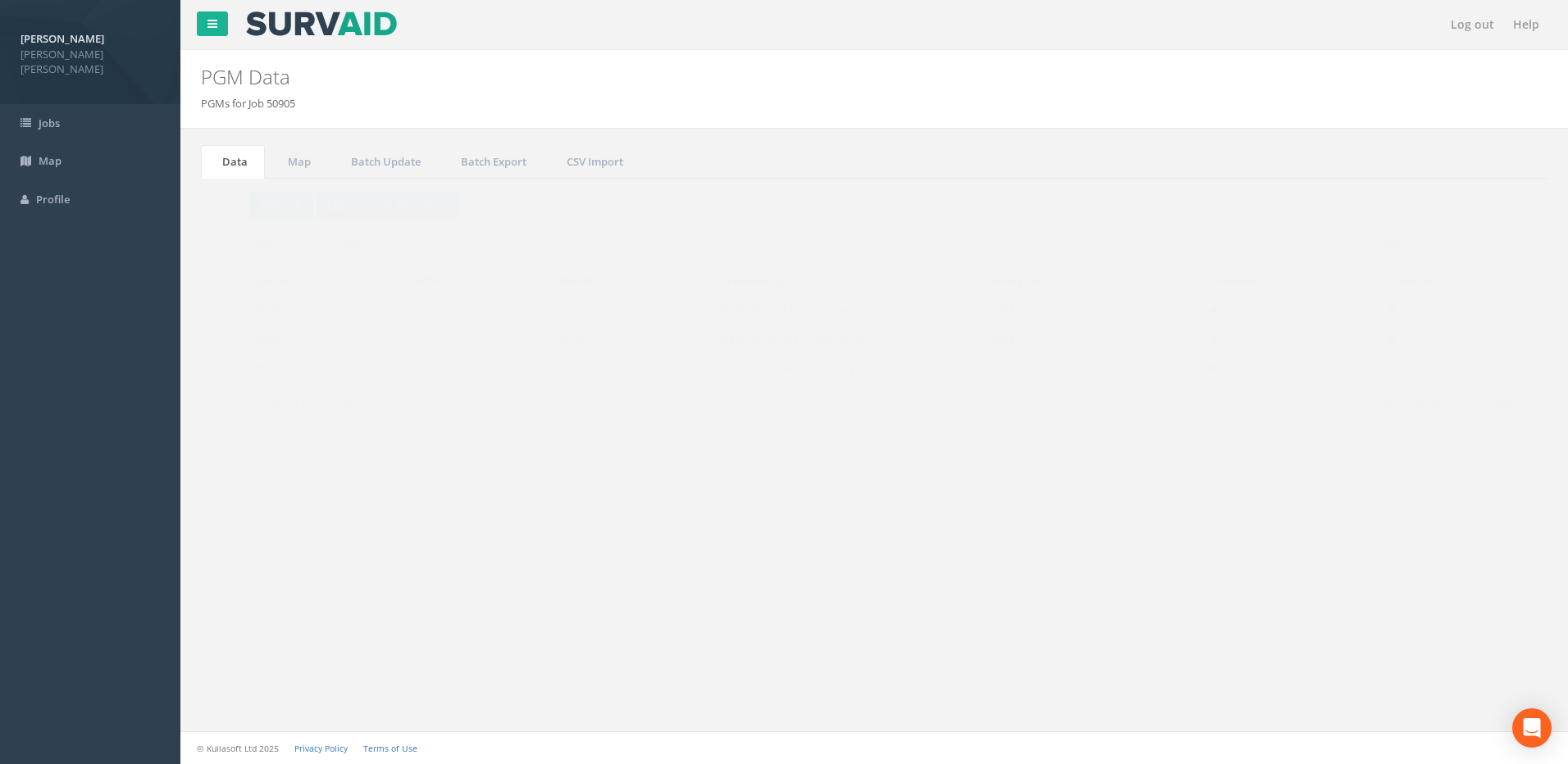
click at [563, 371] on td "MH03" at bounding box center [599, 368] width 163 height 30
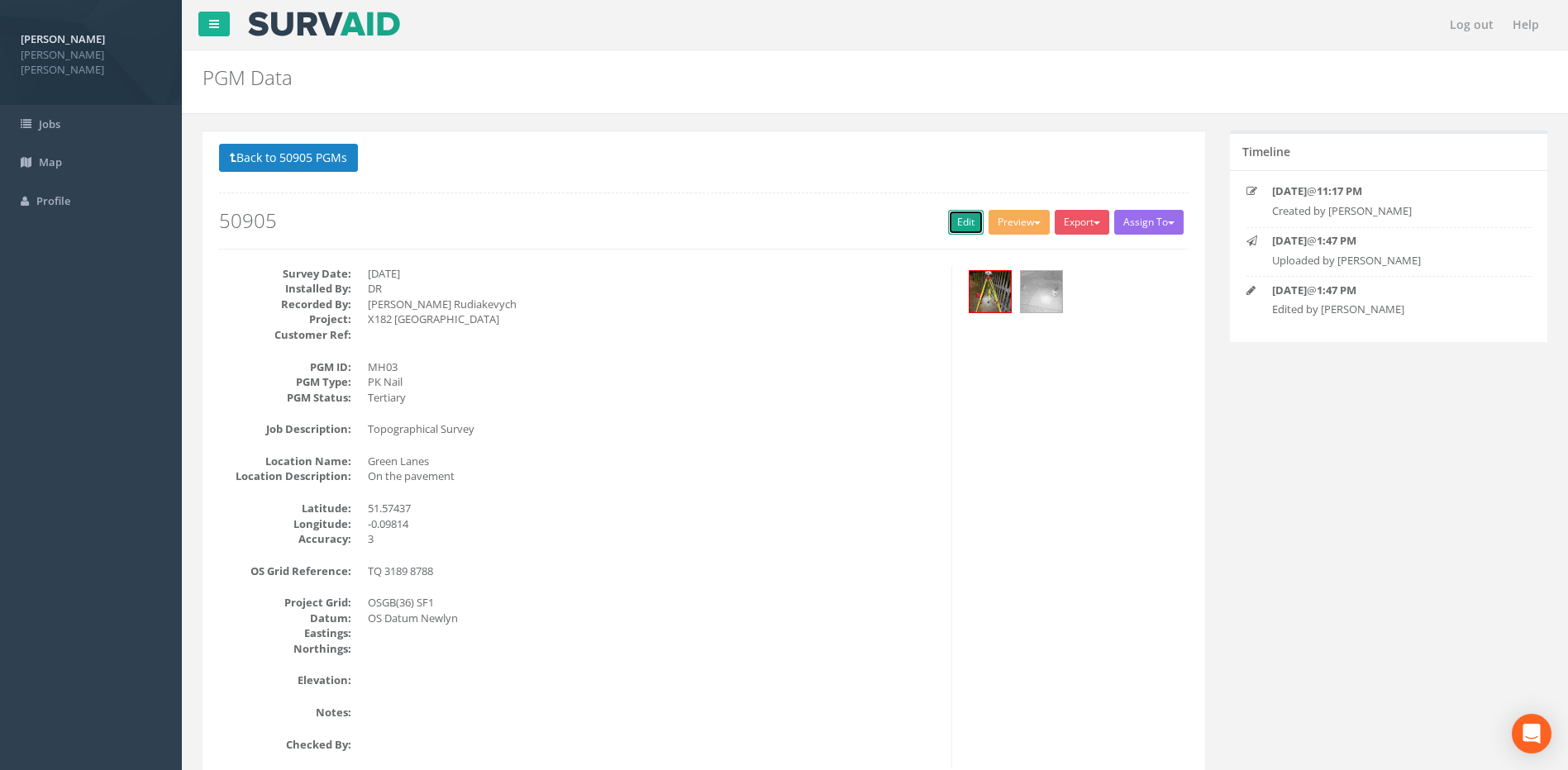
click at [948, 215] on link "Edit" at bounding box center [965, 222] width 36 height 25
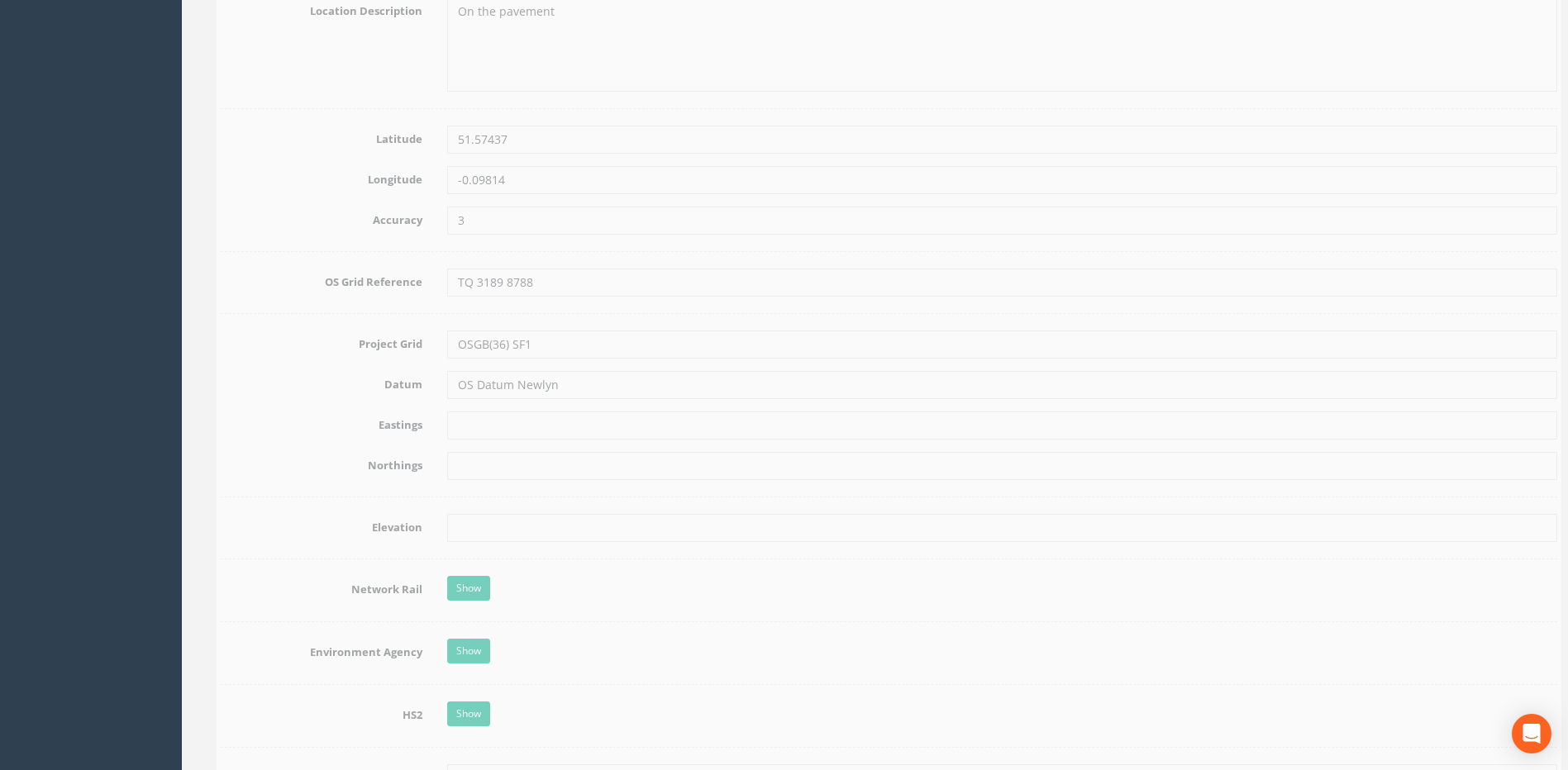
scroll to position [992, 0]
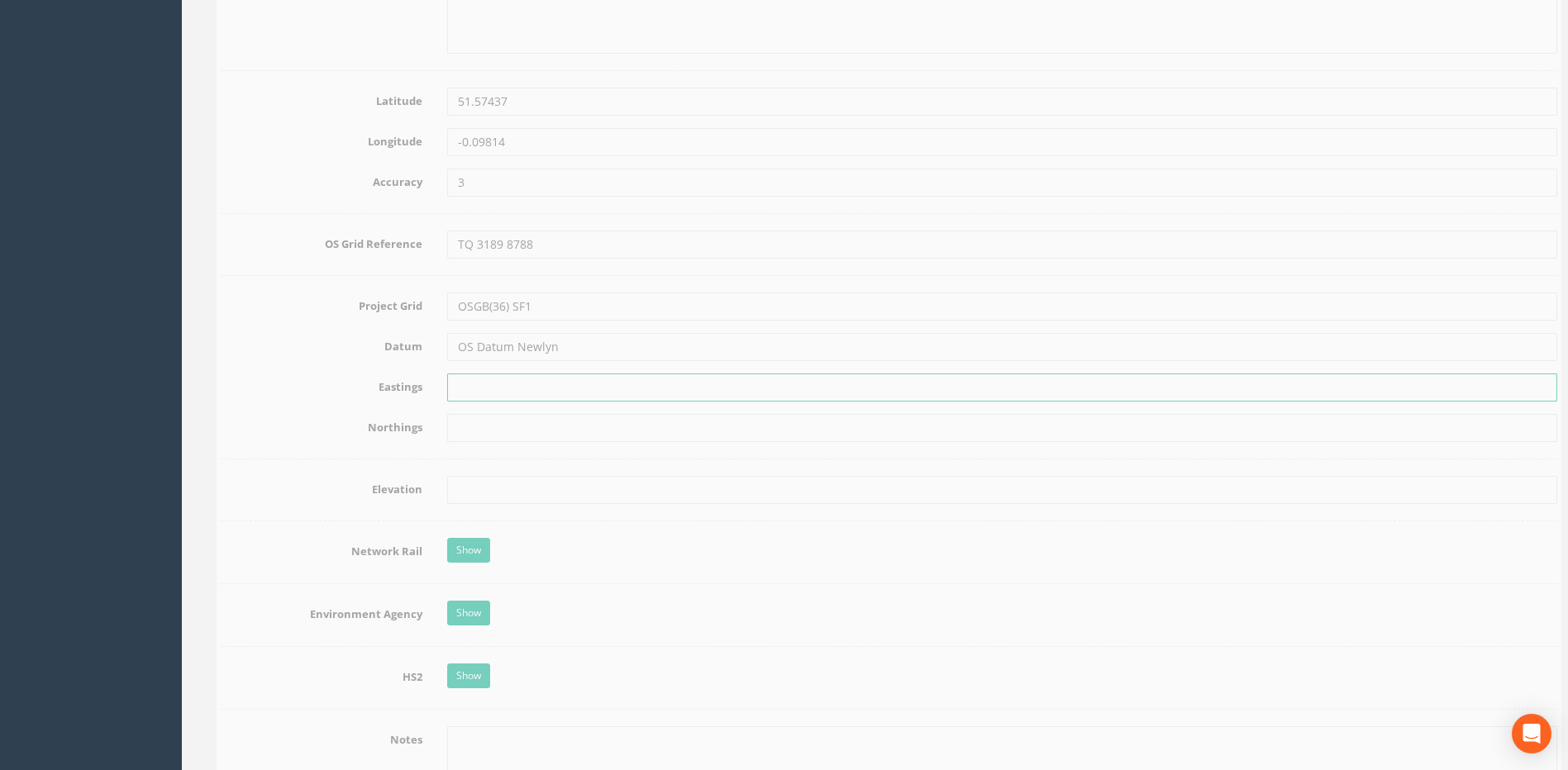
click at [466, 387] on input "text" at bounding box center [988, 388] width 1110 height 28
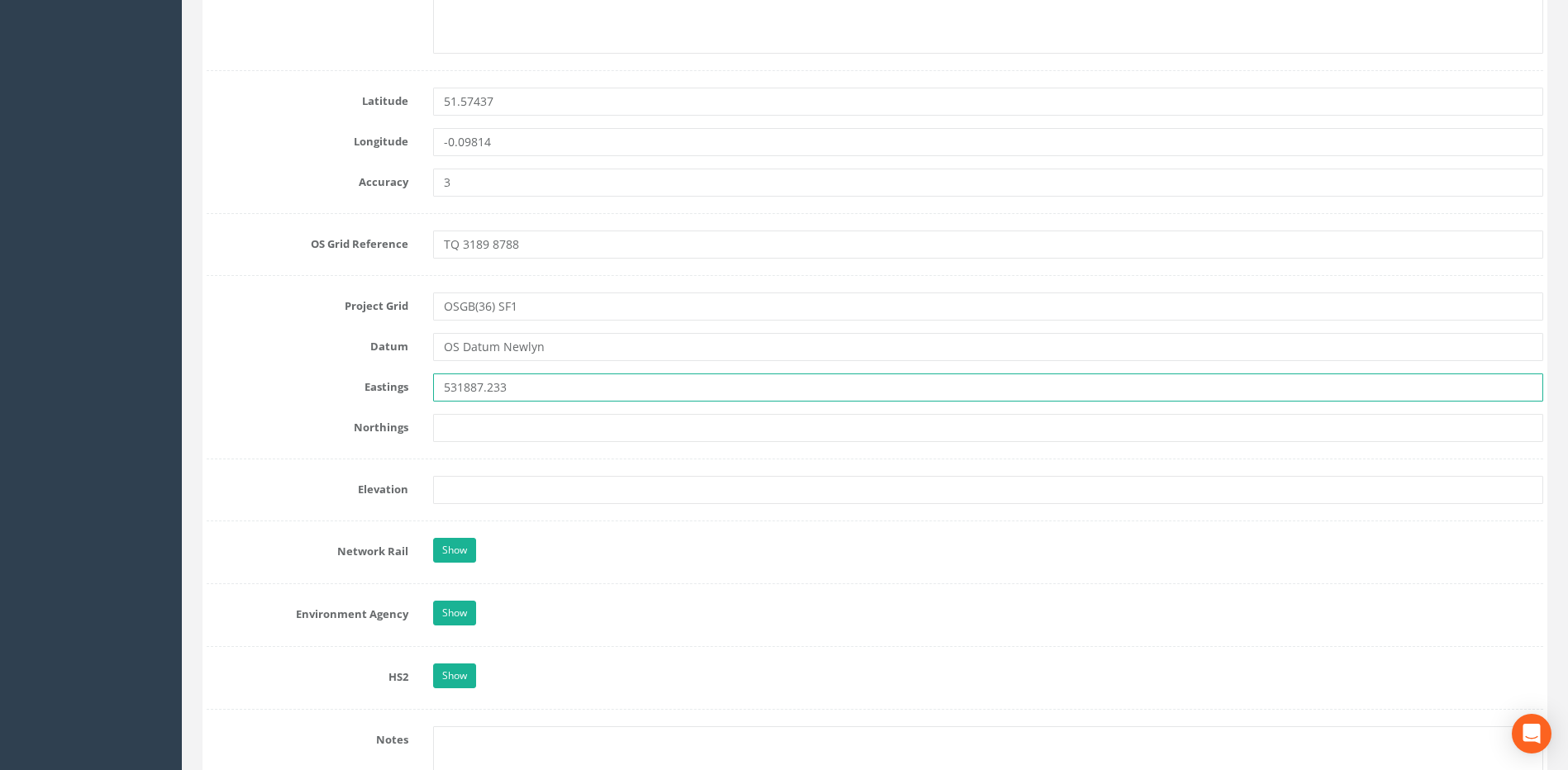
type input "531887.233"
type input "187885.204"
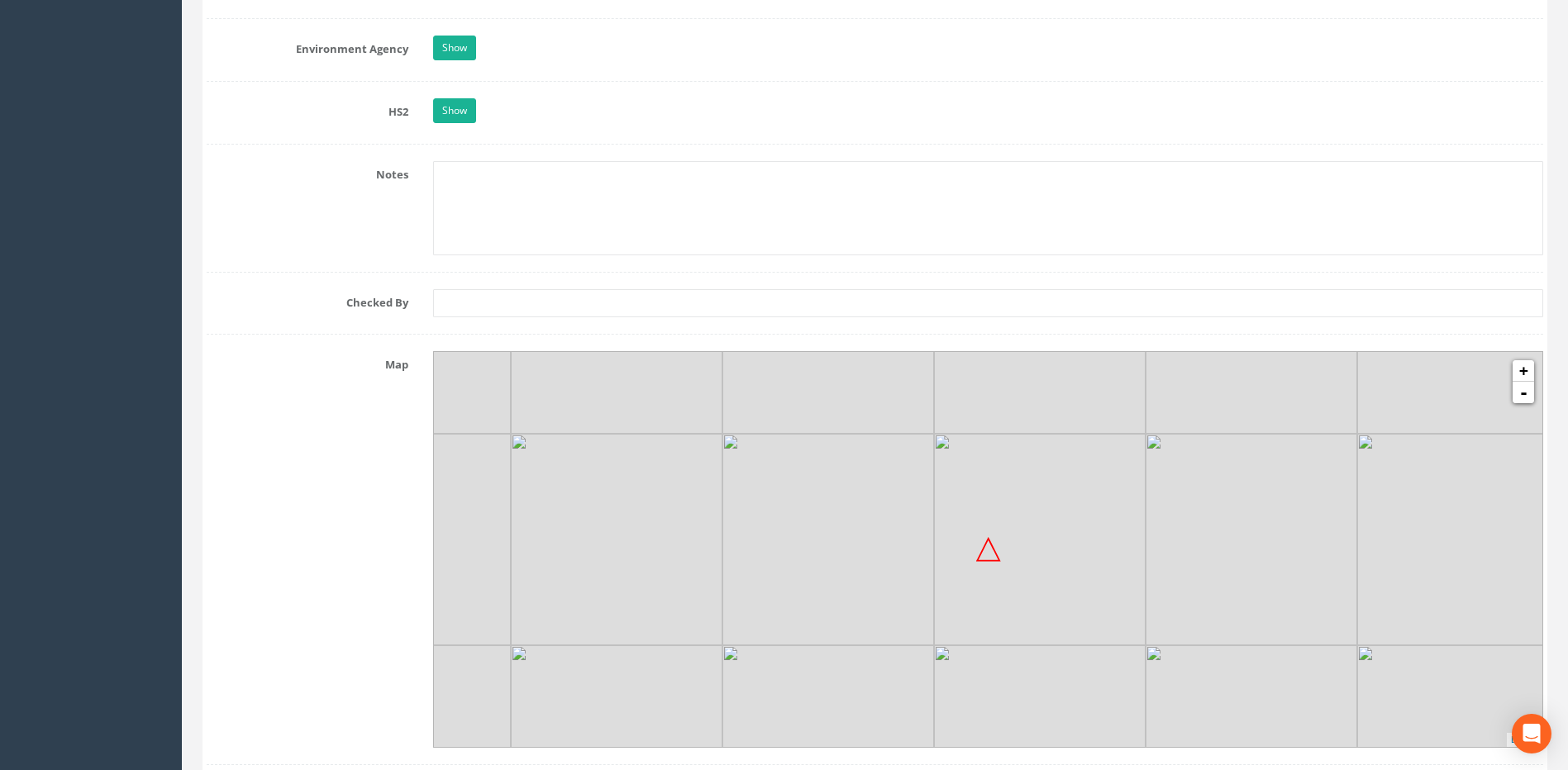
scroll to position [1571, 0]
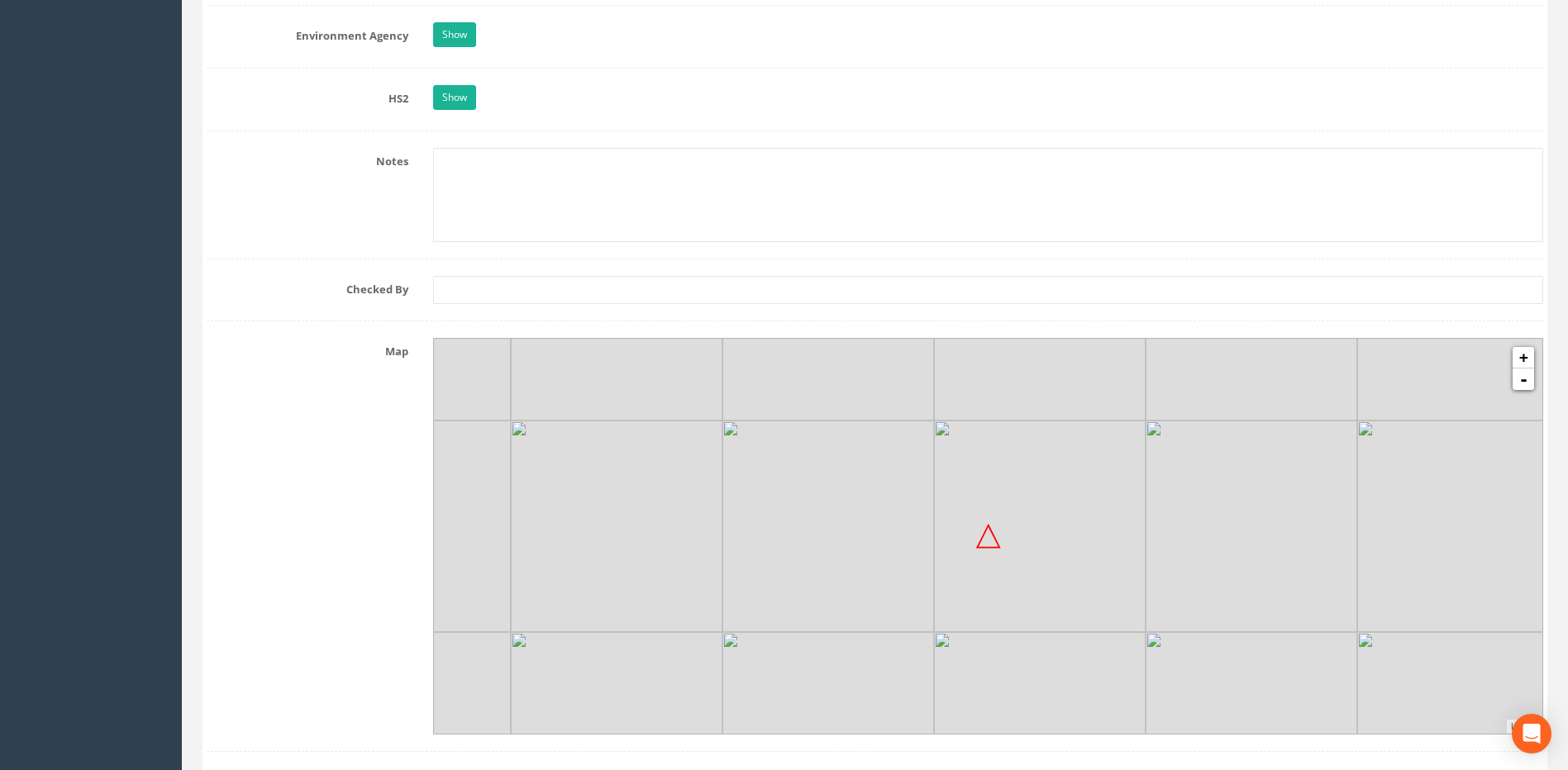
type input "27.996"
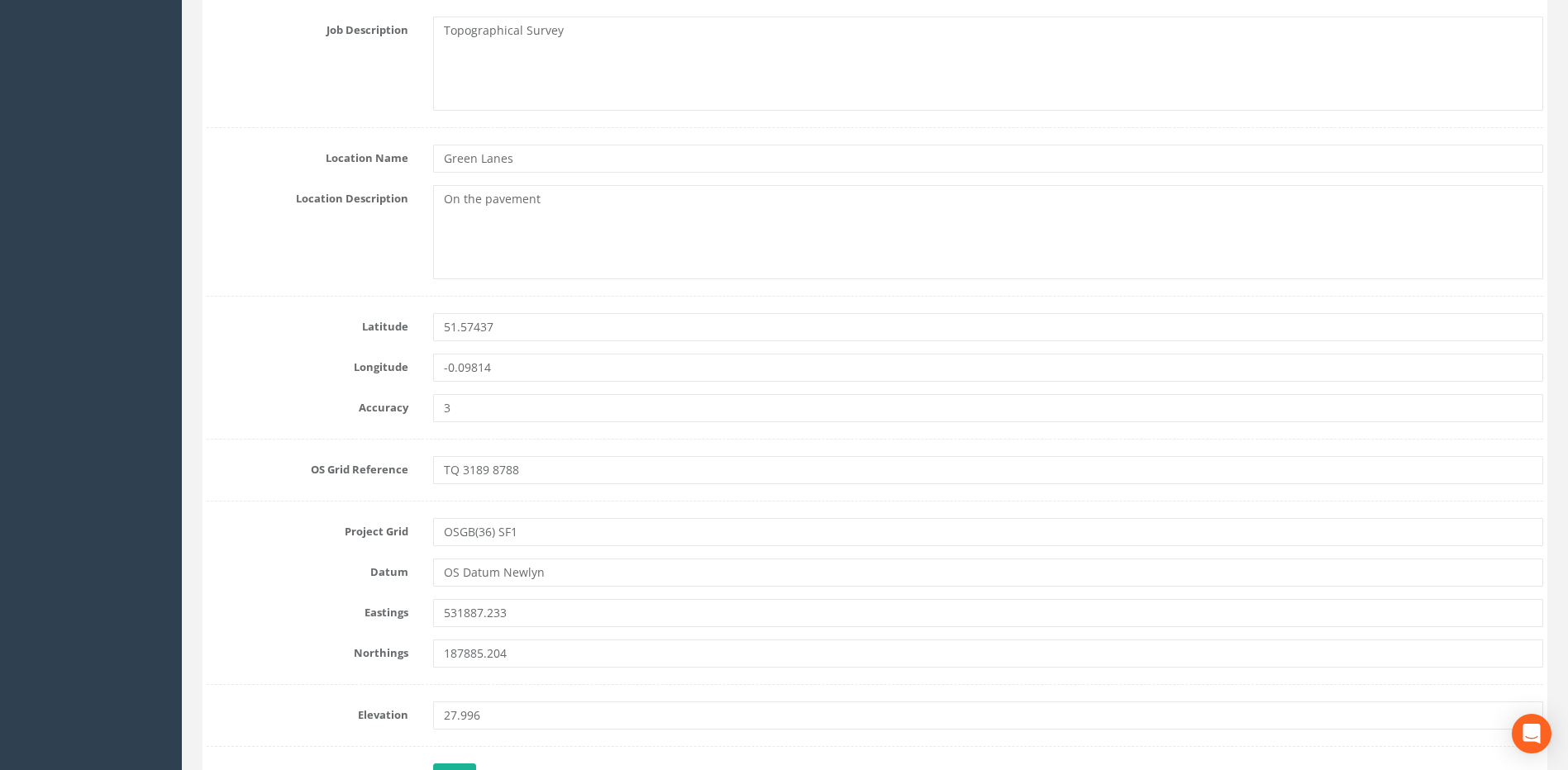
scroll to position [744, 0]
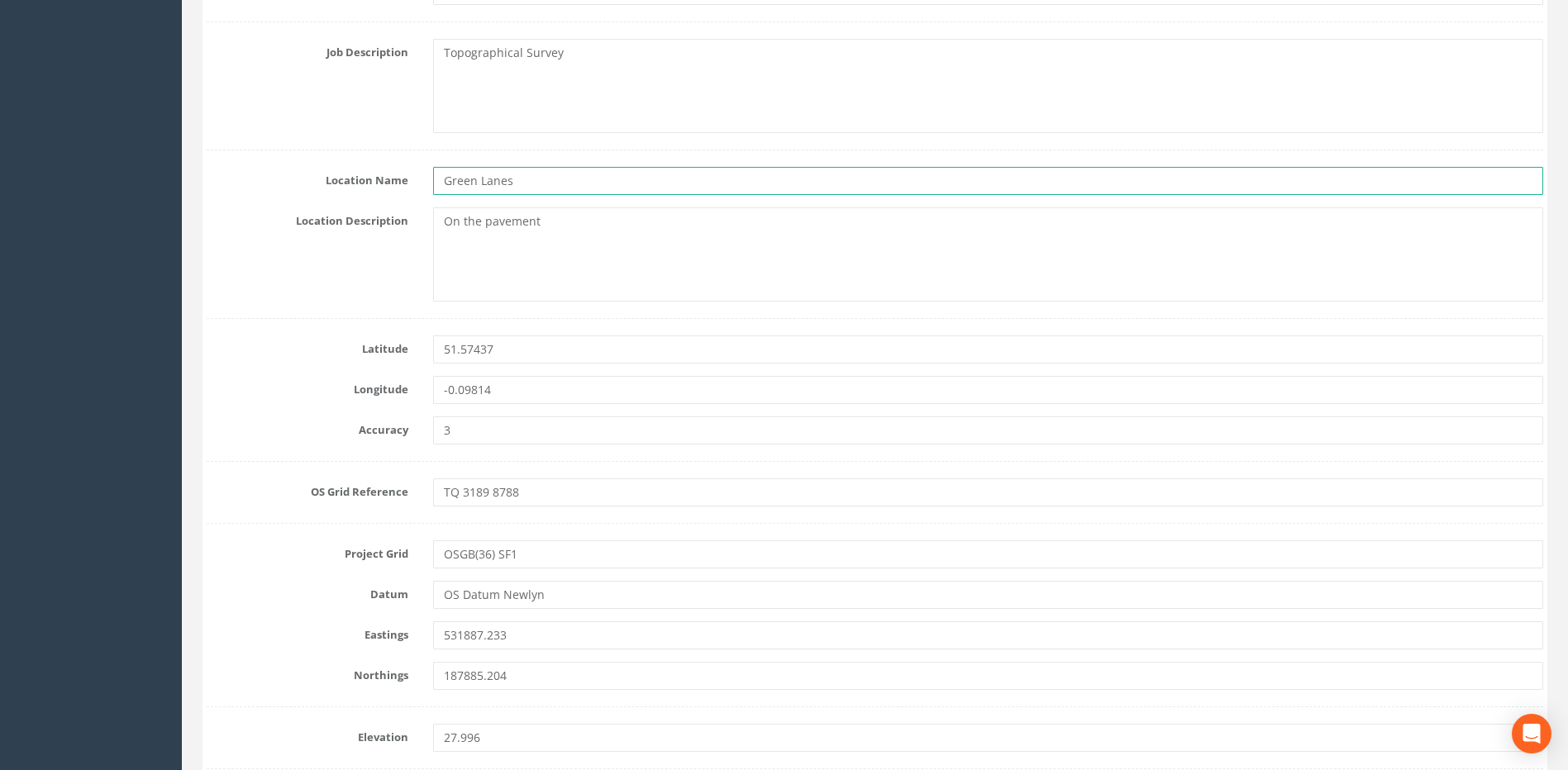
drag, startPoint x: 528, startPoint y: 185, endPoint x: 440, endPoint y: 184, distance: 88.0
click at [440, 184] on input "Green Lanes" at bounding box center [988, 181] width 1110 height 28
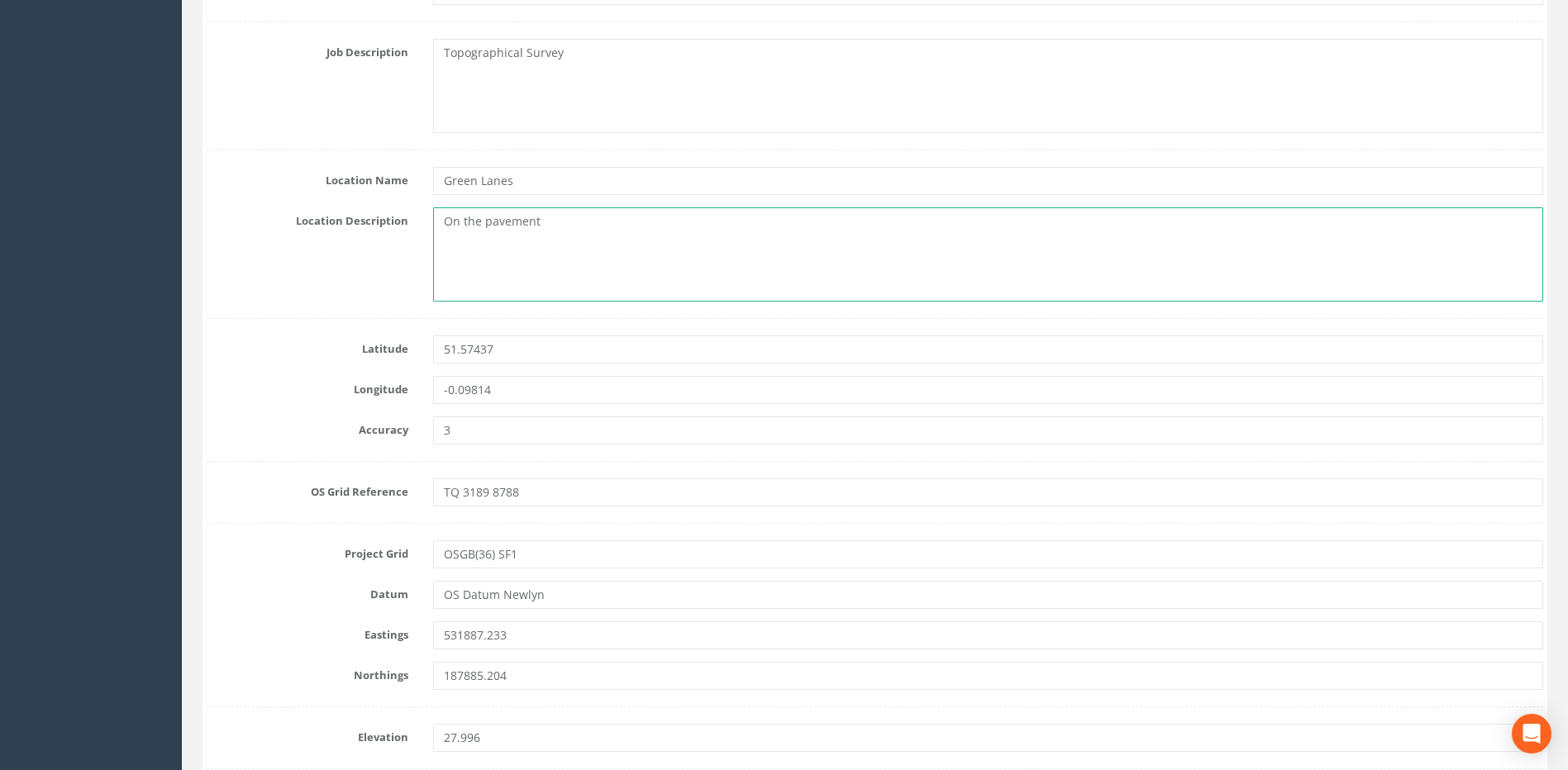
click at [442, 227] on textarea "On the pavement" at bounding box center [988, 255] width 1110 height 94
paste textarea "Green Lanes"
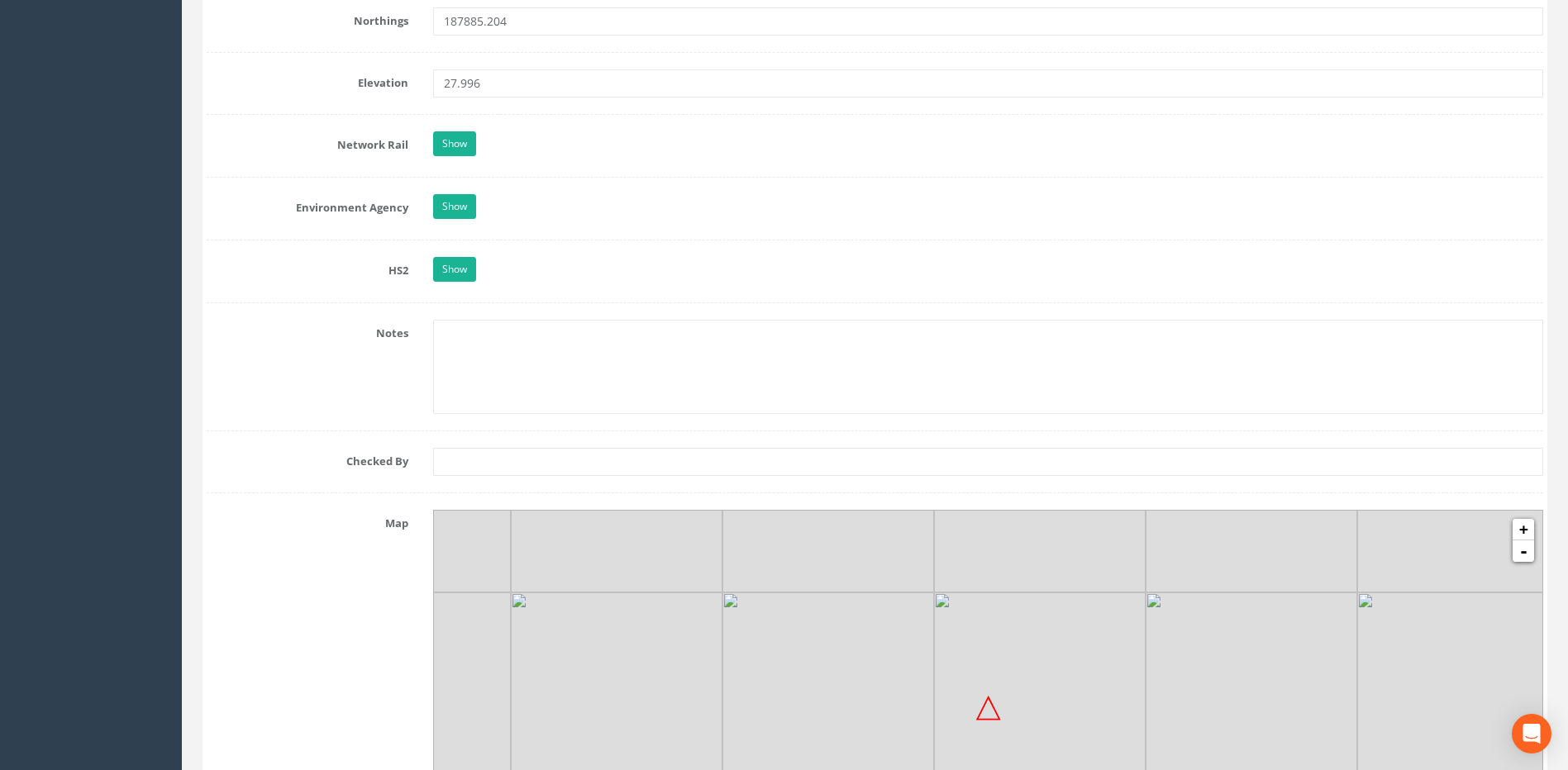
scroll to position [1405, 0]
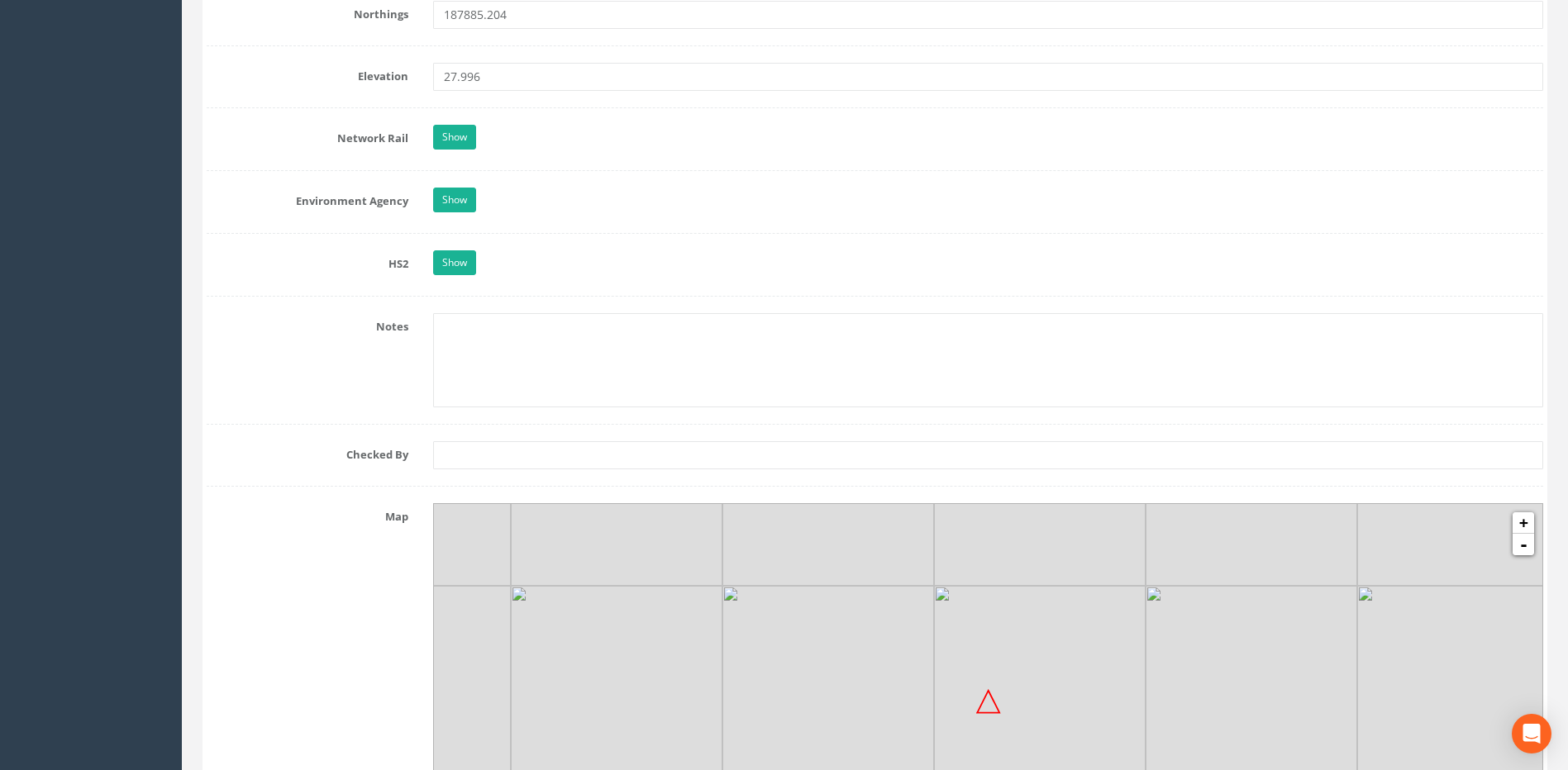
type textarea "Green Lanes - [GEOGRAPHIC_DATA]"
click at [465, 453] on input "text" at bounding box center [988, 456] width 1110 height 28
type input "CT"
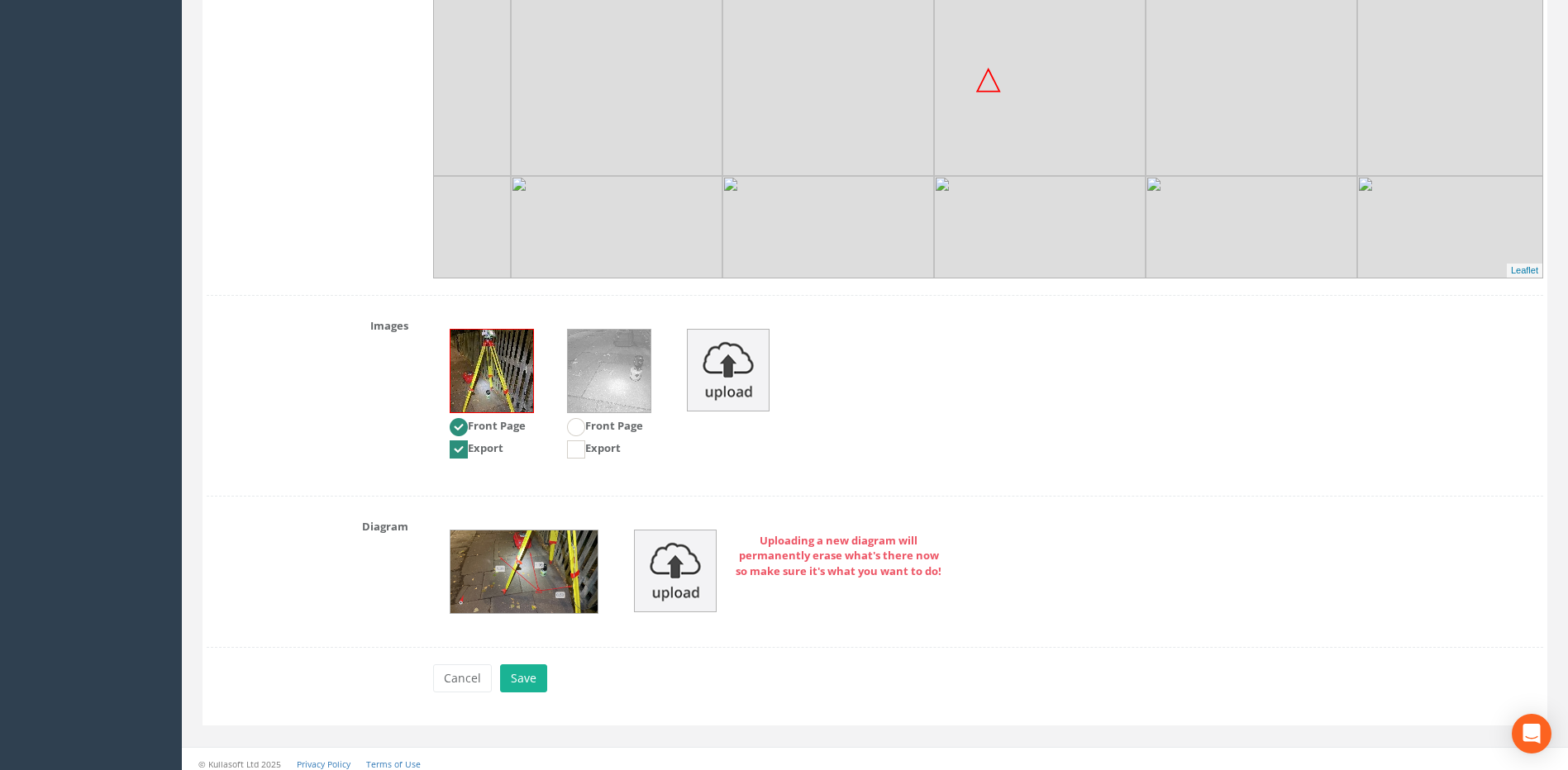
scroll to position [2035, 0]
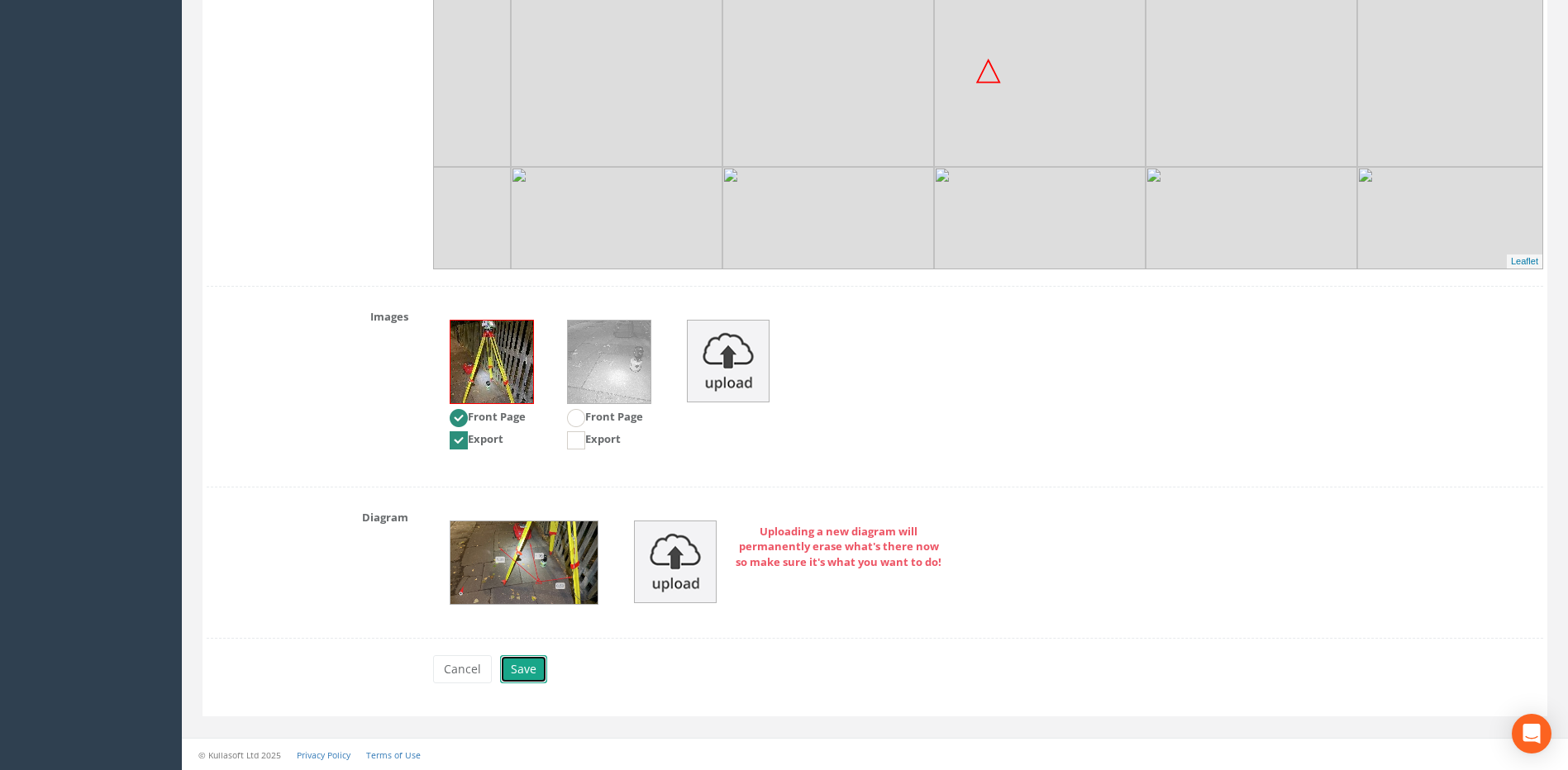
click at [514, 663] on button "Save" at bounding box center [523, 669] width 47 height 28
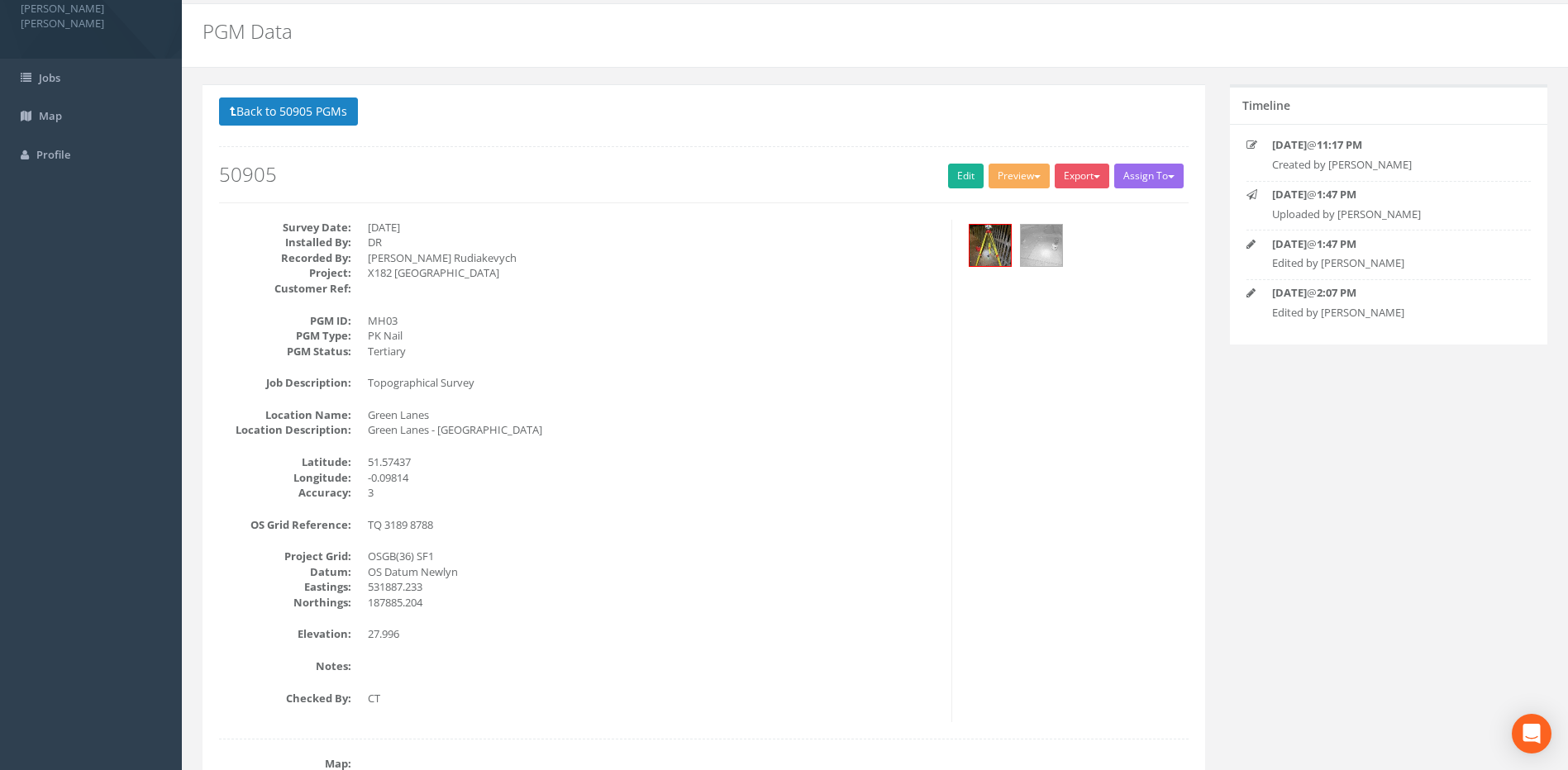
scroll to position [0, 0]
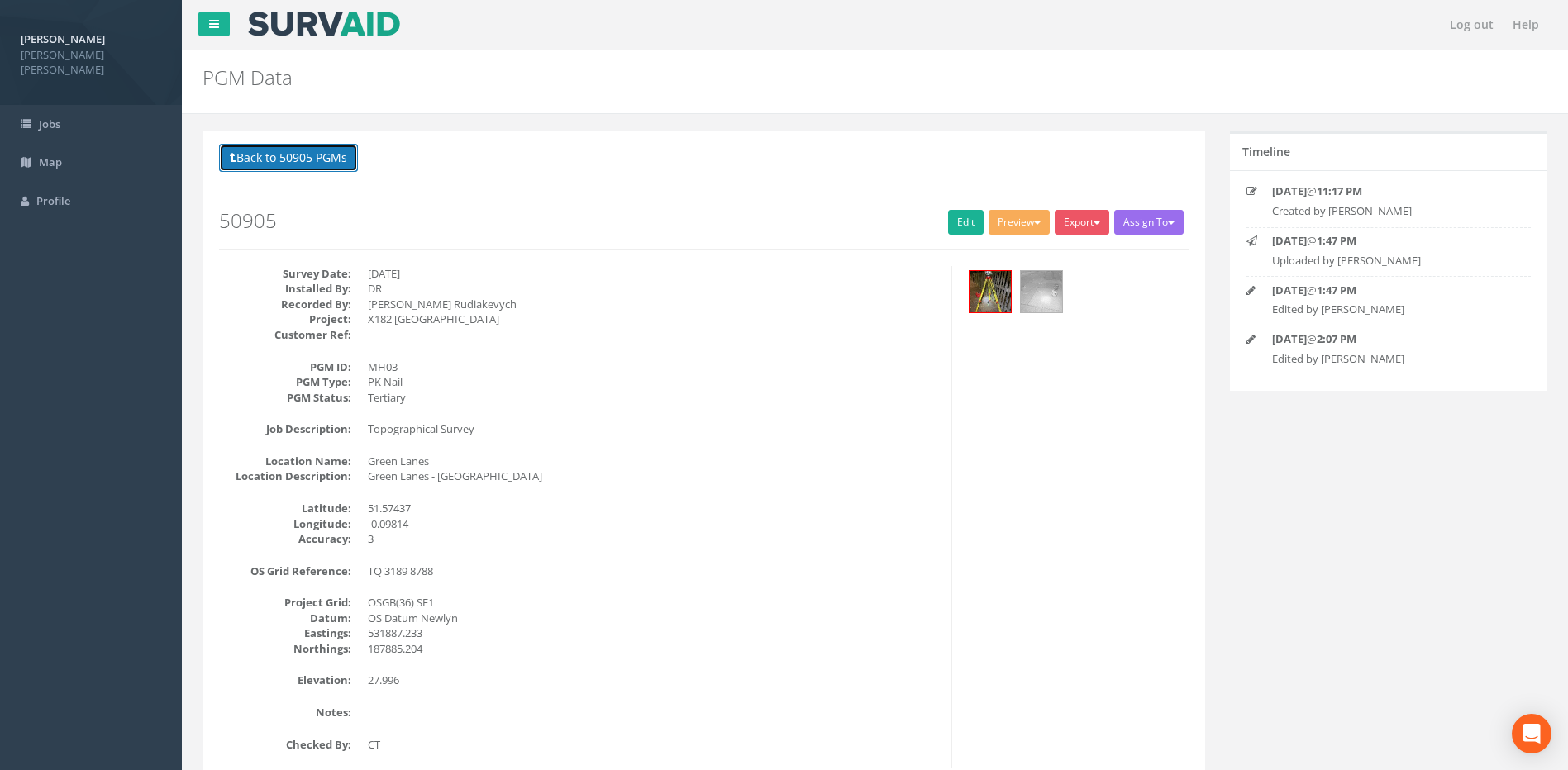
click at [345, 160] on button "Back to 50905 PGMs" at bounding box center [289, 158] width 139 height 28
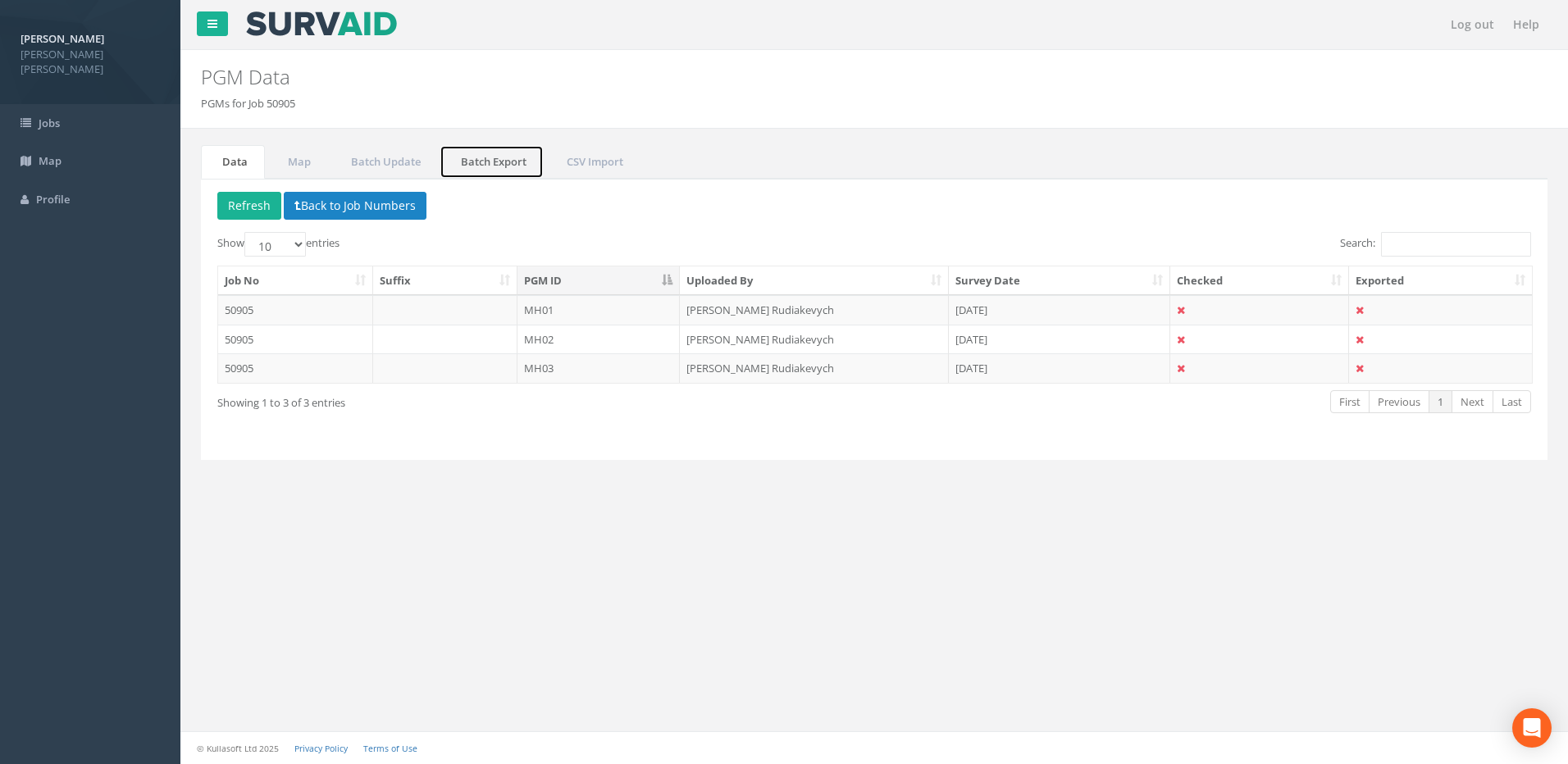
click at [480, 158] on link "Batch Export" at bounding box center [491, 162] width 104 height 34
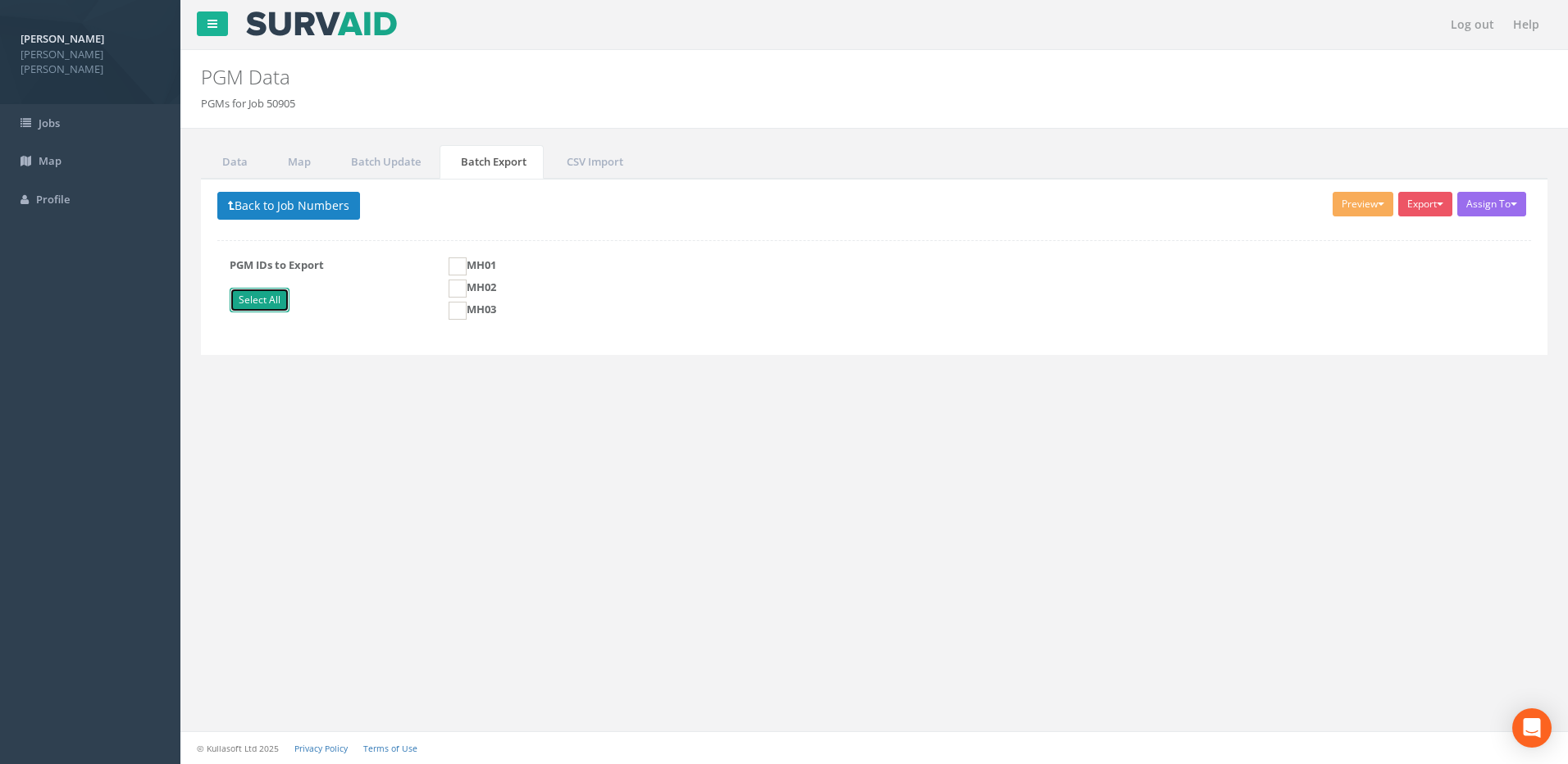
click at [252, 304] on link "Select All" at bounding box center [259, 300] width 60 height 25
checkbox input "true"
click at [1374, 208] on button "Preview" at bounding box center [1363, 204] width 61 height 25
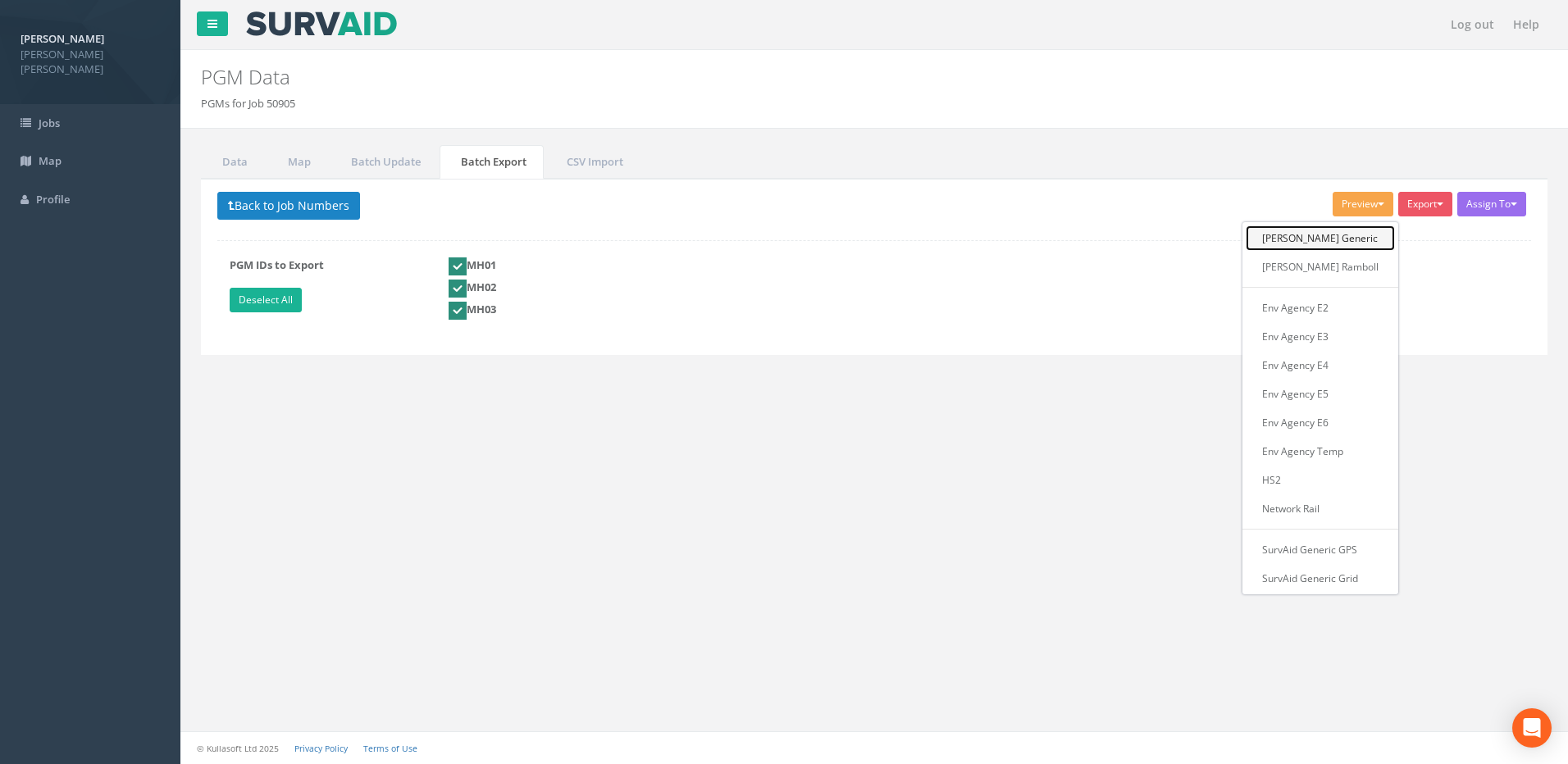
click at [1327, 240] on link "[PERSON_NAME] Generic" at bounding box center [1320, 238] width 149 height 25
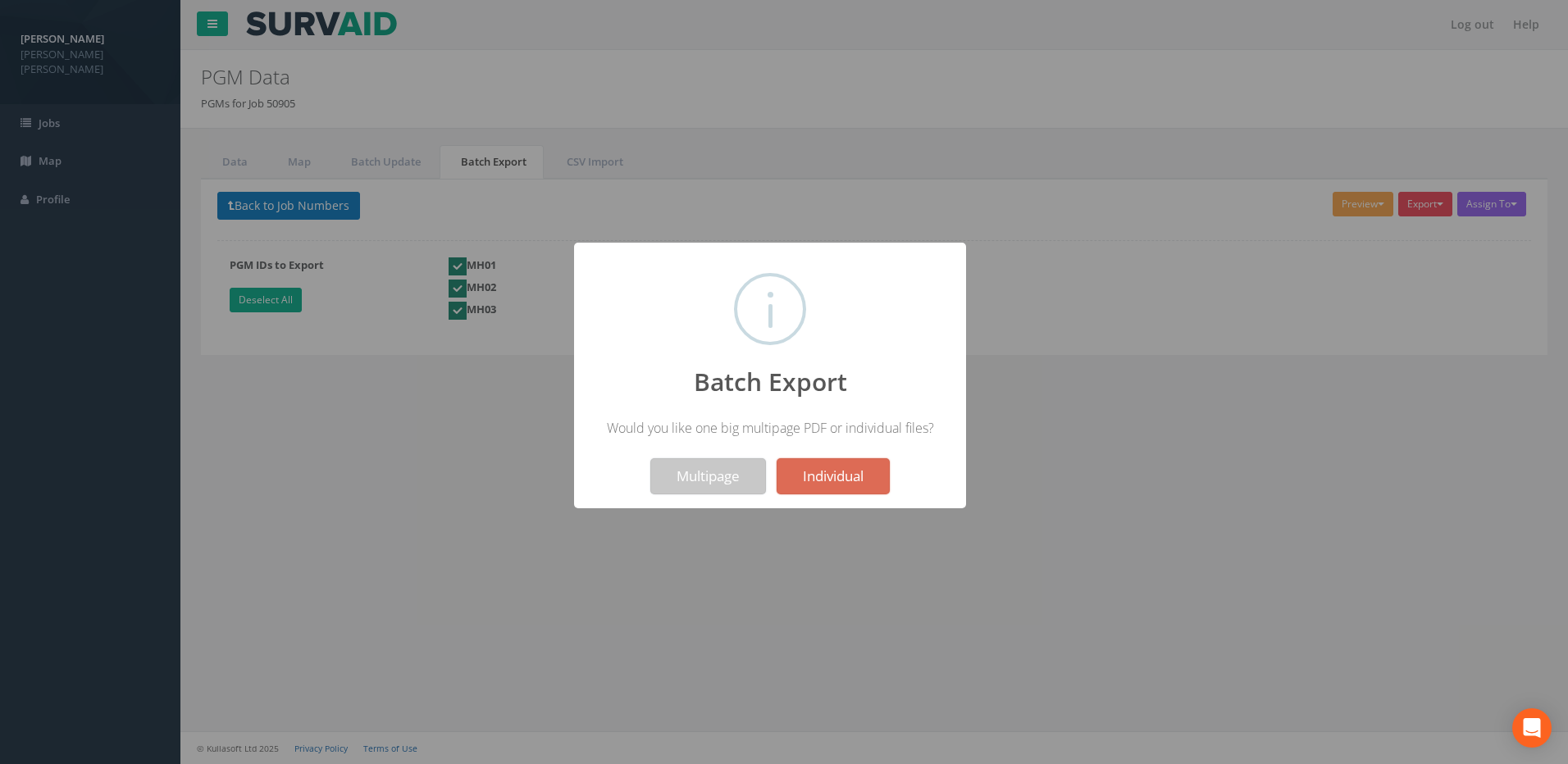
click at [726, 476] on button "Multipage" at bounding box center [707, 477] width 116 height 36
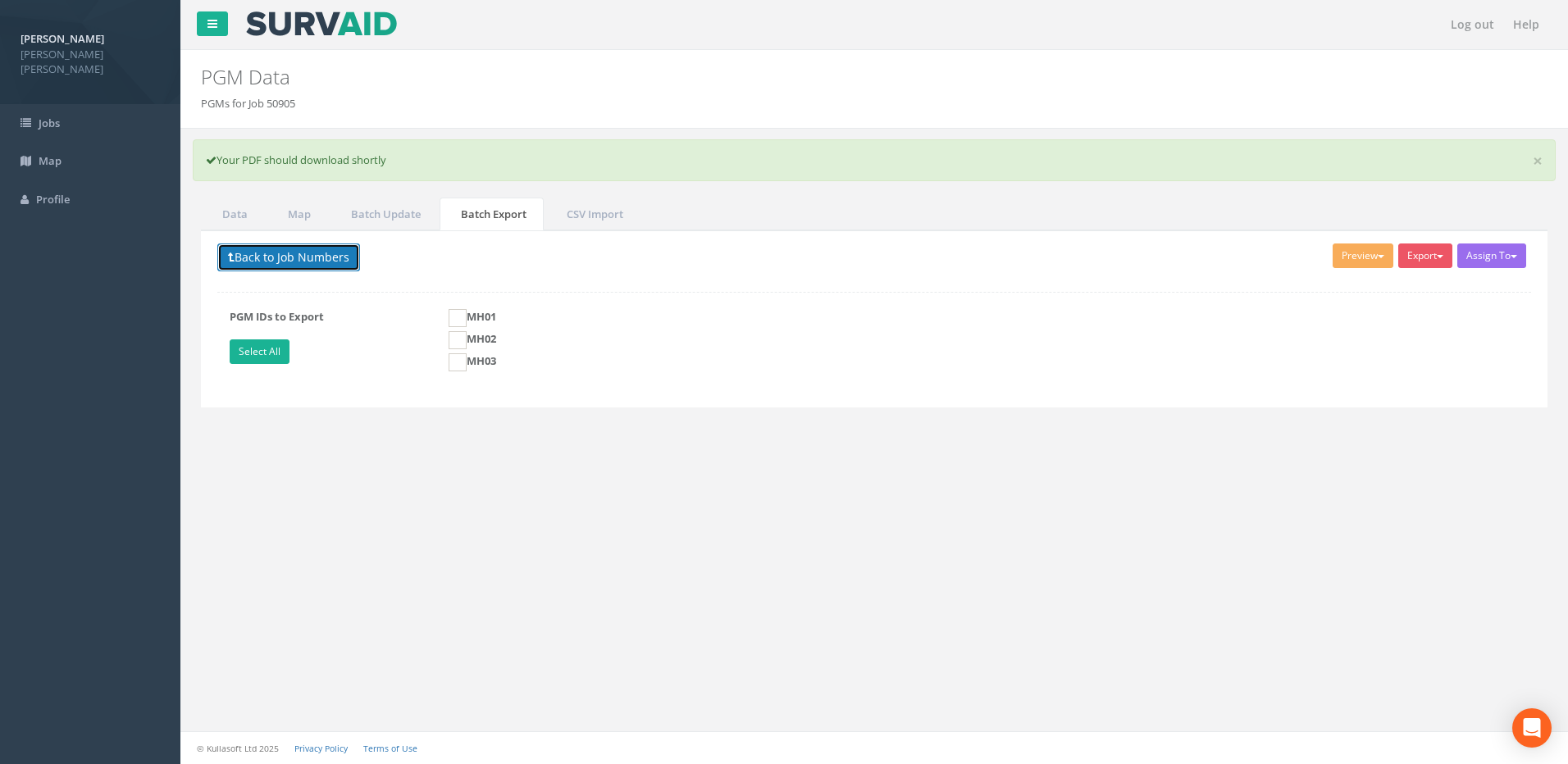
click at [260, 251] on button "Back to Job Numbers" at bounding box center [289, 258] width 143 height 28
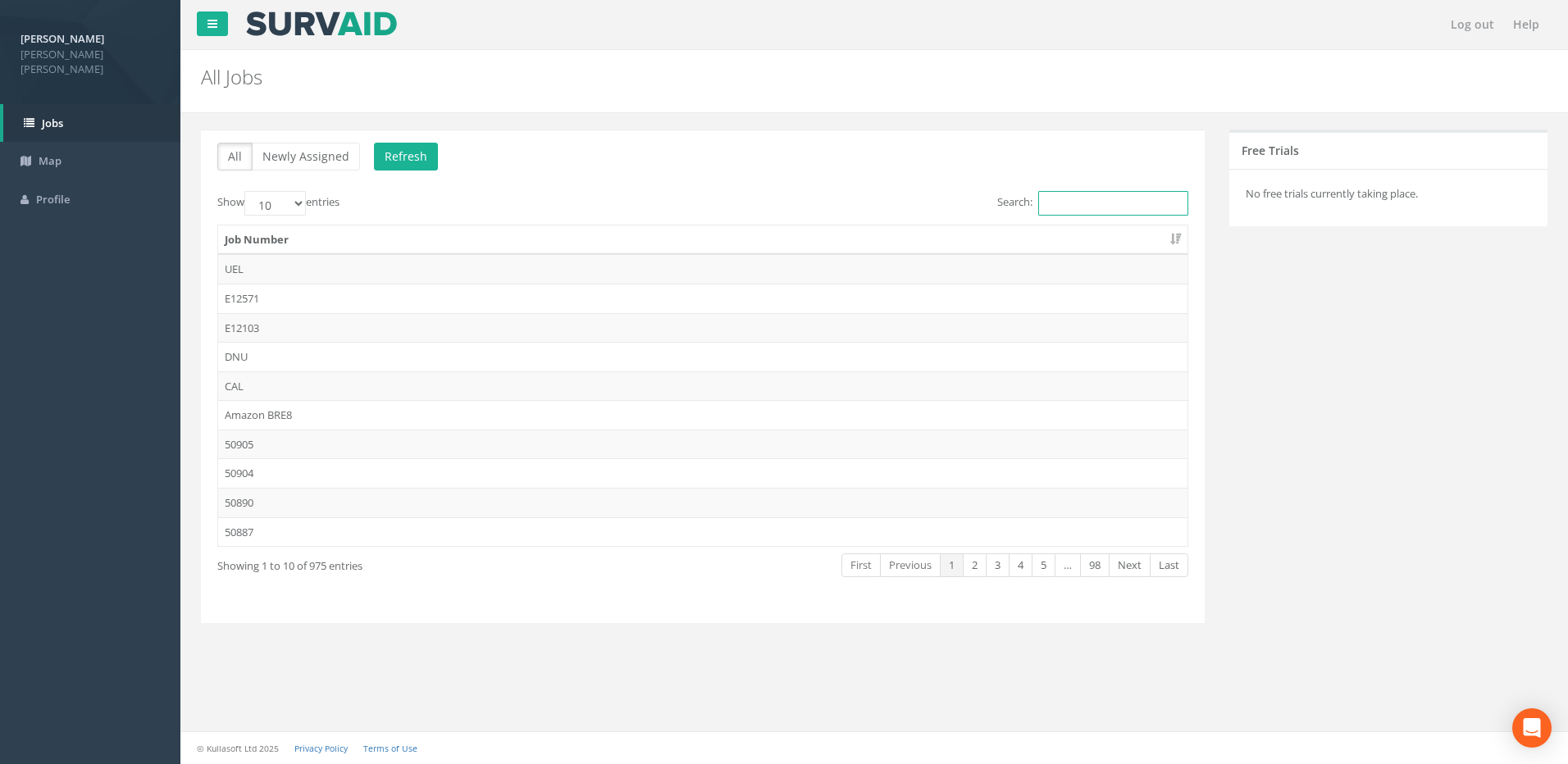
click at [1078, 199] on input "Search:" at bounding box center [1113, 204] width 150 height 25
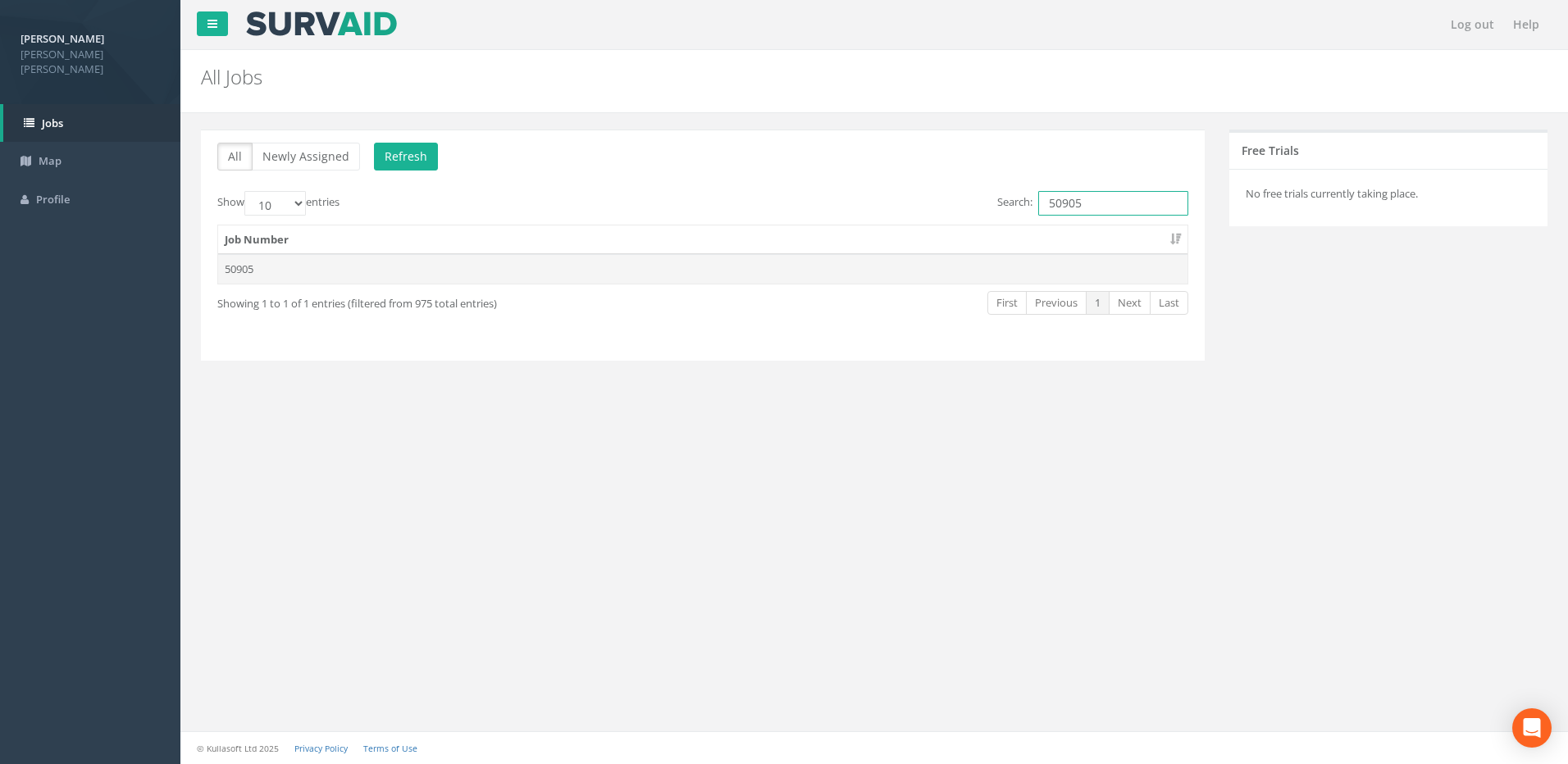
type input "50905"
click at [269, 265] on td "50905" at bounding box center [702, 269] width 969 height 30
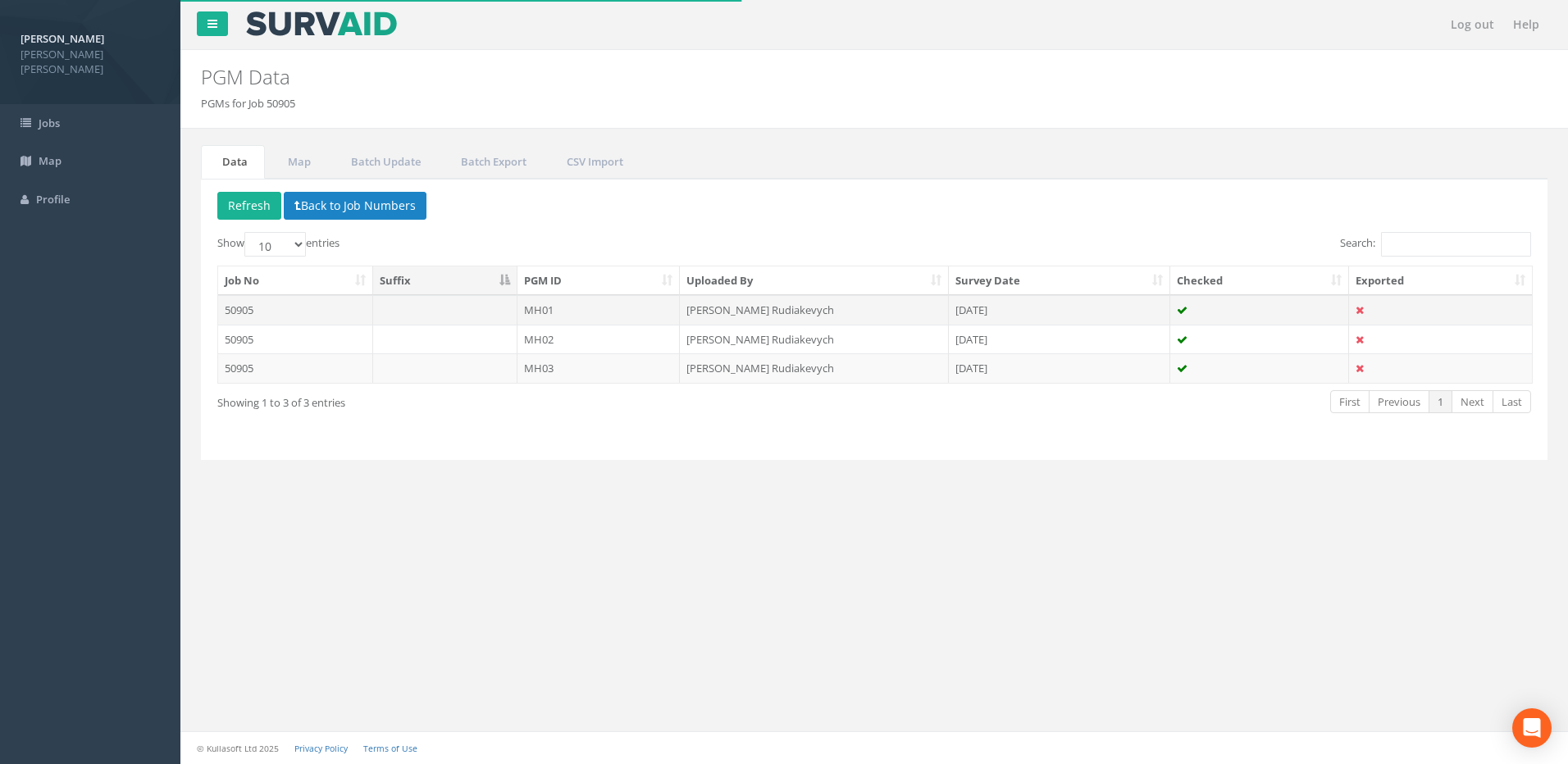
click at [576, 309] on td "MH01" at bounding box center [599, 310] width 163 height 30
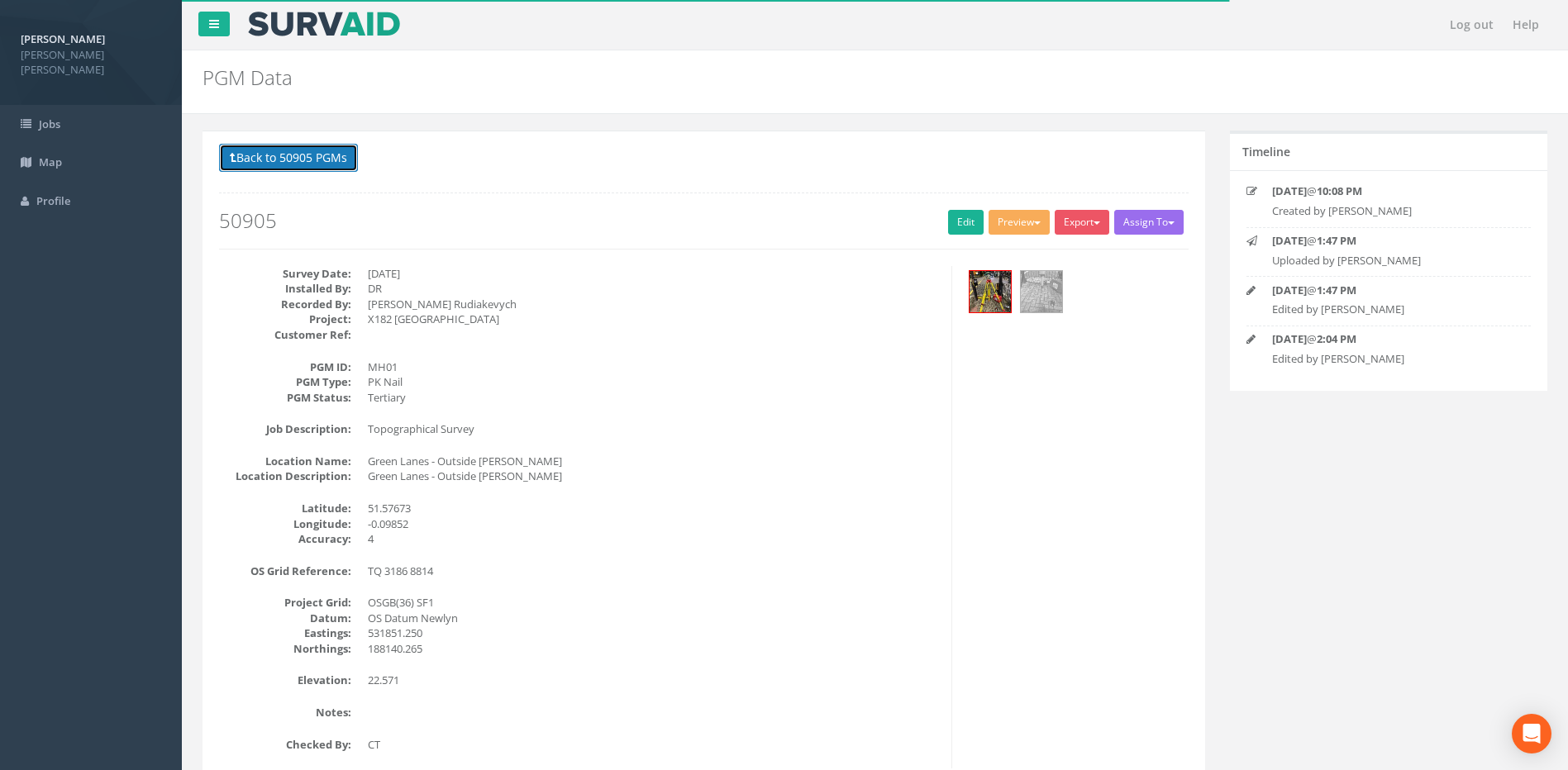
click at [308, 157] on button "Back to 50905 PGMs" at bounding box center [289, 158] width 139 height 28
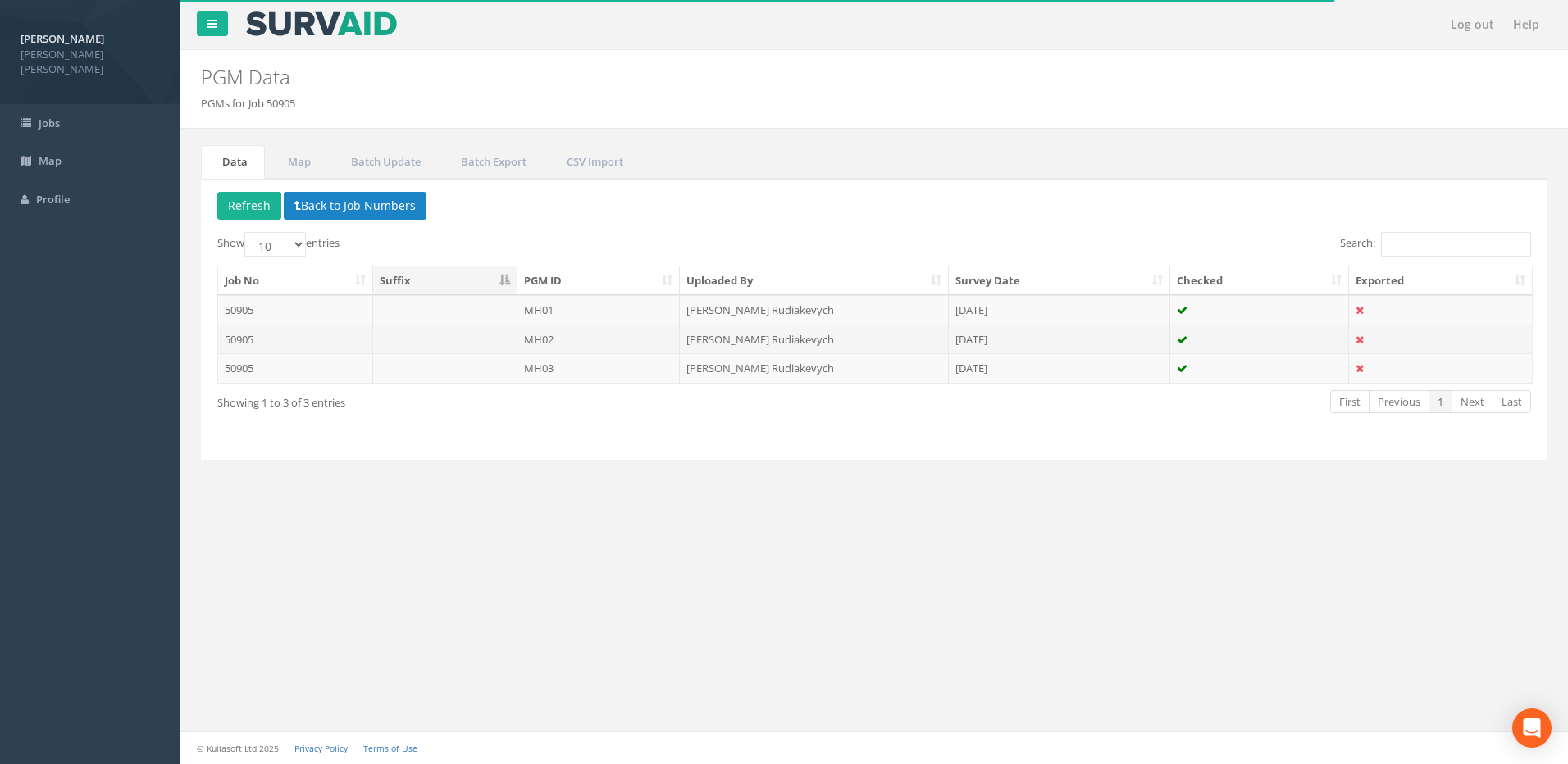
click at [555, 338] on td "MH02" at bounding box center [599, 340] width 163 height 30
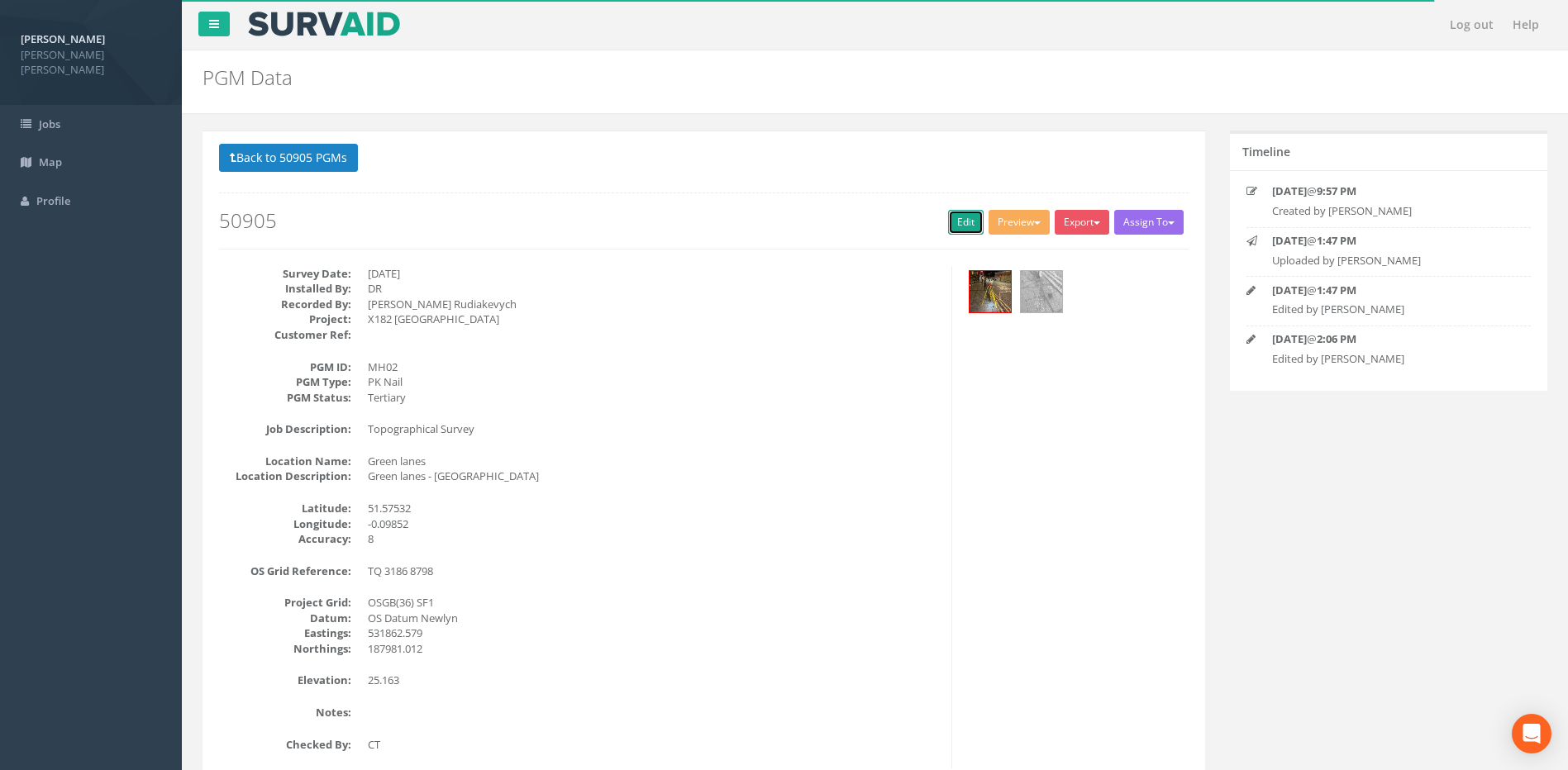
click at [961, 226] on link "Edit" at bounding box center [965, 222] width 36 height 25
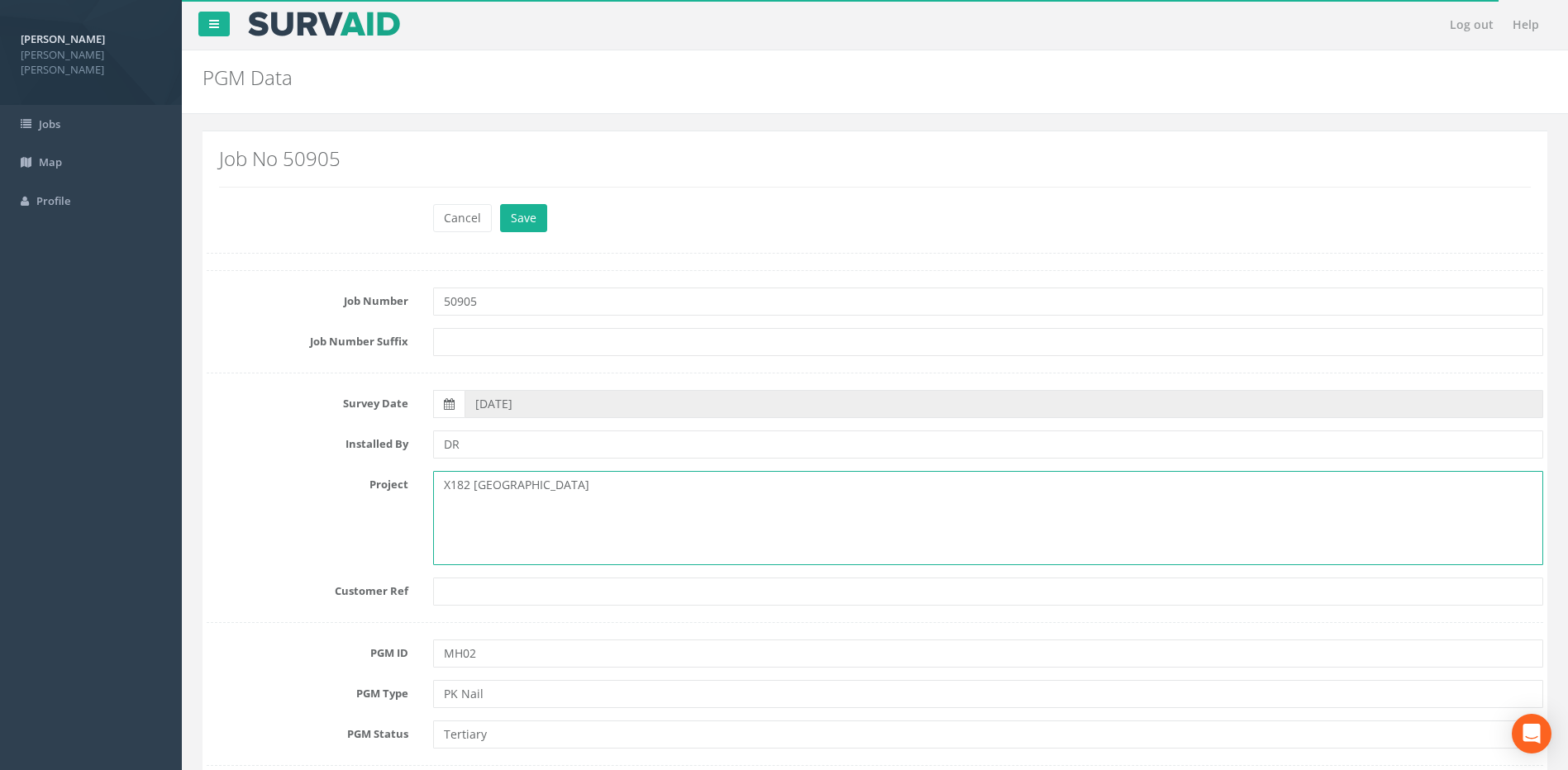
click at [650, 485] on textarea "X182 [GEOGRAPHIC_DATA]" at bounding box center [988, 519] width 1110 height 94
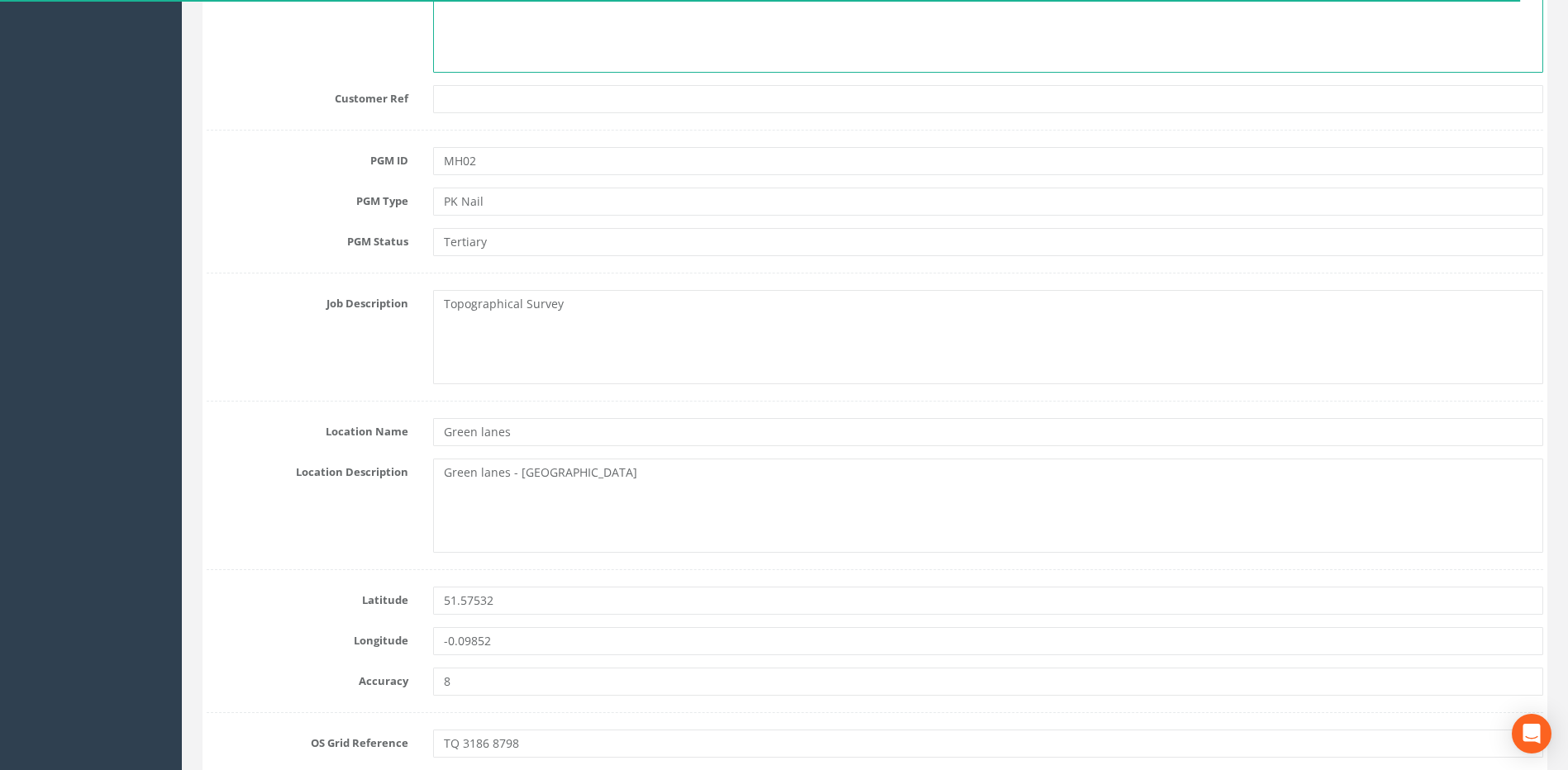
scroll to position [496, 0]
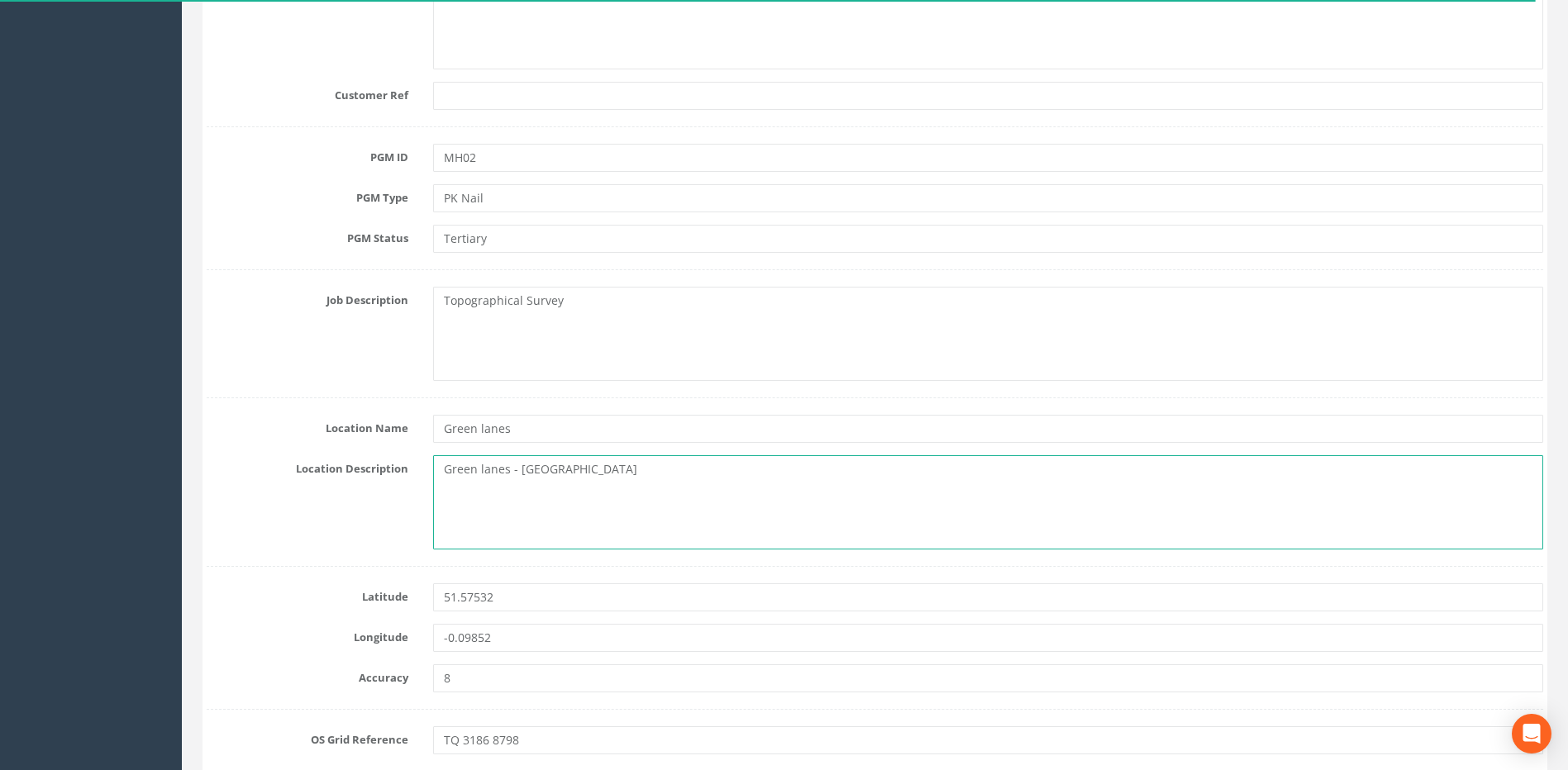
drag, startPoint x: 663, startPoint y: 471, endPoint x: 433, endPoint y: 451, distance: 230.9
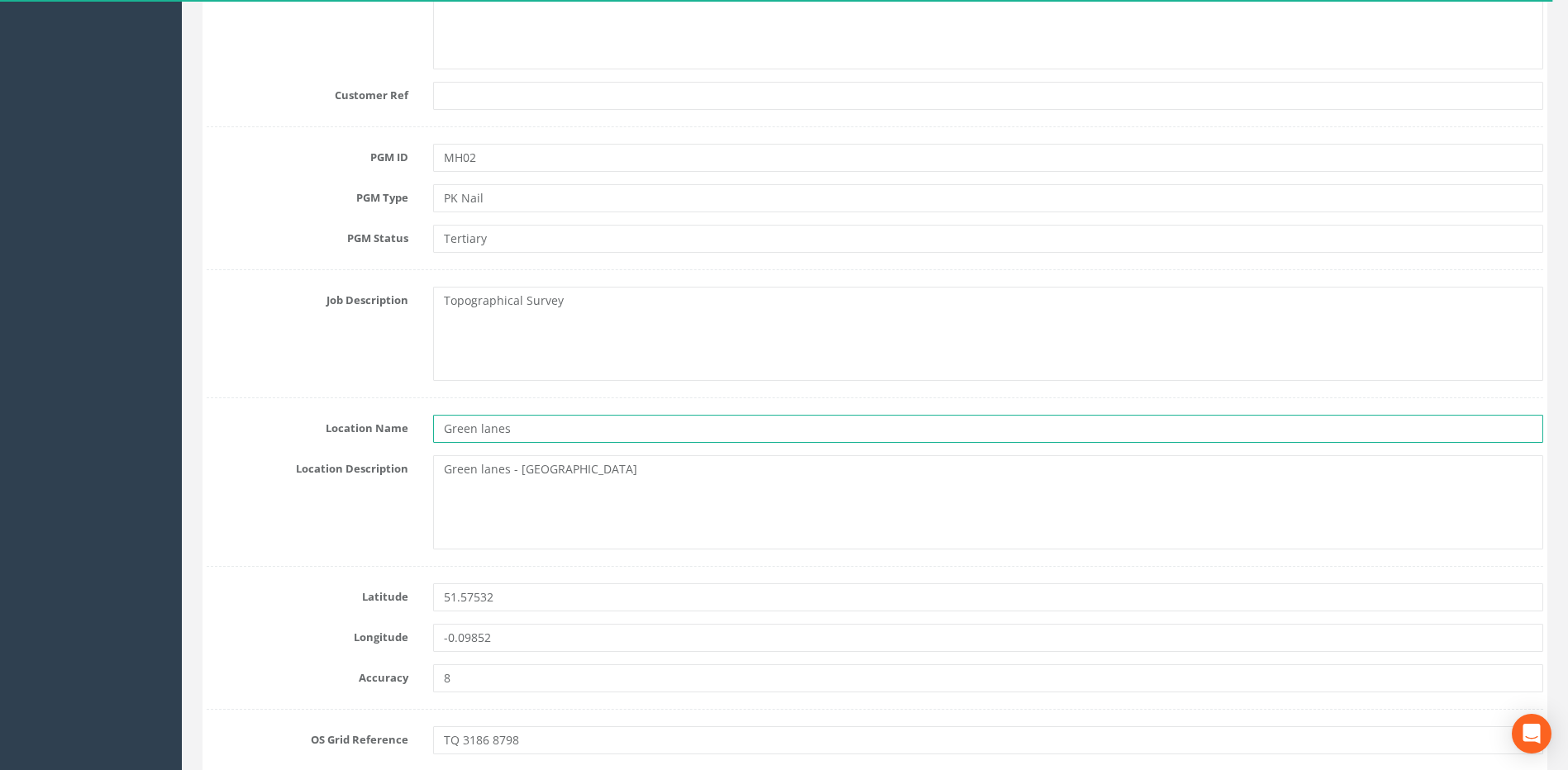
drag, startPoint x: 527, startPoint y: 430, endPoint x: 437, endPoint y: 428, distance: 90.0
click at [437, 428] on input "Green lanes" at bounding box center [988, 429] width 1110 height 28
paste input "- Endymion [GEOGRAPHIC_DATA]"
type input "Green lanes - [GEOGRAPHIC_DATA]"
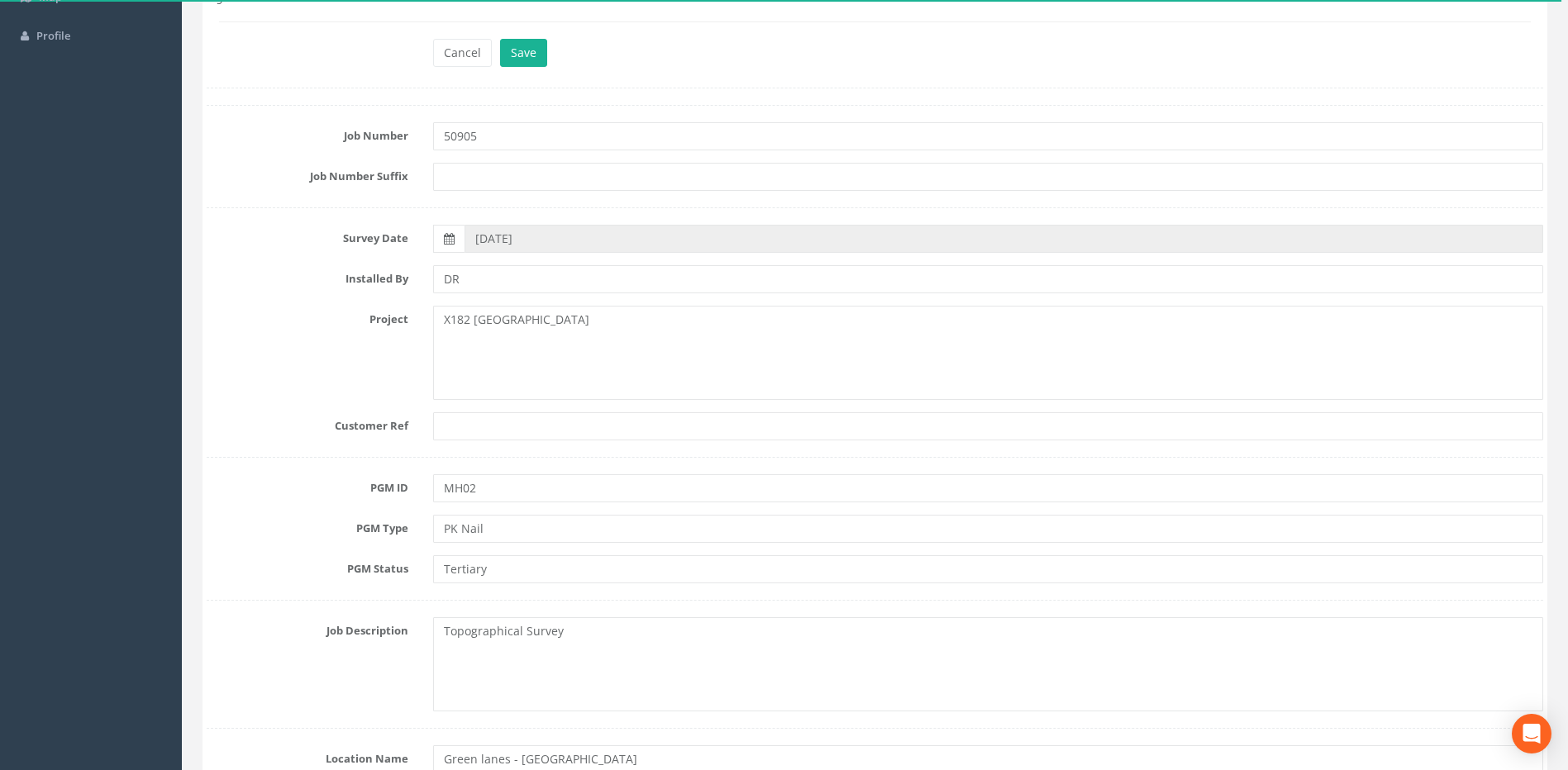
scroll to position [0, 0]
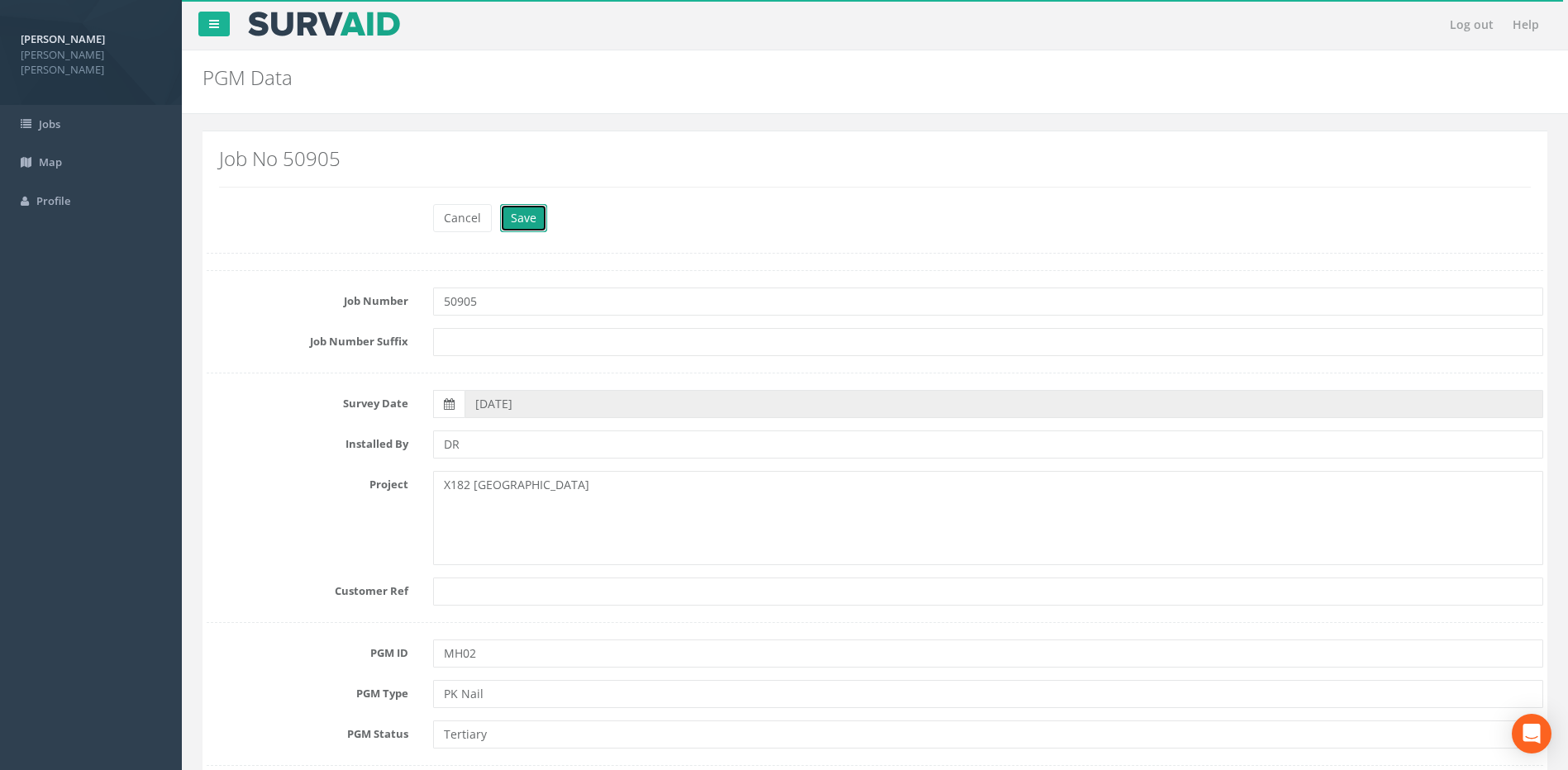
click at [518, 228] on button "Save" at bounding box center [523, 218] width 47 height 28
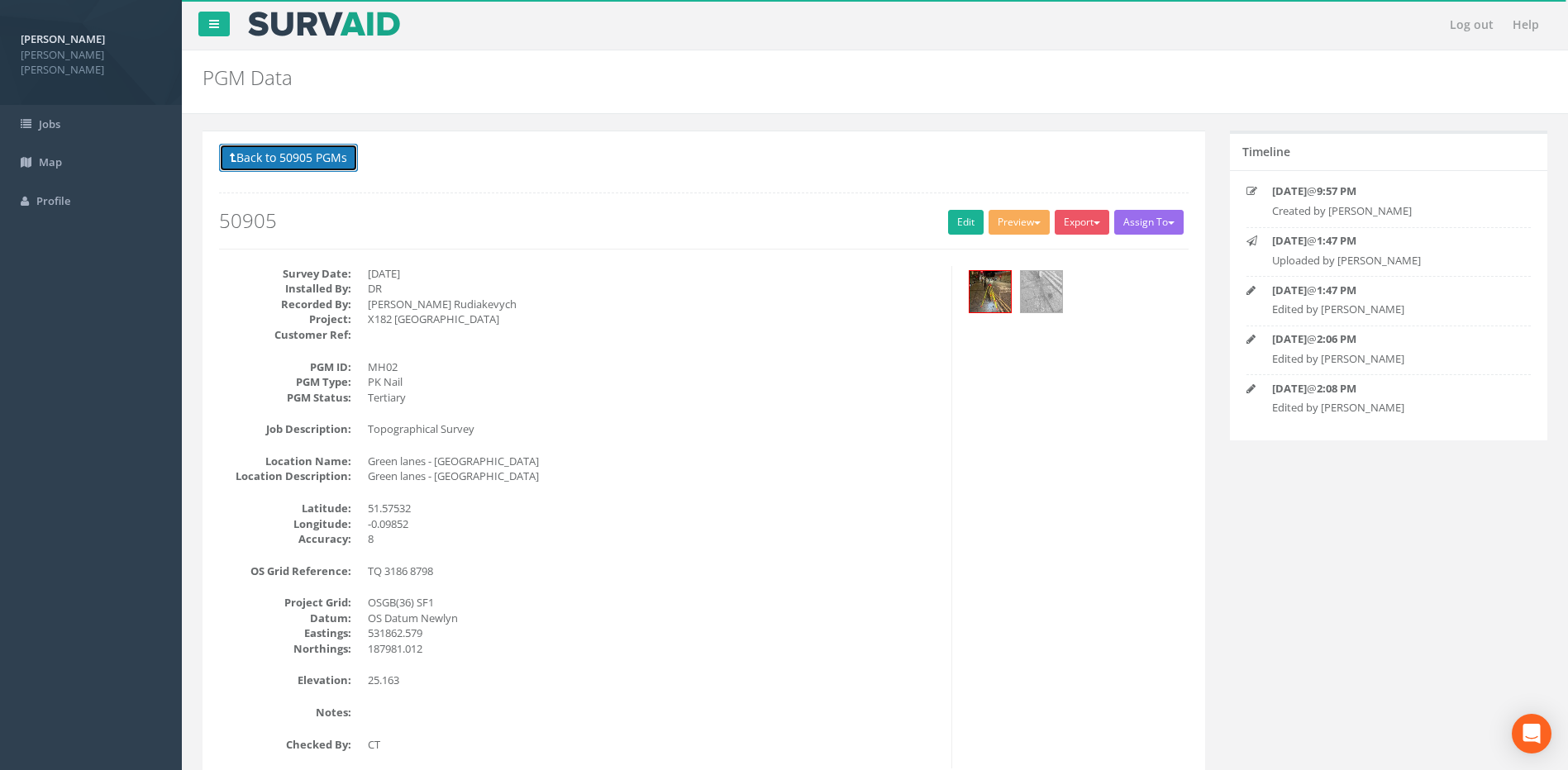
click at [298, 150] on button "Back to 50905 PGMs" at bounding box center [289, 158] width 139 height 28
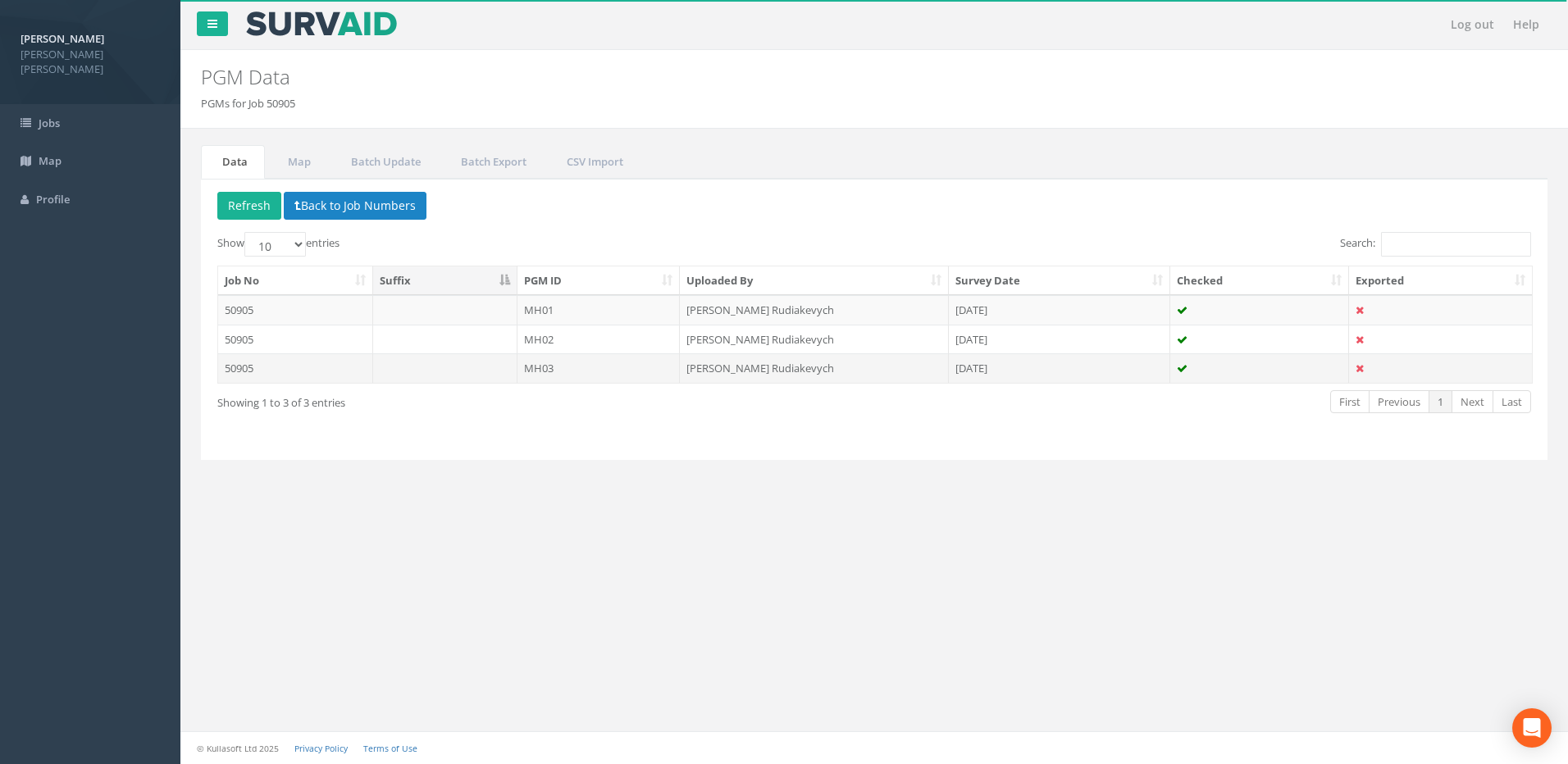
click at [556, 369] on td "MH03" at bounding box center [599, 368] width 163 height 30
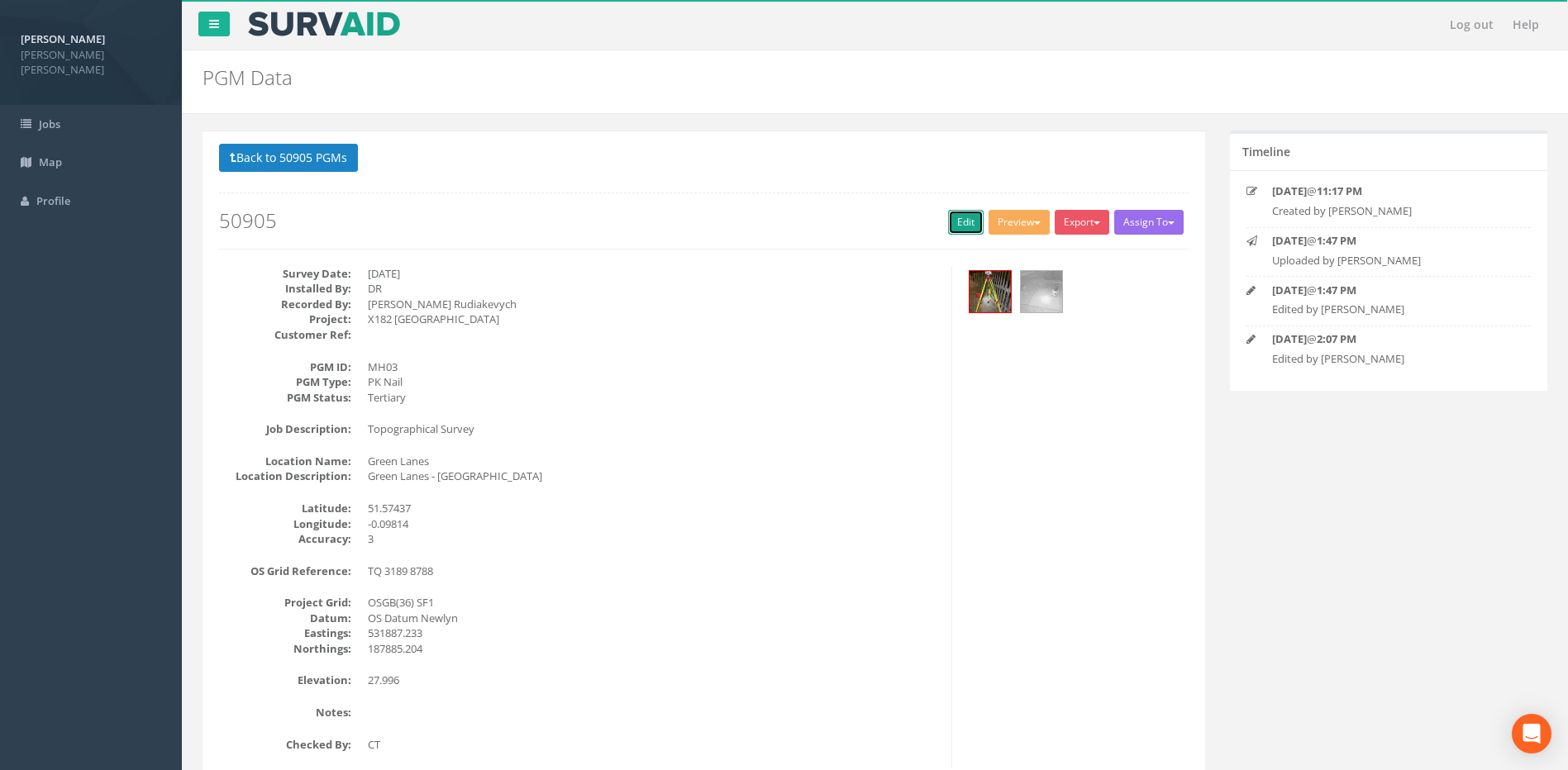
click at [948, 229] on link "Edit" at bounding box center [965, 222] width 36 height 25
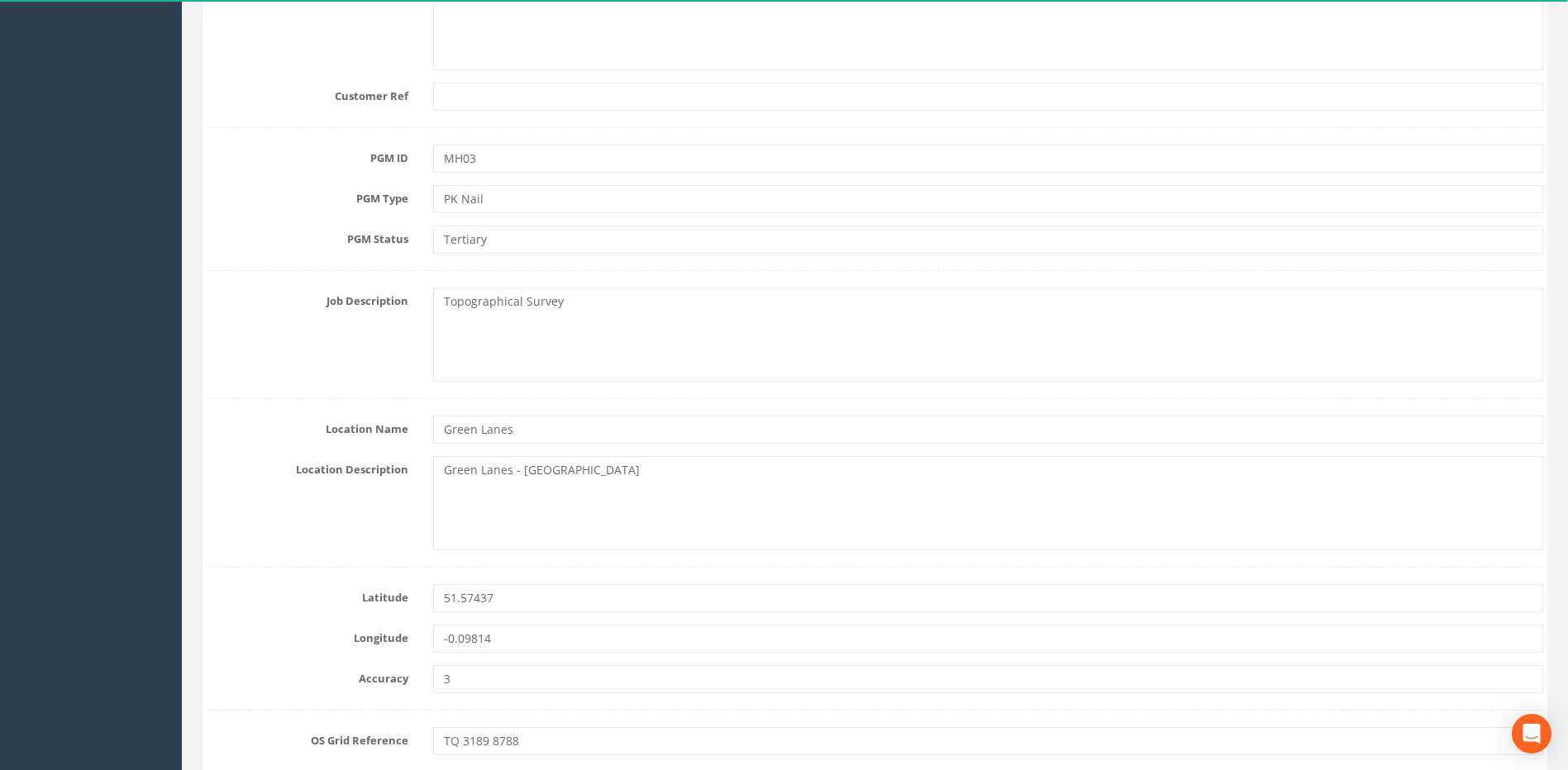
scroll to position [496, 0]
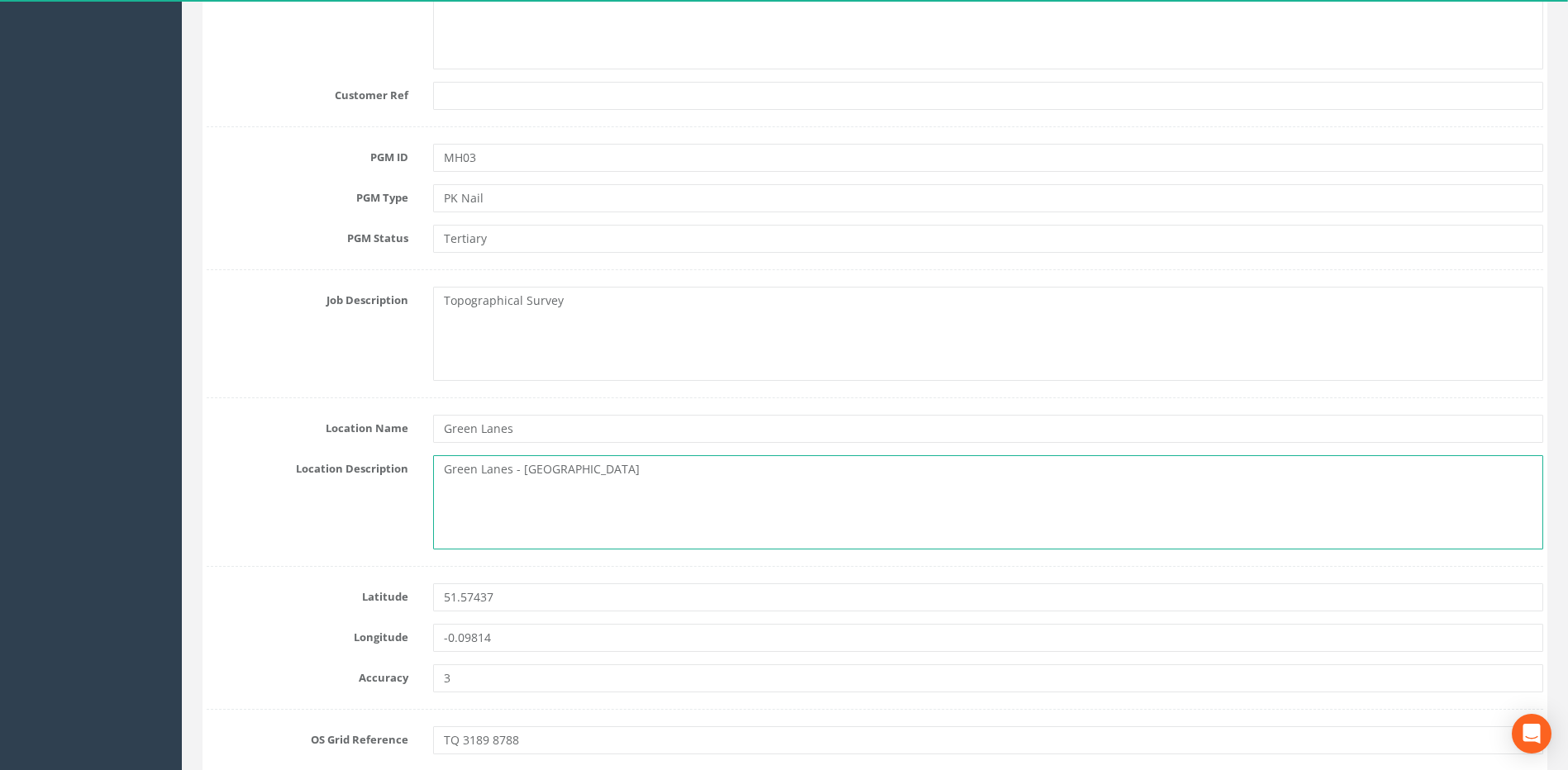
drag, startPoint x: 686, startPoint y: 466, endPoint x: 415, endPoint y: 449, distance: 271.5
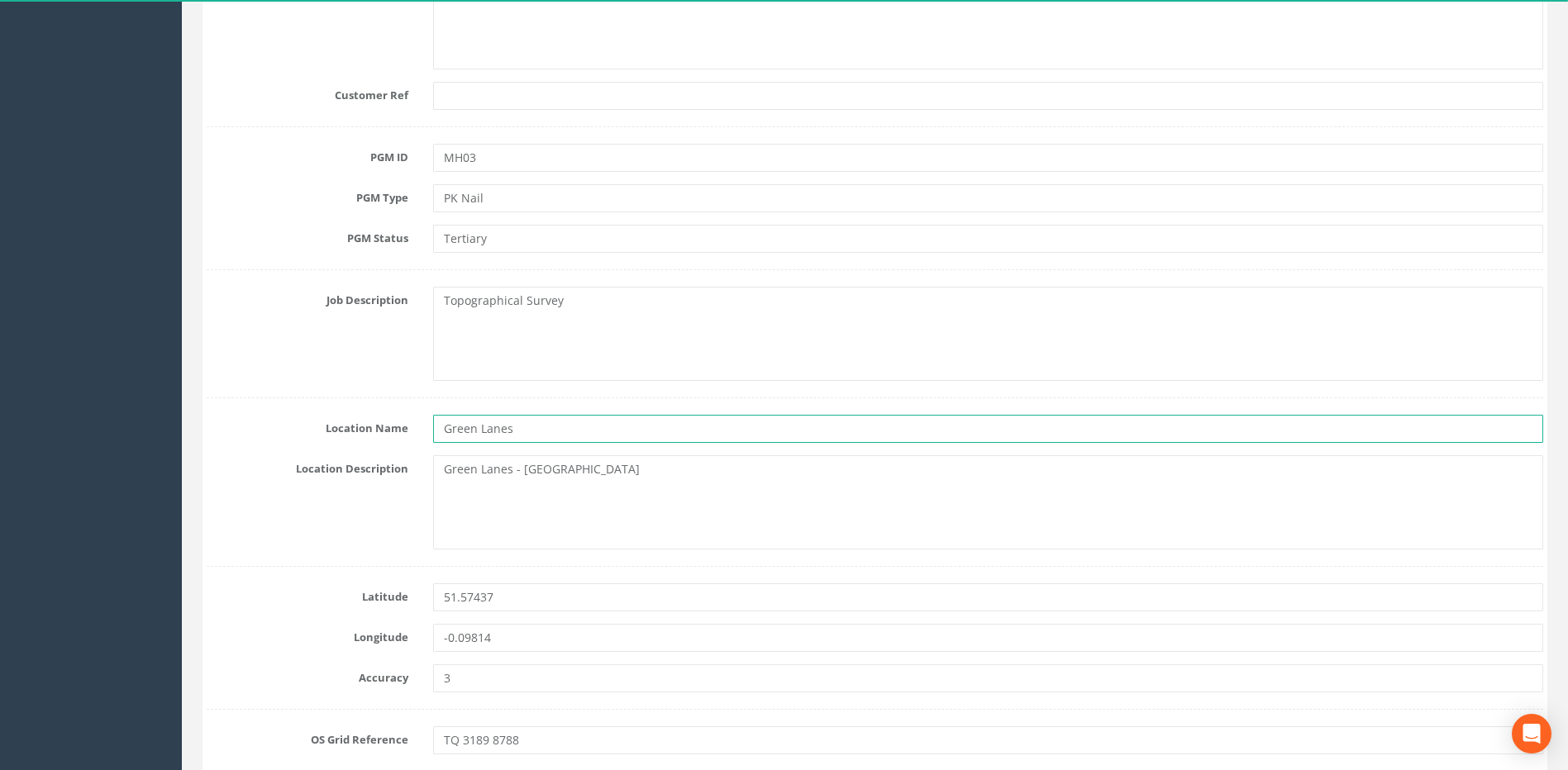
drag, startPoint x: 547, startPoint y: 427, endPoint x: 400, endPoint y: 428, distance: 147.0
click at [400, 428] on div "Location Name [GEOGRAPHIC_DATA]" at bounding box center [875, 429] width 1361 height 28
paste input "- [GEOGRAPHIC_DATA]"
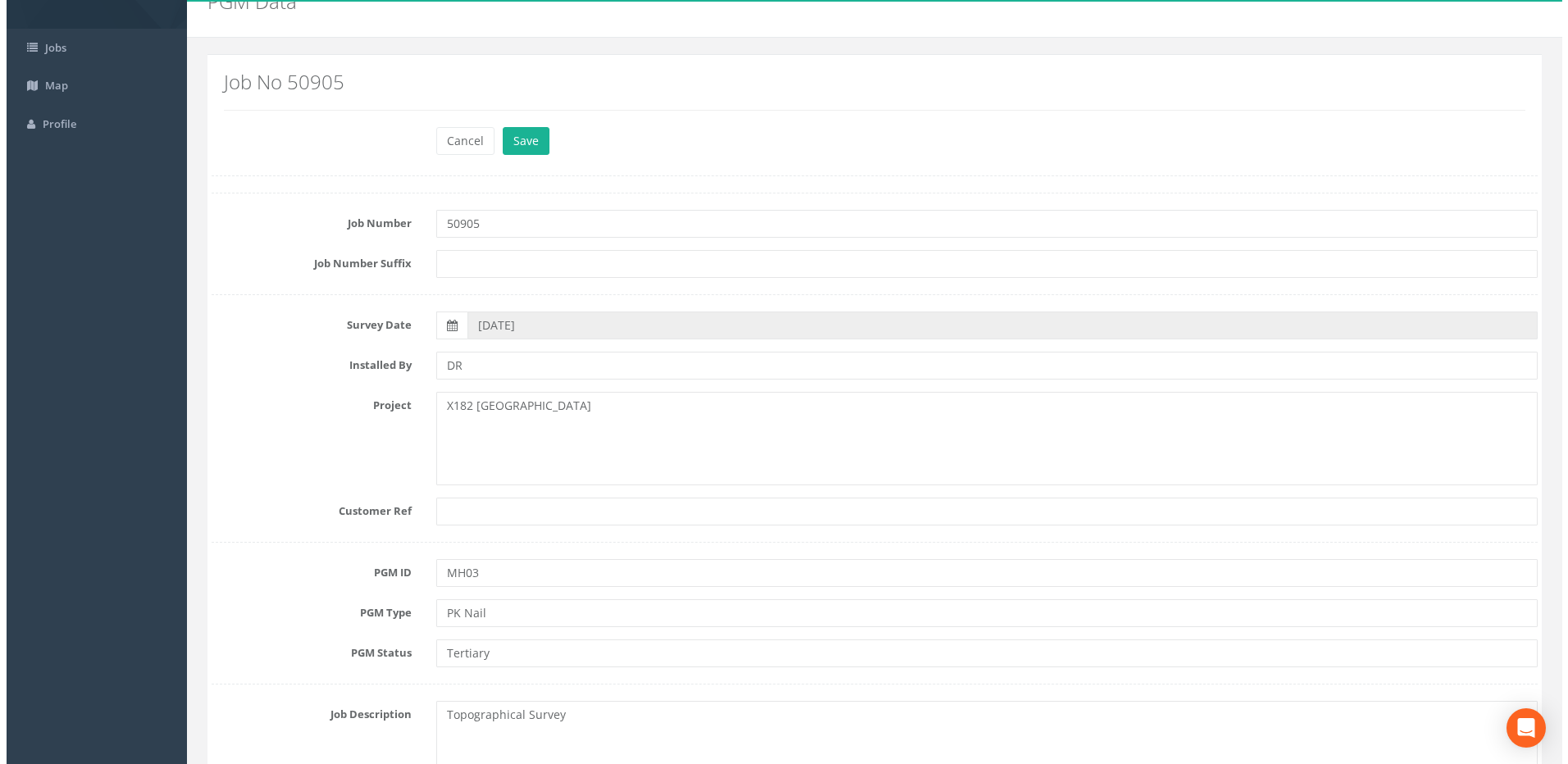
scroll to position [0, 0]
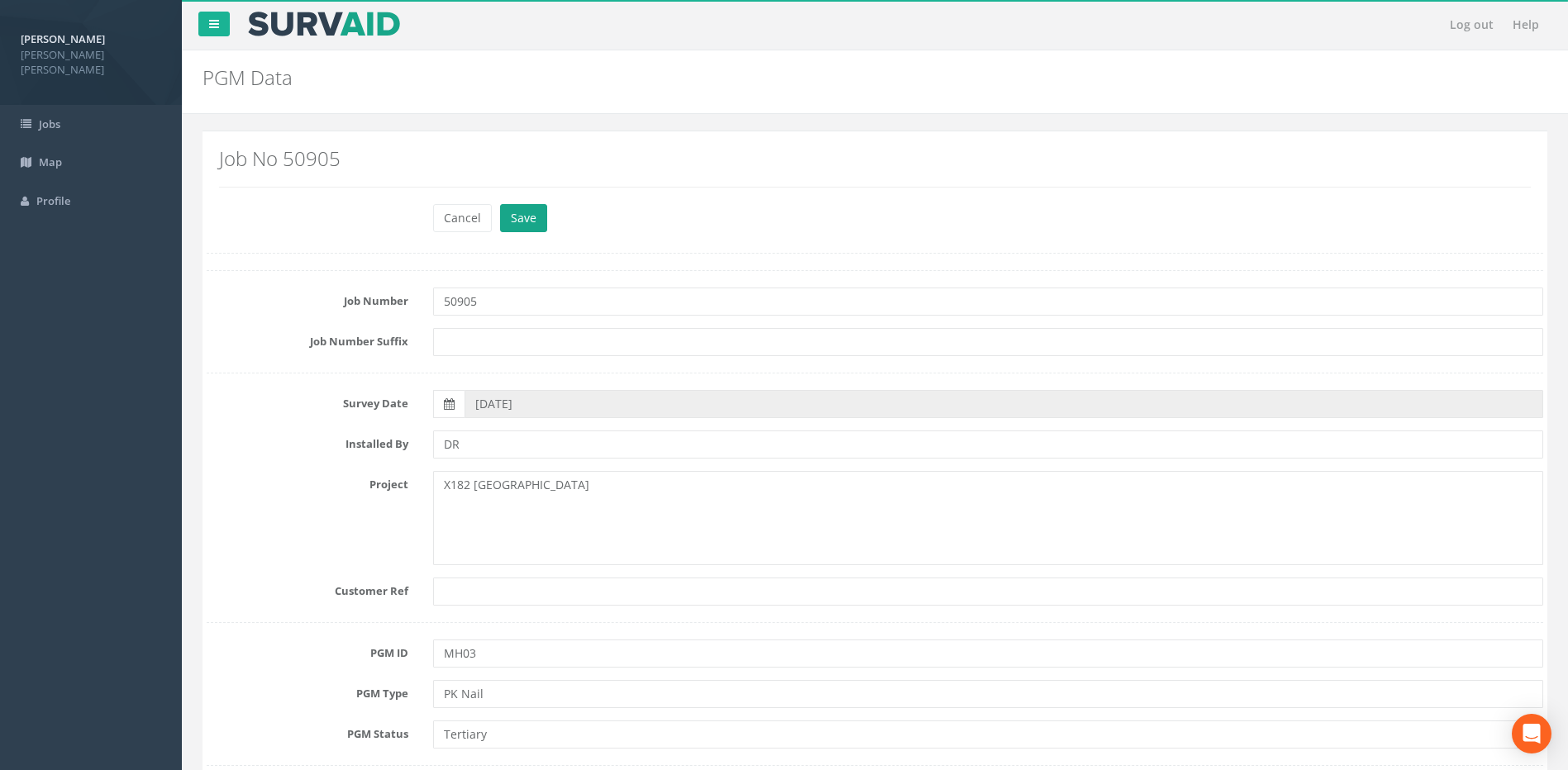
type input "Green Lanes - [GEOGRAPHIC_DATA]"
click at [526, 232] on button "Save" at bounding box center [523, 218] width 47 height 28
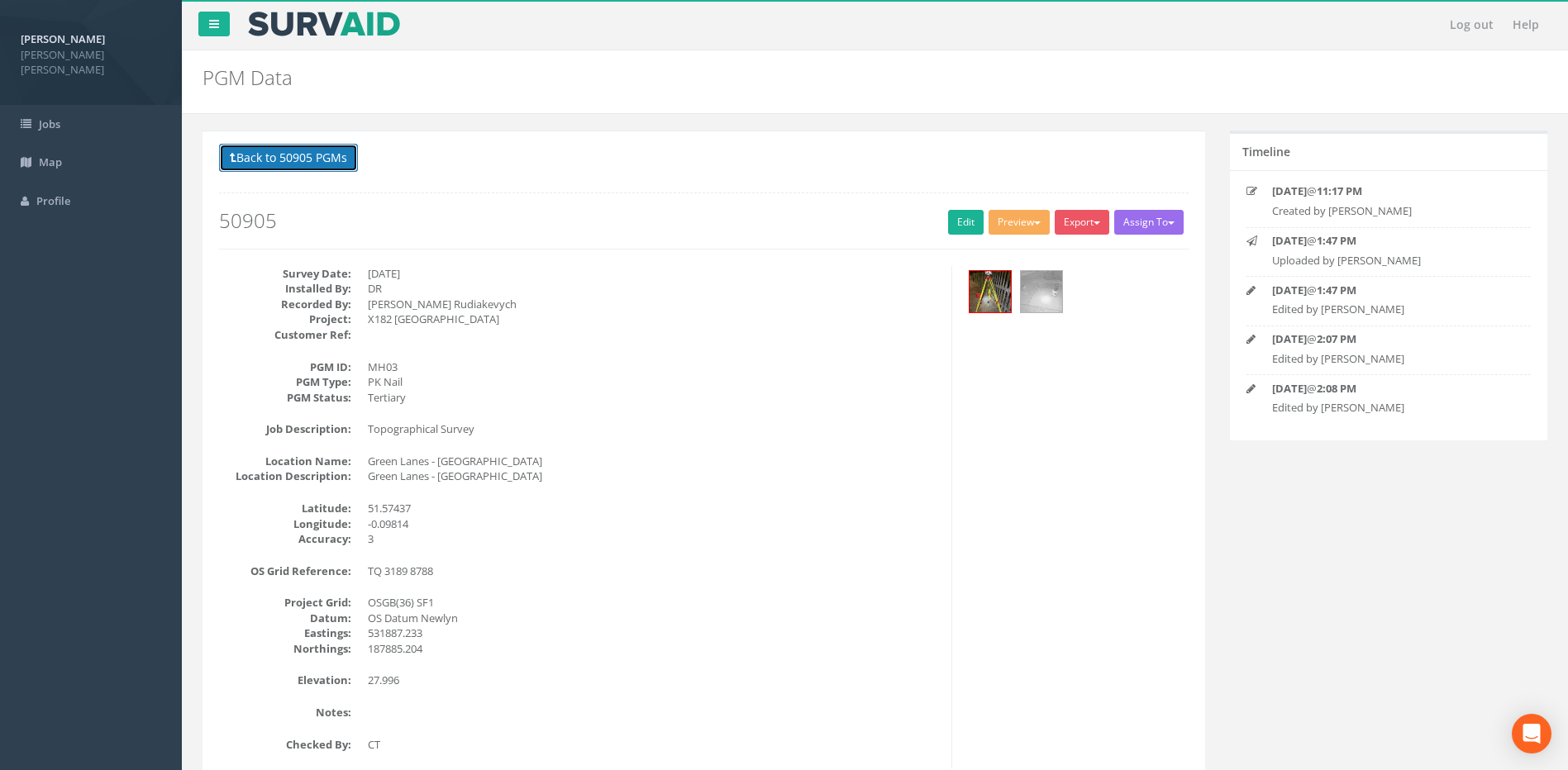
click at [352, 161] on button "Back to 50905 PGMs" at bounding box center [289, 158] width 139 height 28
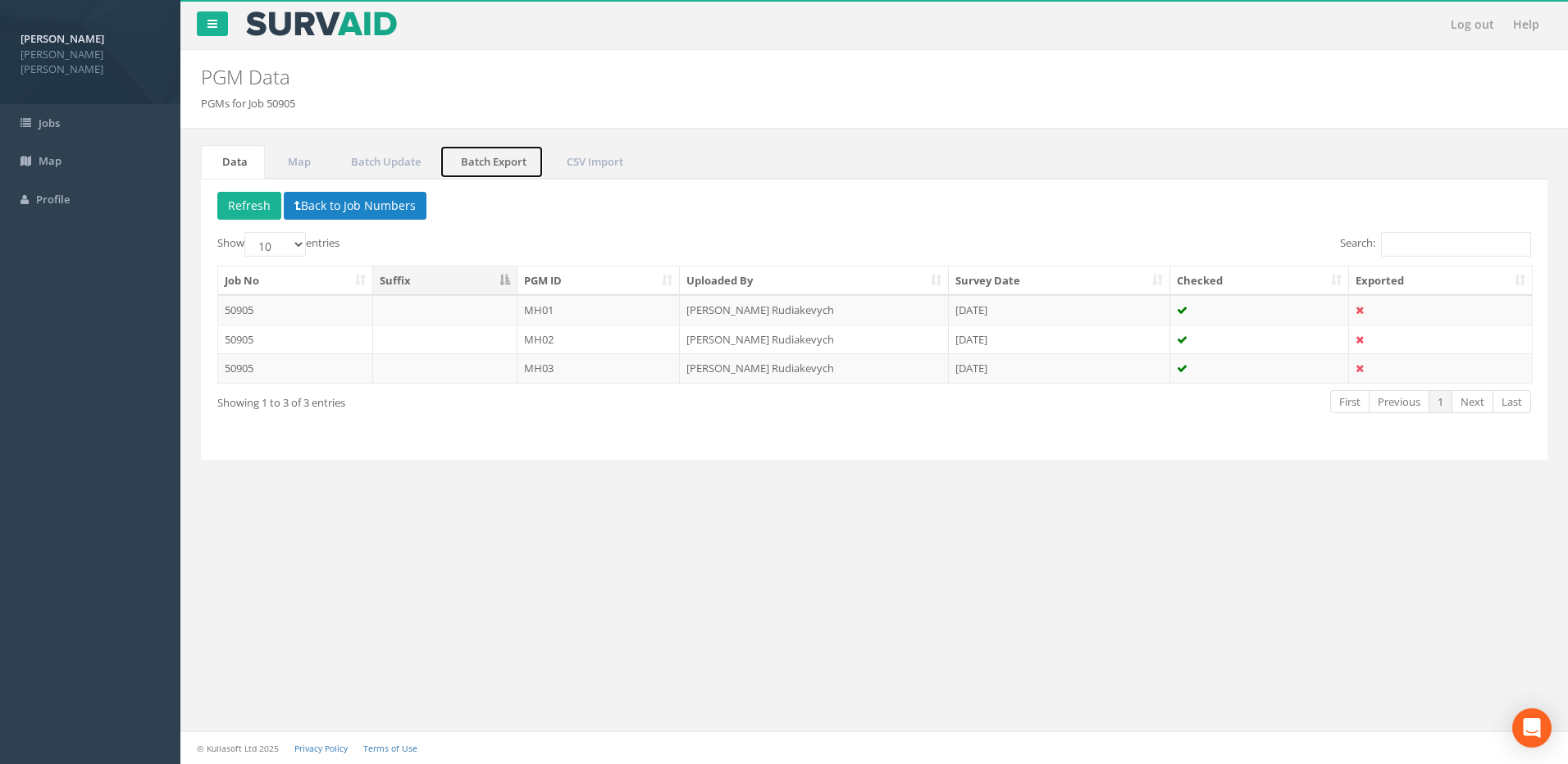
click at [474, 161] on link "Batch Export" at bounding box center [491, 162] width 104 height 34
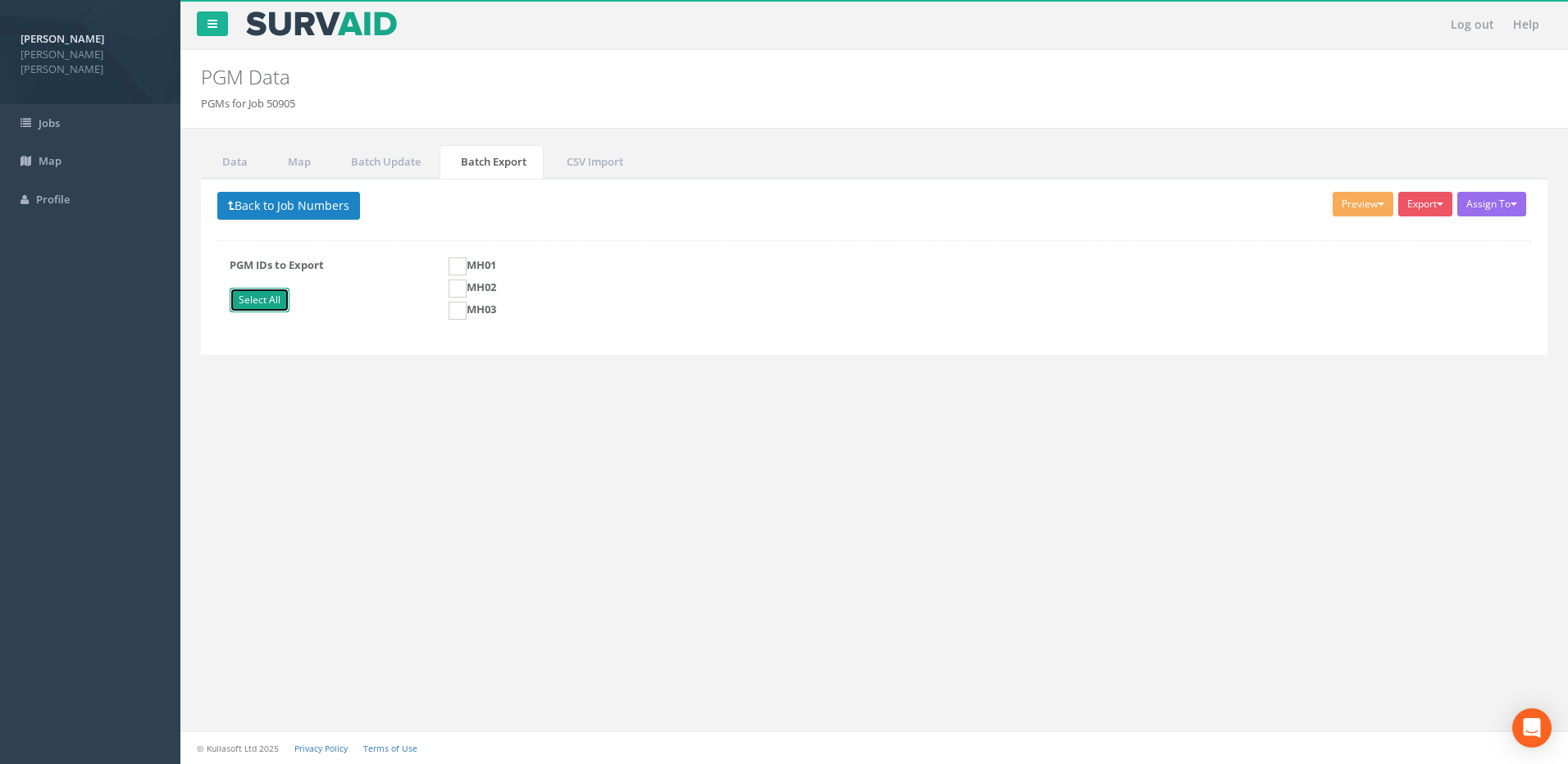
click at [282, 304] on link "Select All" at bounding box center [259, 300] width 60 height 25
checkbox input "true"
click at [1349, 206] on button "Preview" at bounding box center [1363, 204] width 61 height 25
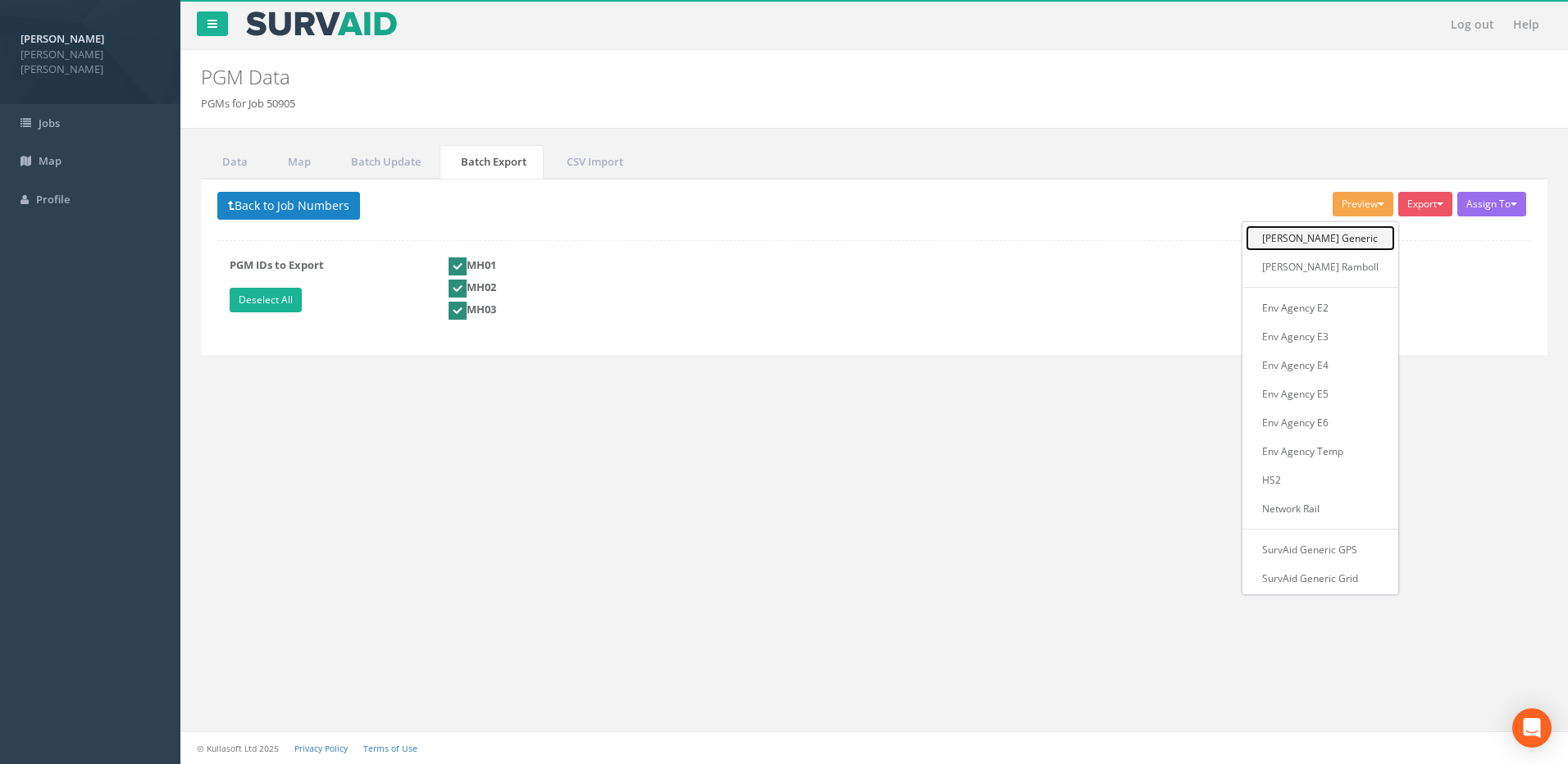
click at [1328, 235] on link "[PERSON_NAME] Generic" at bounding box center [1320, 238] width 149 height 25
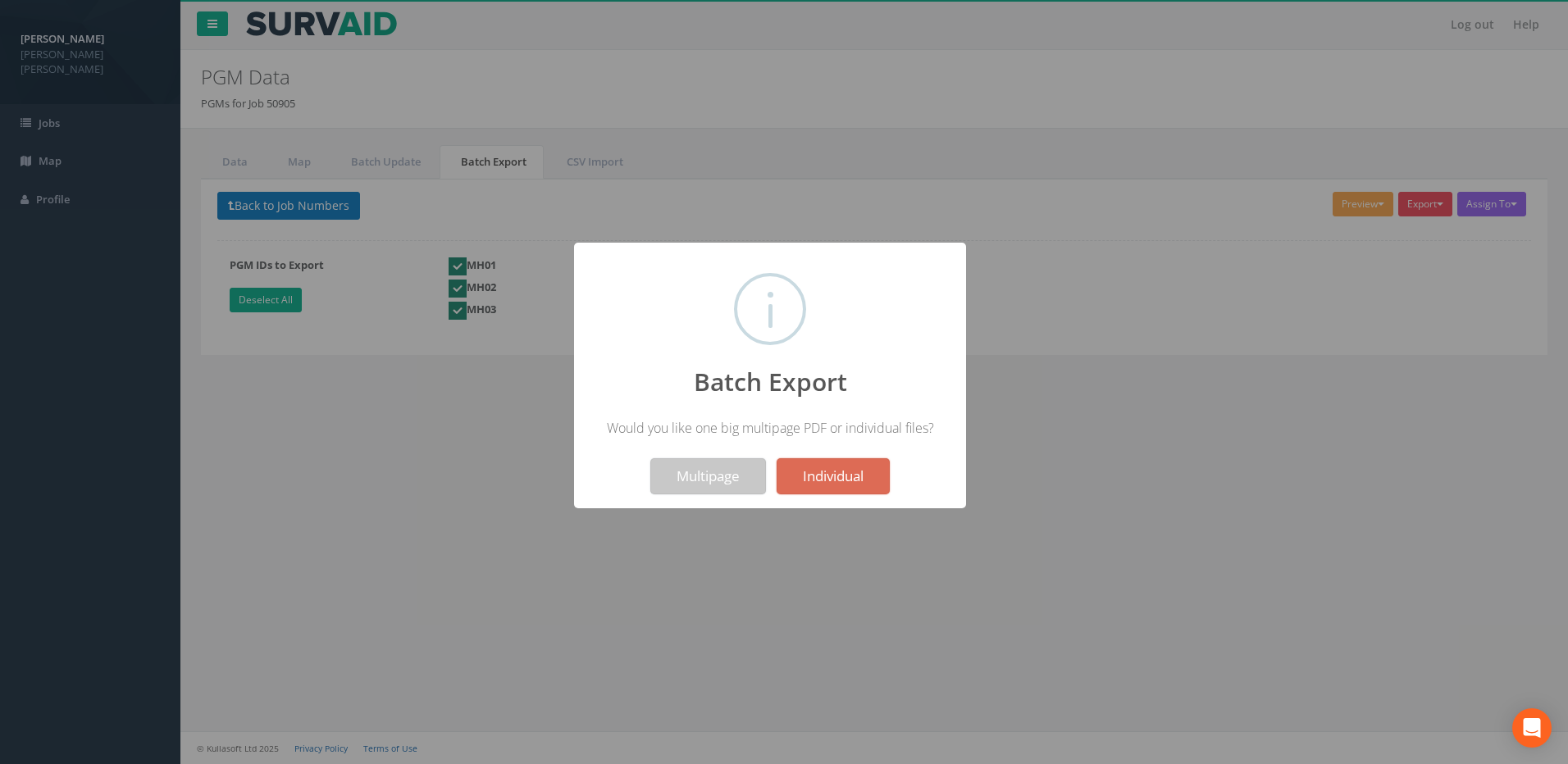
click at [730, 478] on button "Multipage" at bounding box center [707, 477] width 116 height 36
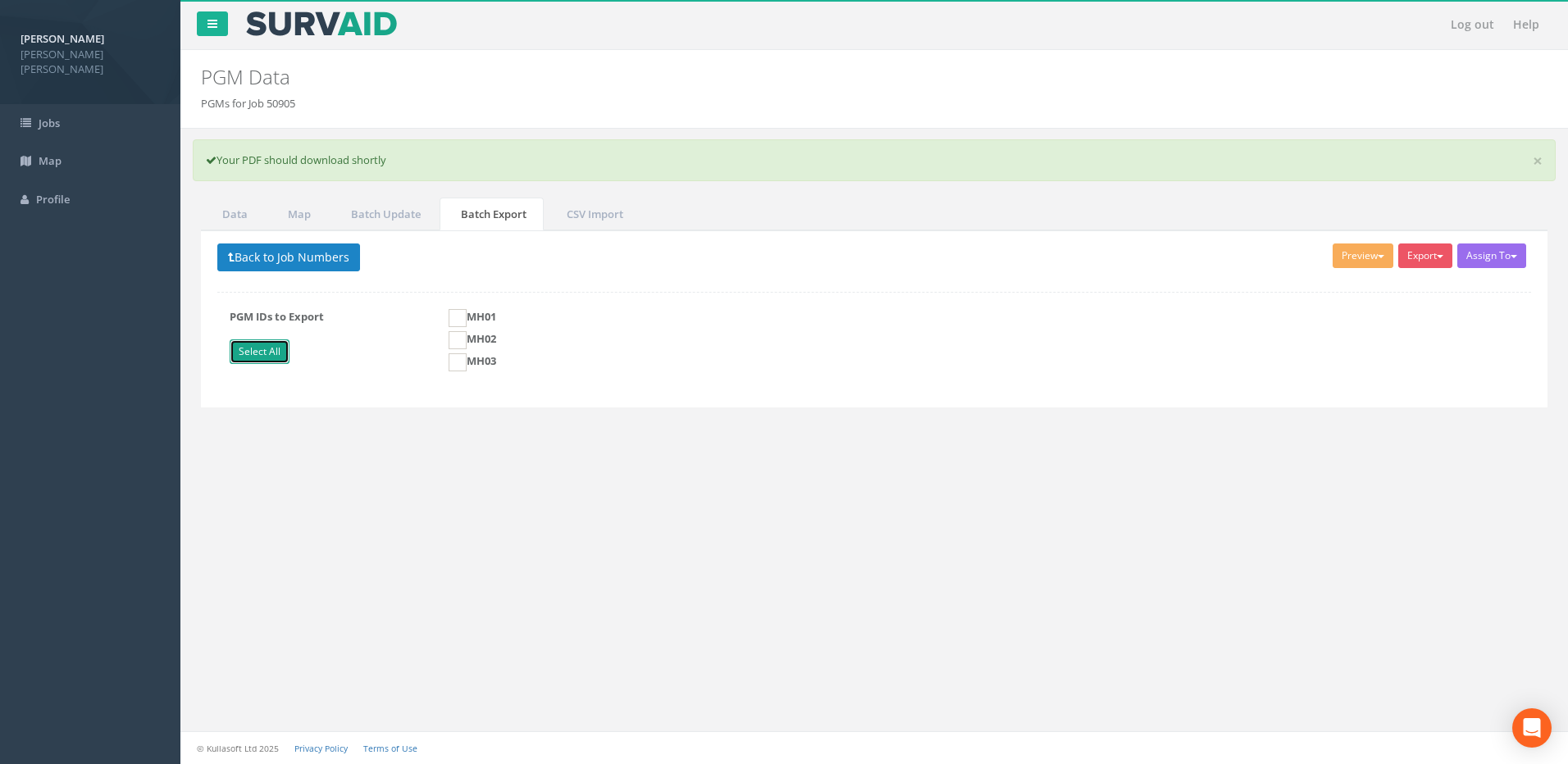
click at [267, 357] on link "Select All" at bounding box center [259, 352] width 60 height 25
checkbox input "true"
click at [1367, 251] on button "Preview" at bounding box center [1363, 256] width 61 height 25
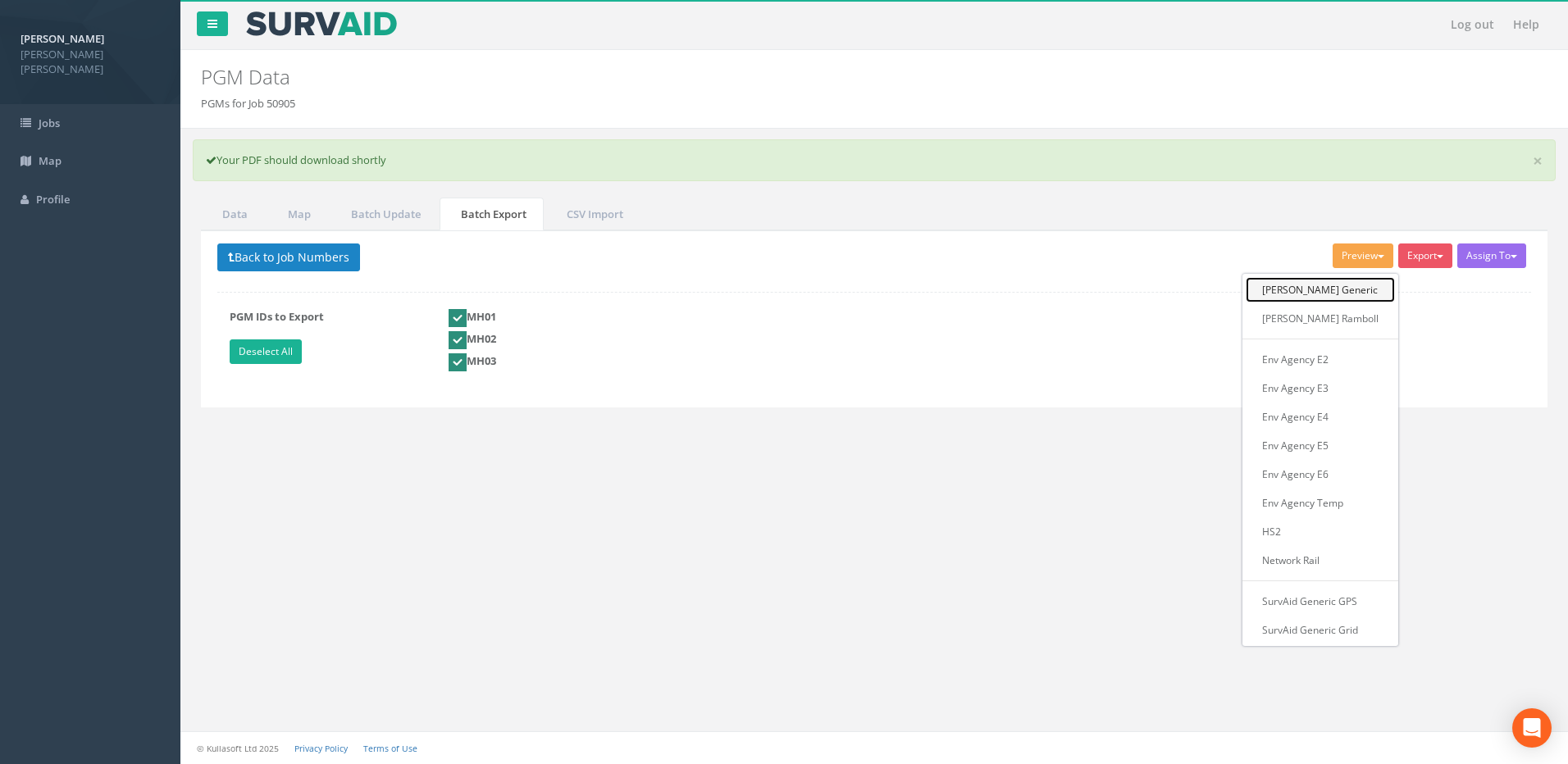
click at [1309, 283] on link "[PERSON_NAME] Generic" at bounding box center [1320, 290] width 149 height 25
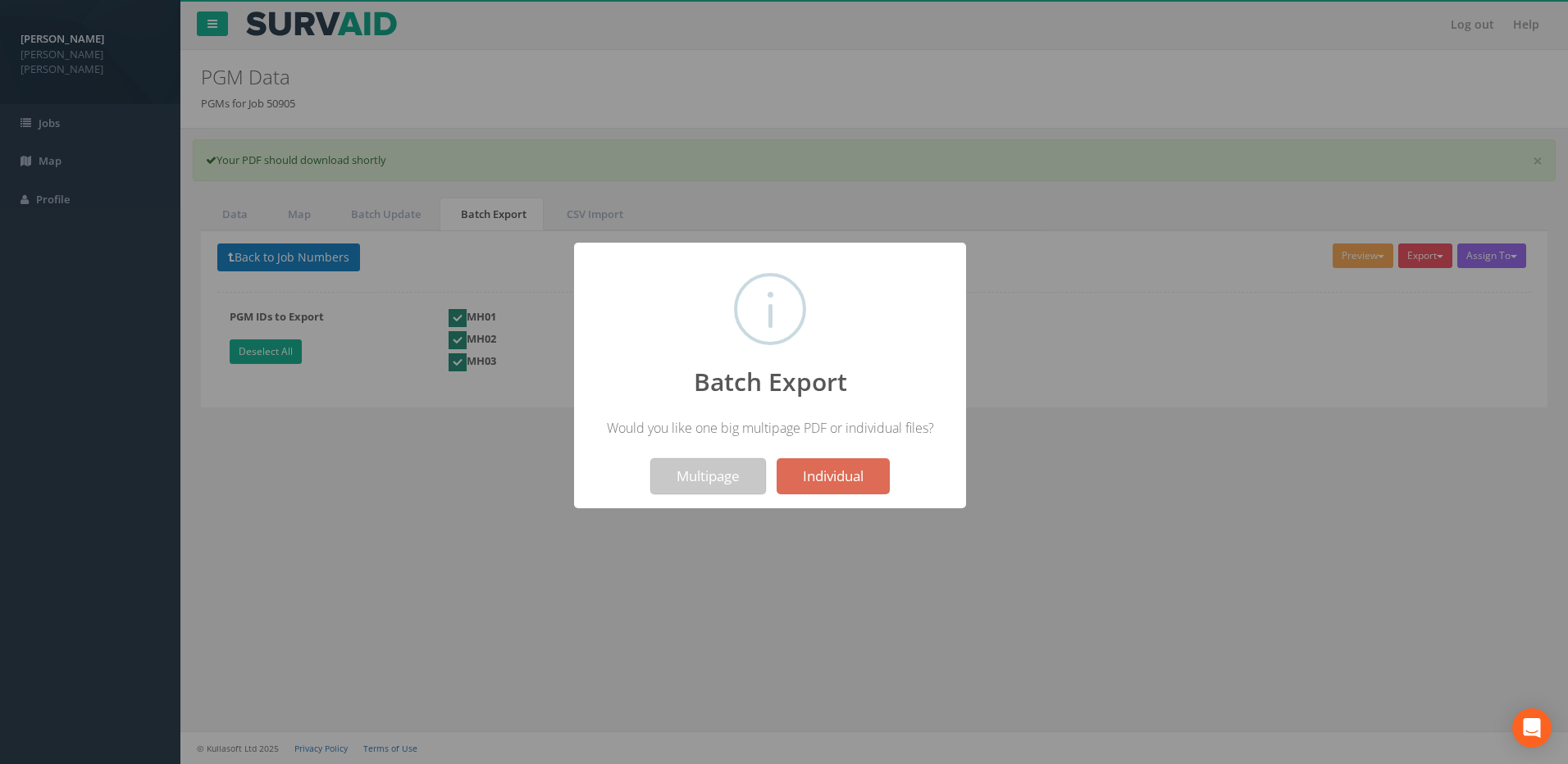
click at [715, 479] on button "Multipage" at bounding box center [707, 477] width 116 height 36
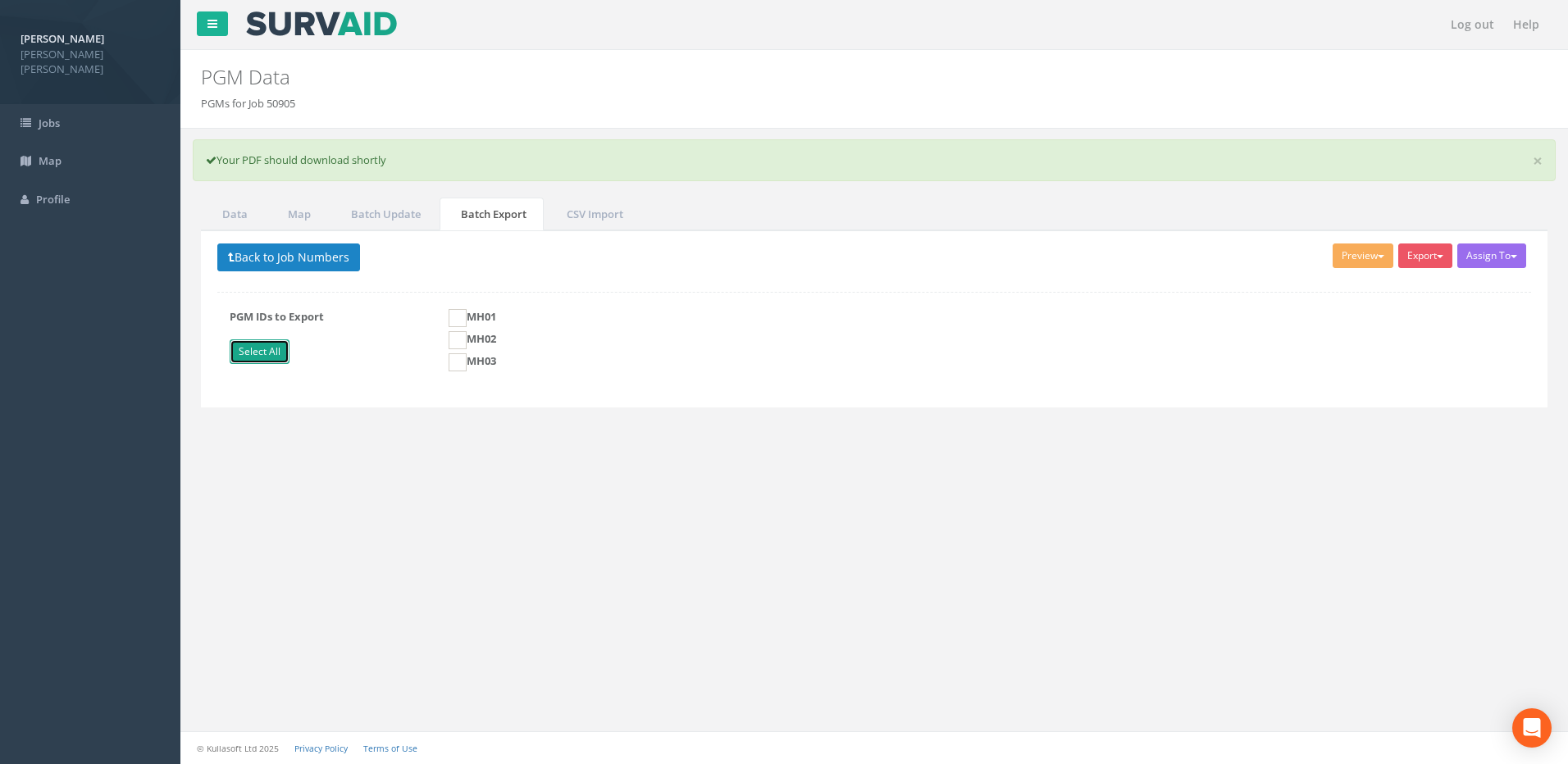
click at [270, 353] on link "Select All" at bounding box center [259, 352] width 60 height 25
checkbox input "true"
click at [1424, 258] on button "Export" at bounding box center [1425, 256] width 54 height 25
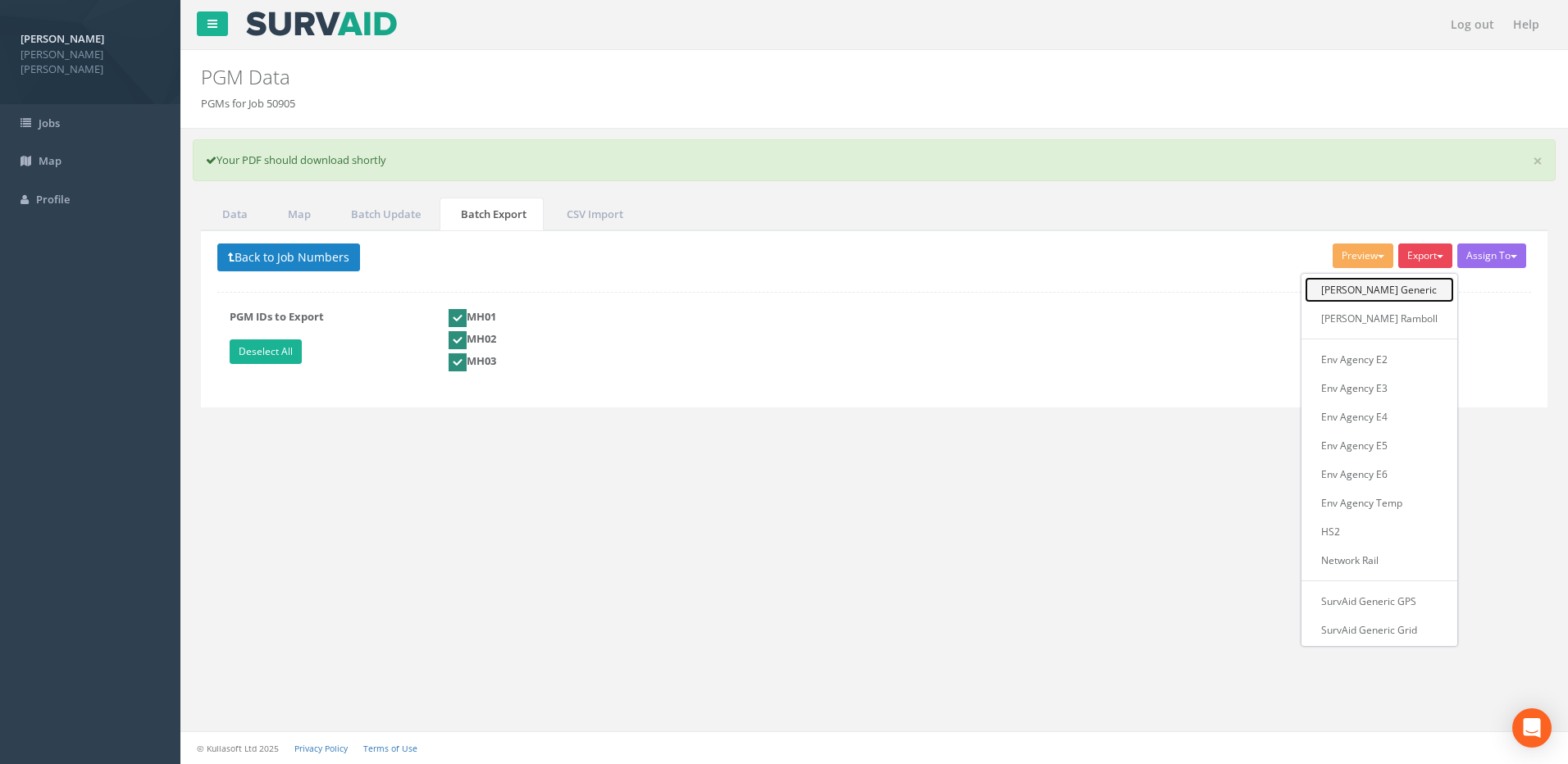
click at [1386, 285] on link "[PERSON_NAME] Generic" at bounding box center [1379, 290] width 149 height 25
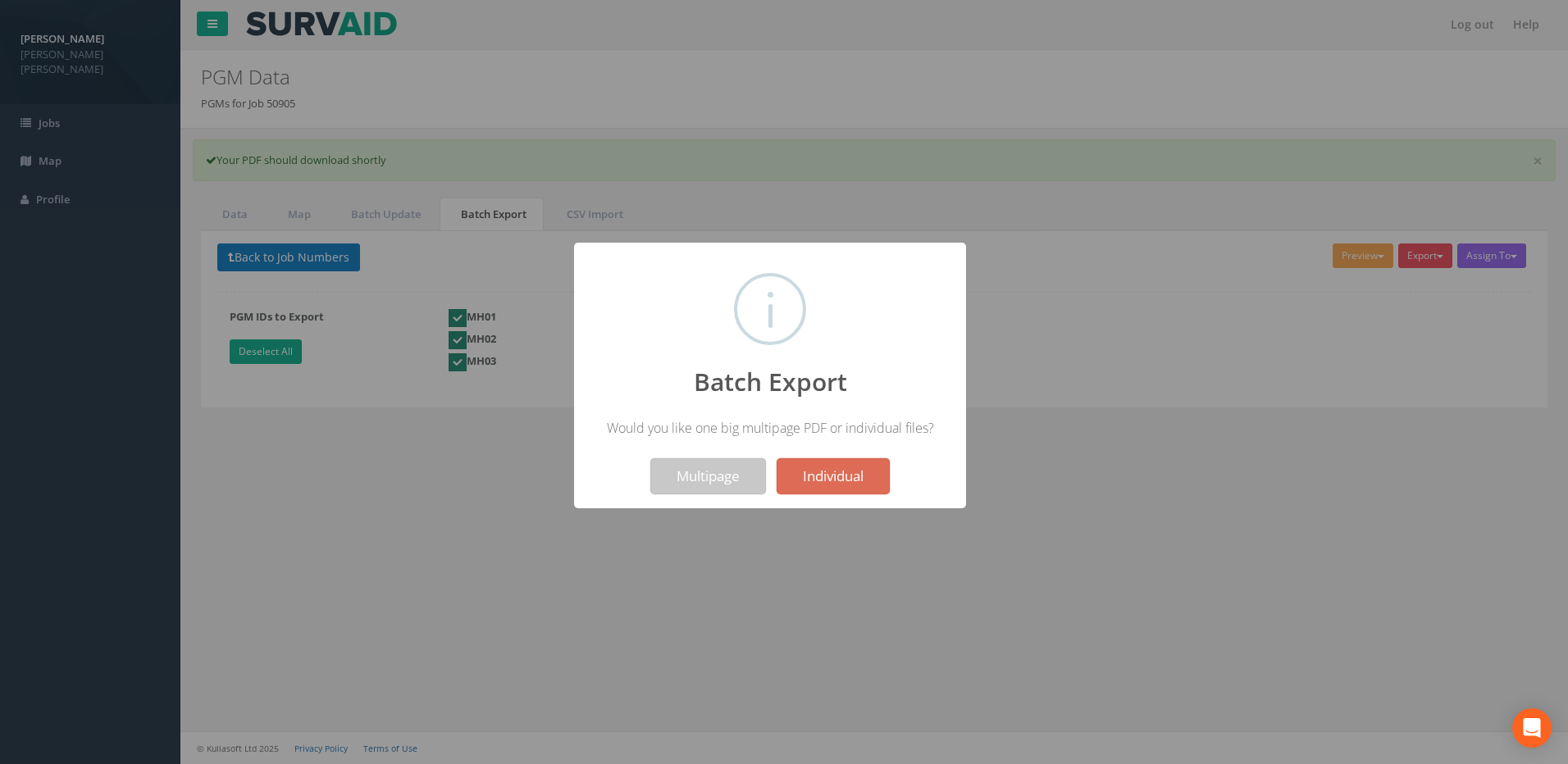
click at [674, 470] on button "Multipage" at bounding box center [707, 477] width 116 height 36
